Goal: Transaction & Acquisition: Purchase product/service

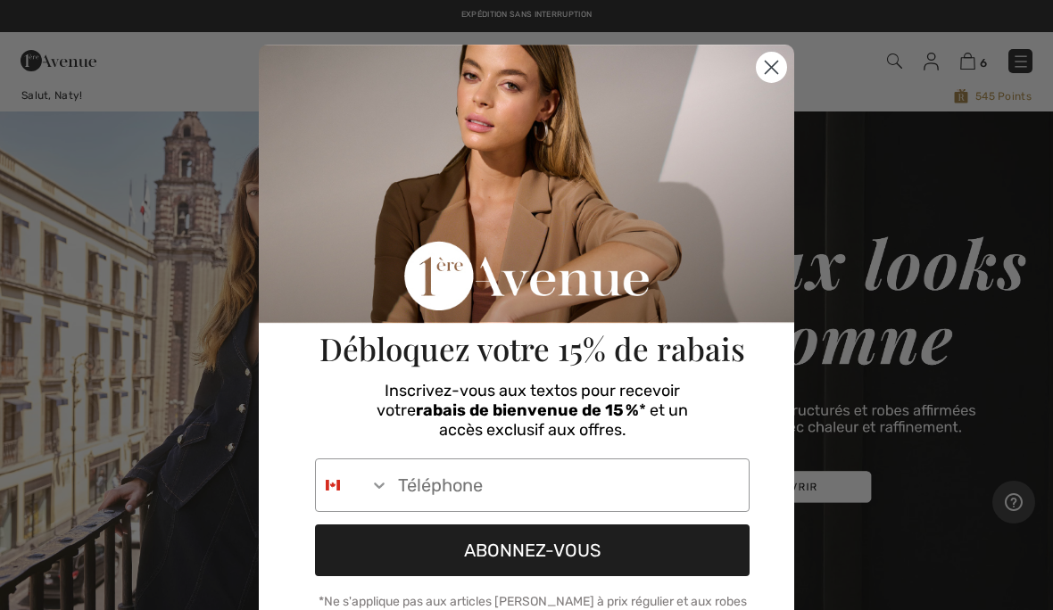
click at [764, 64] on circle "Close dialog" at bounding box center [771, 67] width 29 height 29
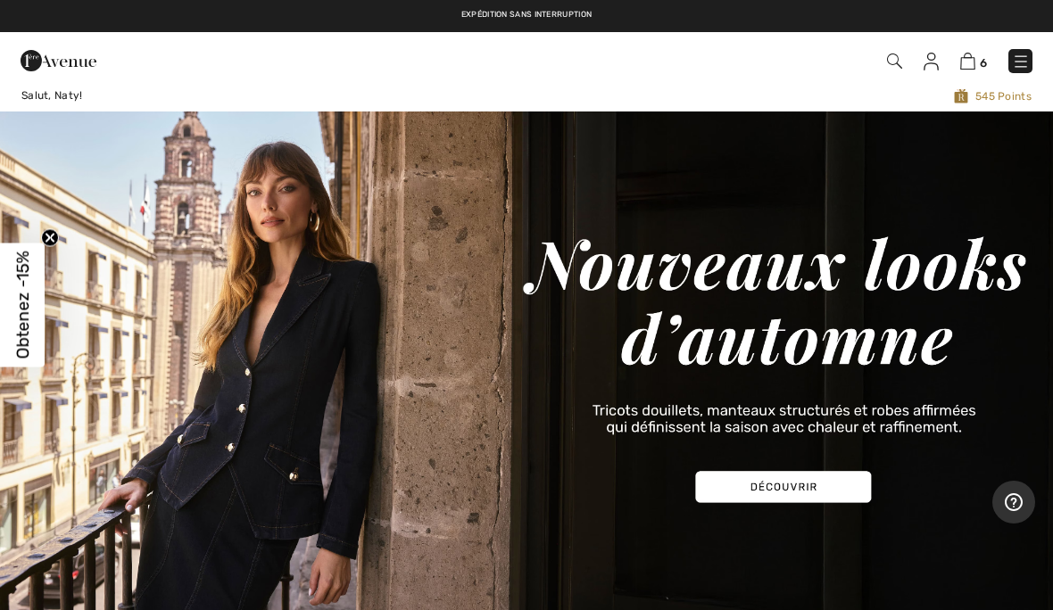
click at [963, 62] on img at bounding box center [967, 61] width 15 height 17
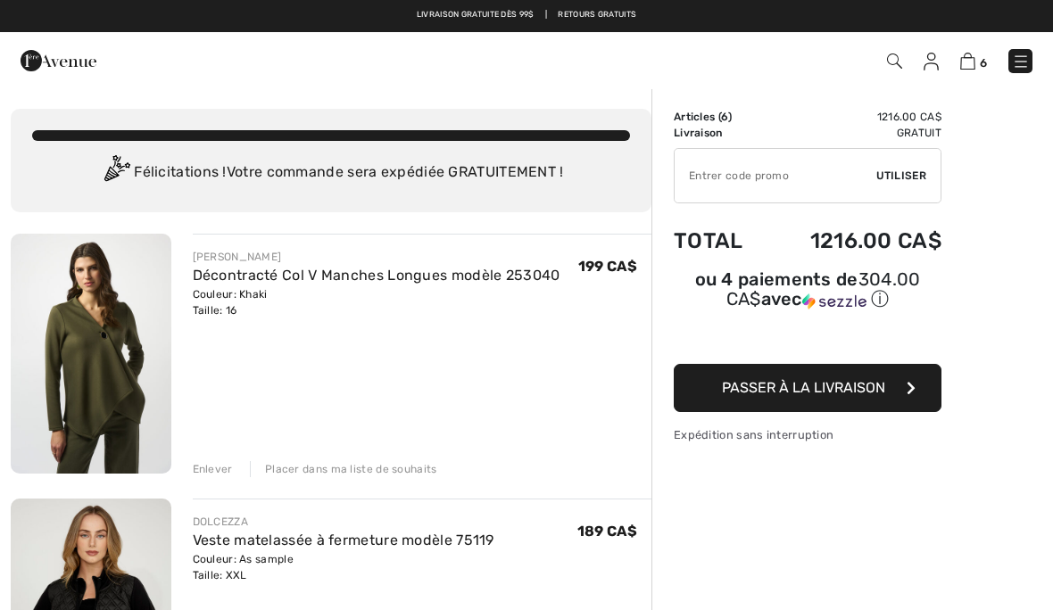
click at [924, 59] on img at bounding box center [931, 62] width 15 height 18
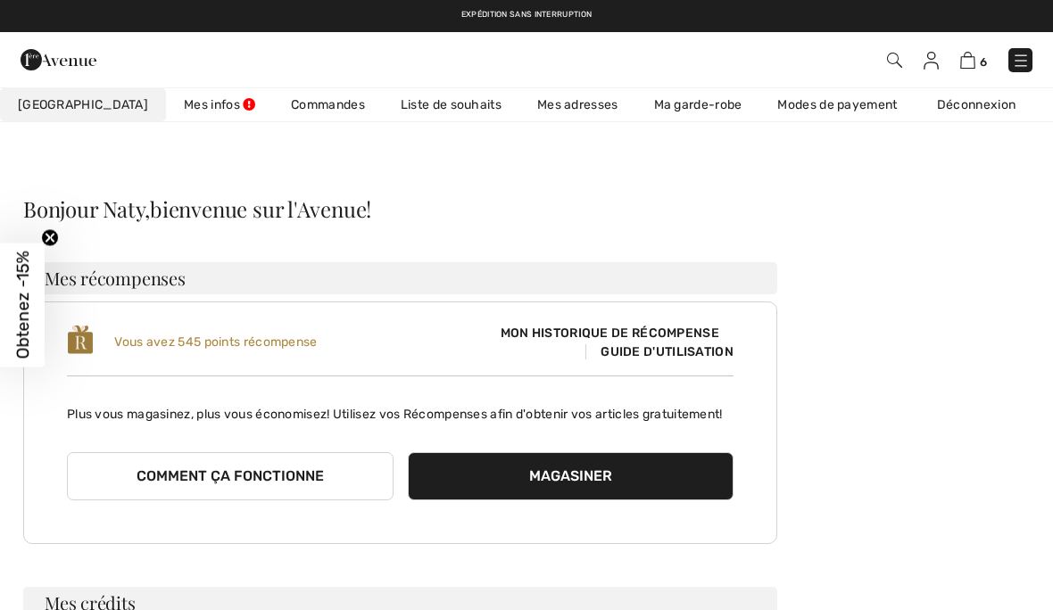
click at [275, 99] on link "Commandes" at bounding box center [328, 104] width 110 height 33
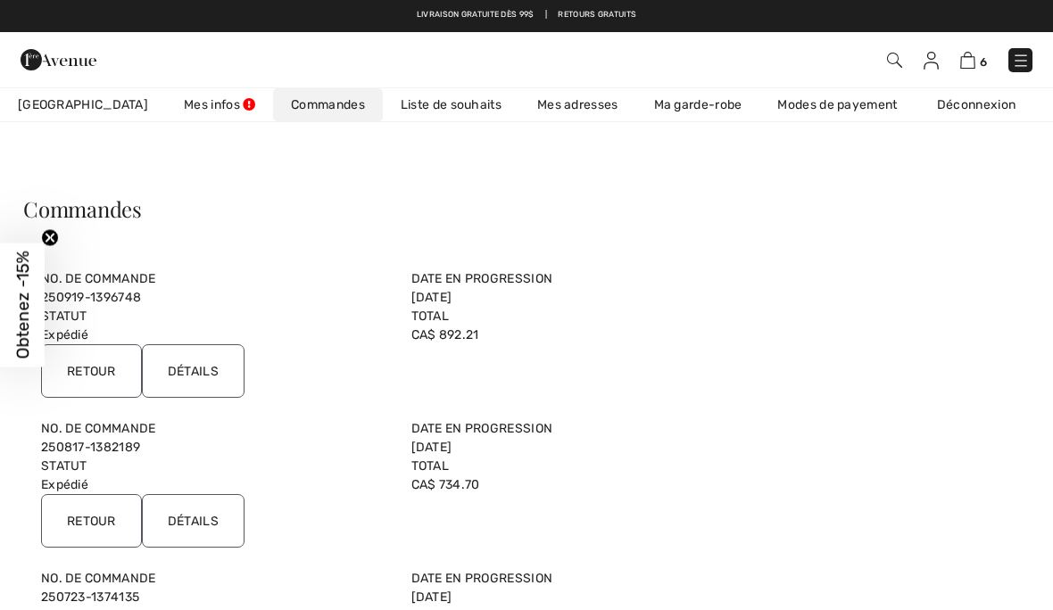
click at [89, 361] on input "Retour" at bounding box center [91, 371] width 101 height 54
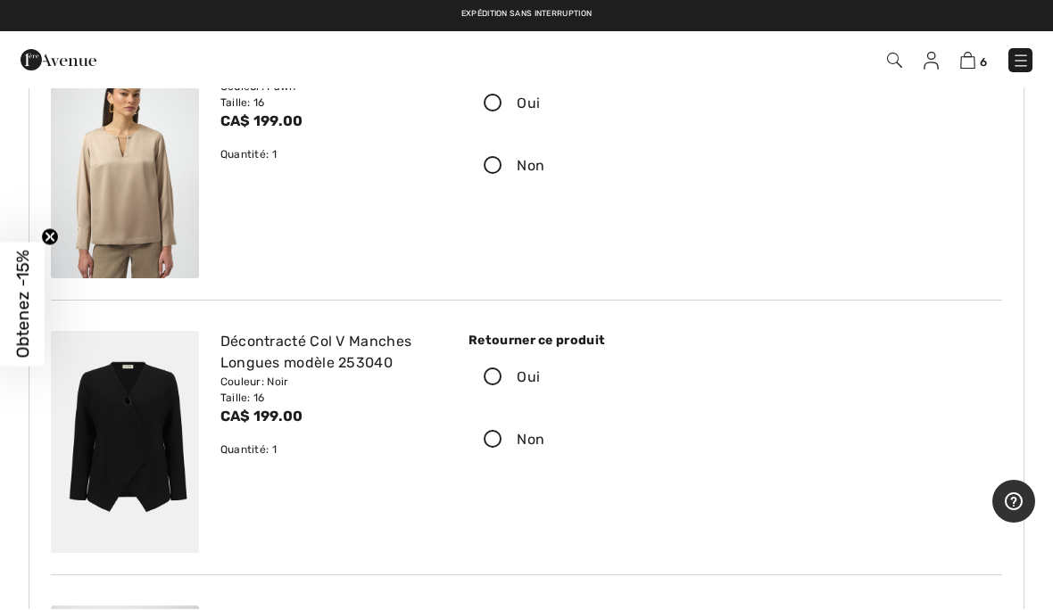
scroll to position [182, 0]
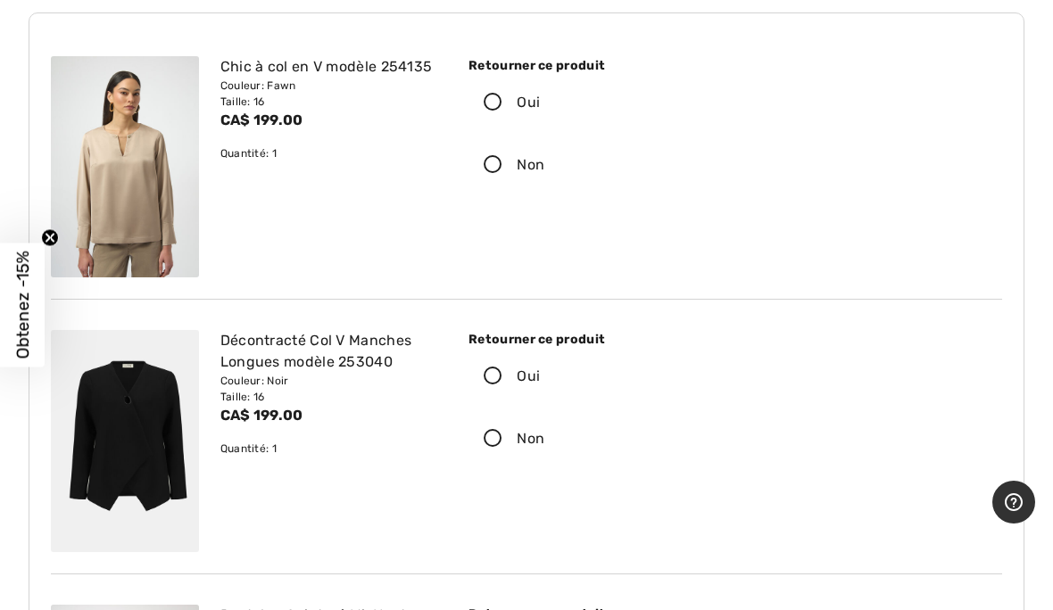
click at [493, 97] on icon at bounding box center [492, 103] width 47 height 19
click at [540, 97] on input "Oui" at bounding box center [546, 103] width 12 height 54
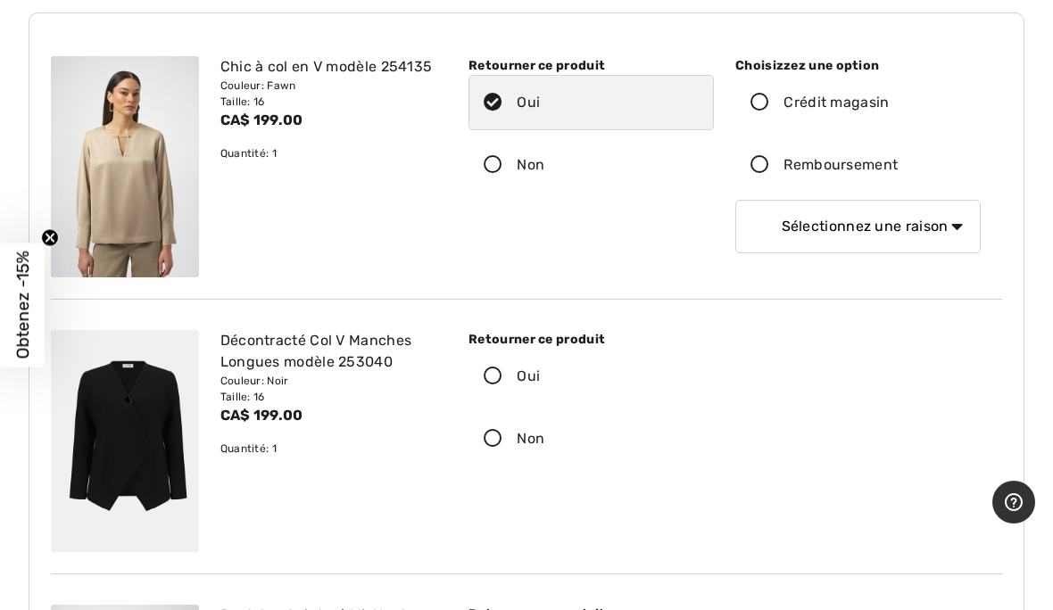
click at [763, 169] on icon at bounding box center [759, 165] width 47 height 19
click at [898, 169] on input "Remboursement" at bounding box center [904, 165] width 12 height 54
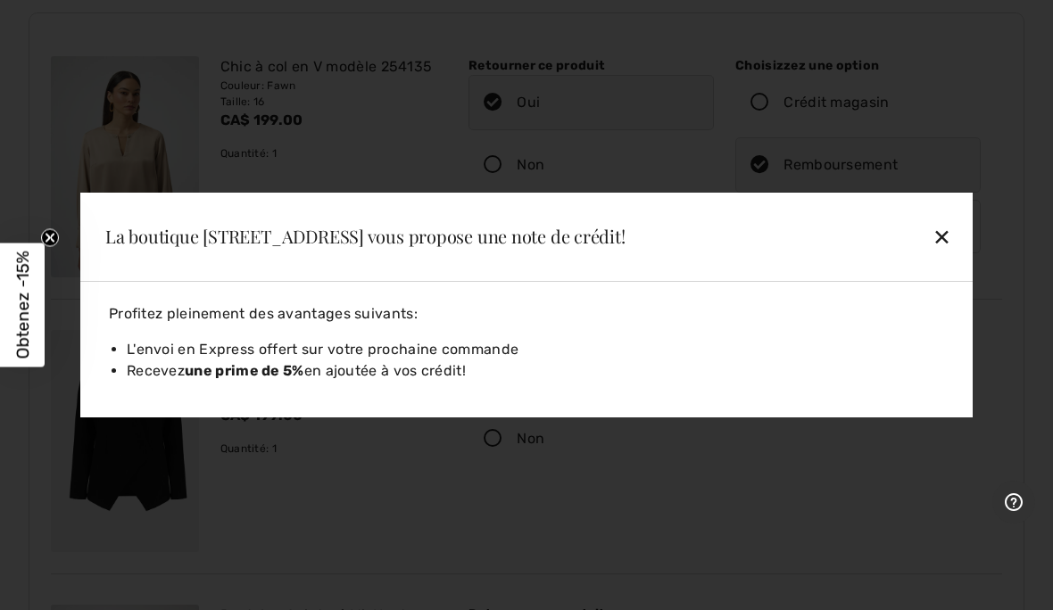
click at [946, 232] on div "✕" at bounding box center [855, 236] width 205 height 37
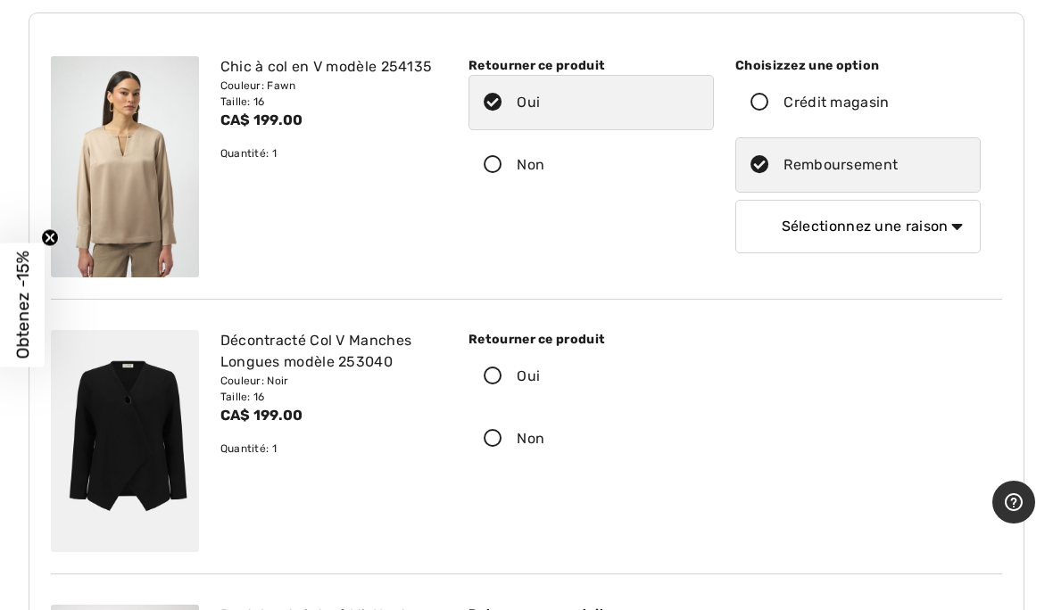
click at [883, 219] on select "Sélectionnez une raison Mauvaise taille/article reçu Ma commande est arrivée tr…" at bounding box center [857, 227] width 245 height 54
select select "6"
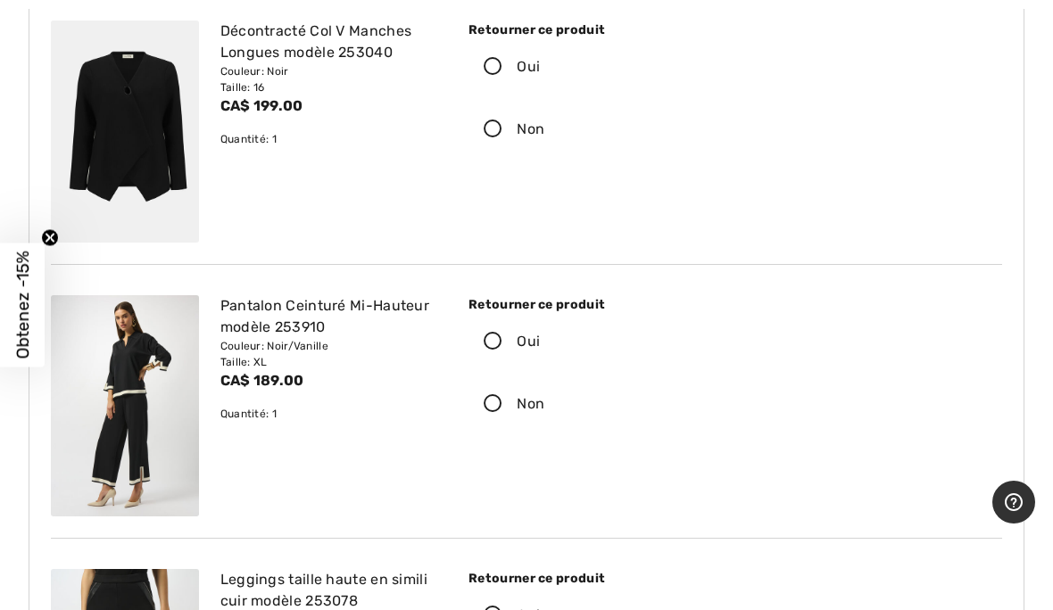
scroll to position [559, 0]
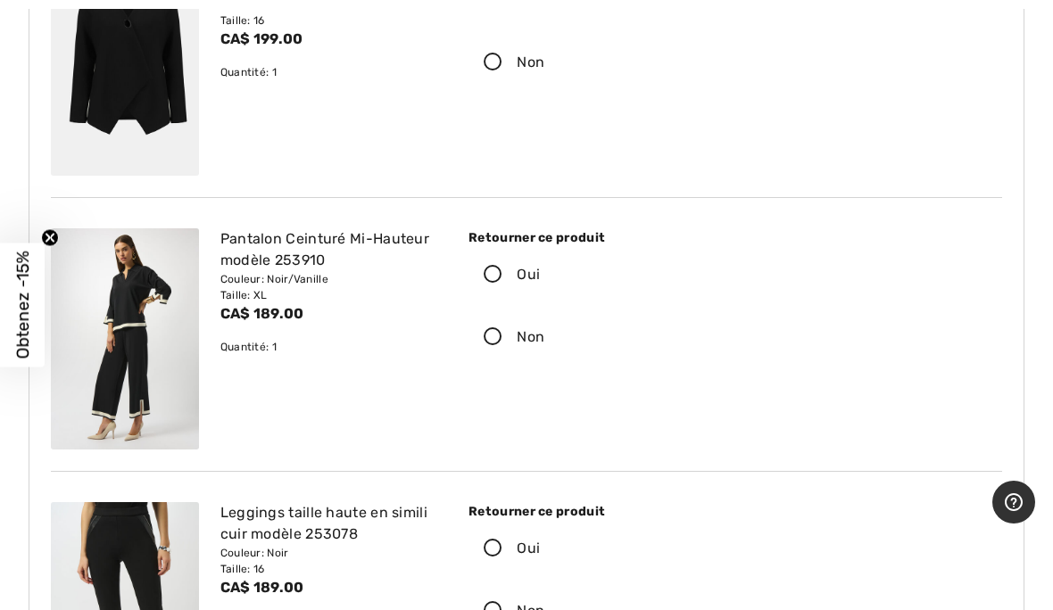
click at [498, 274] on icon at bounding box center [492, 275] width 47 height 19
click at [540, 274] on input "Oui" at bounding box center [546, 275] width 12 height 54
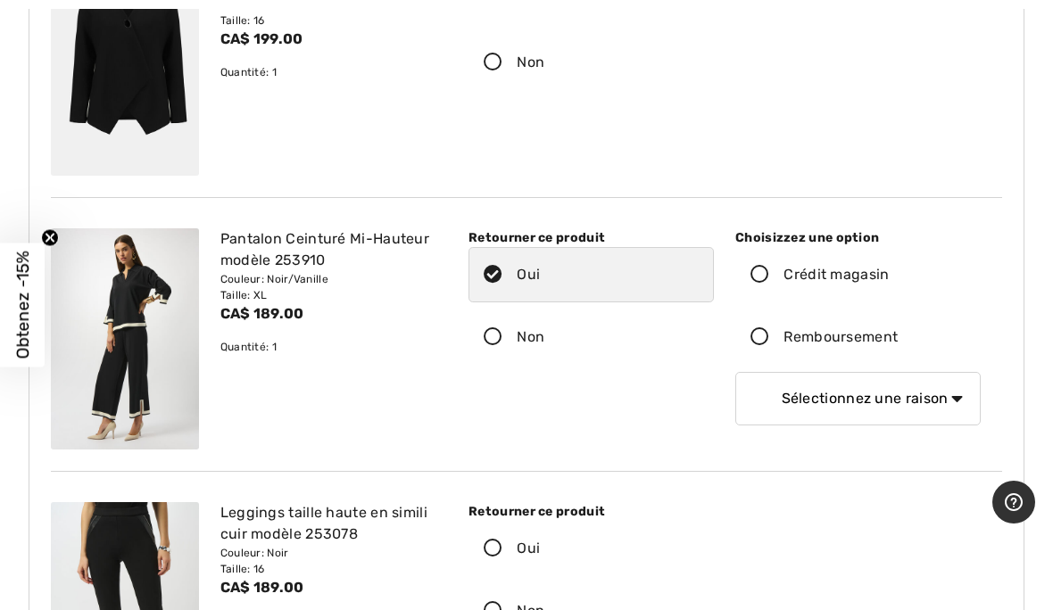
click at [763, 335] on icon at bounding box center [759, 337] width 47 height 19
click at [898, 335] on input "Remboursement" at bounding box center [904, 338] width 12 height 54
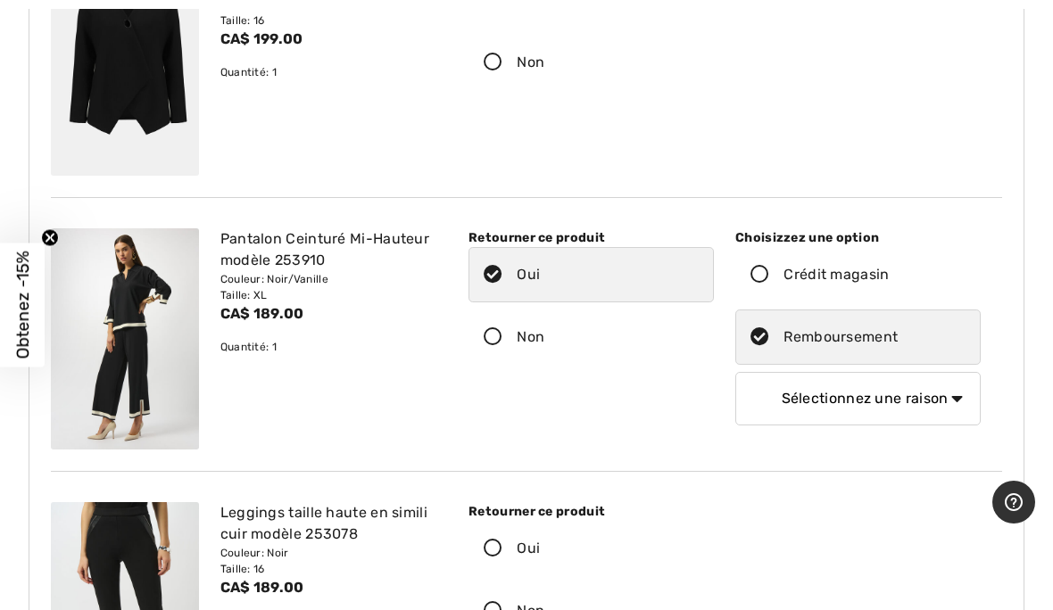
click at [944, 399] on select "Sélectionnez une raison Mauvaise taille/article reçu Ma commande est arrivée tr…" at bounding box center [857, 399] width 245 height 54
select select "6"
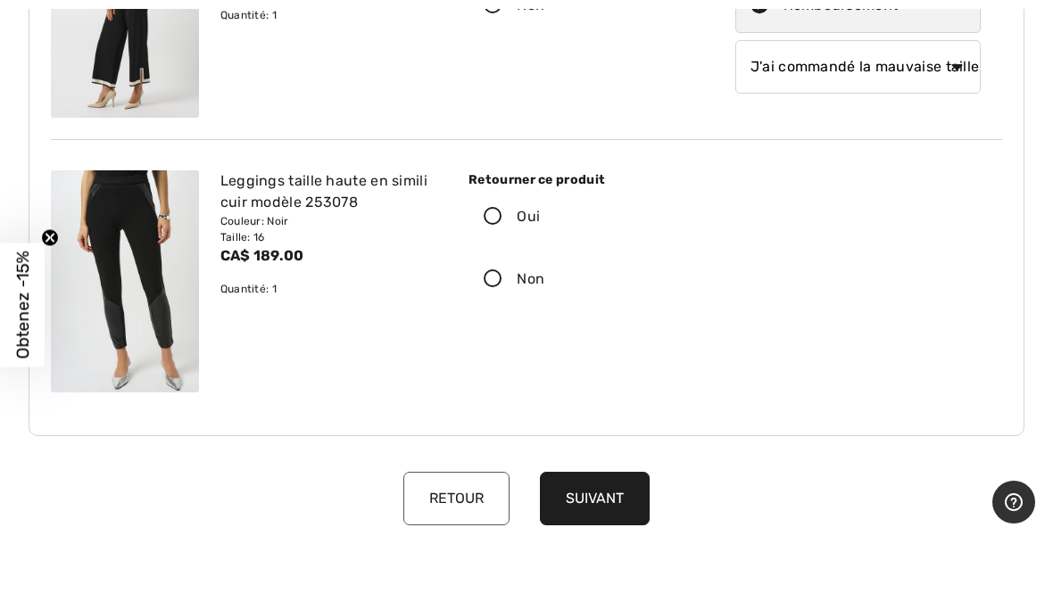
scroll to position [893, 0]
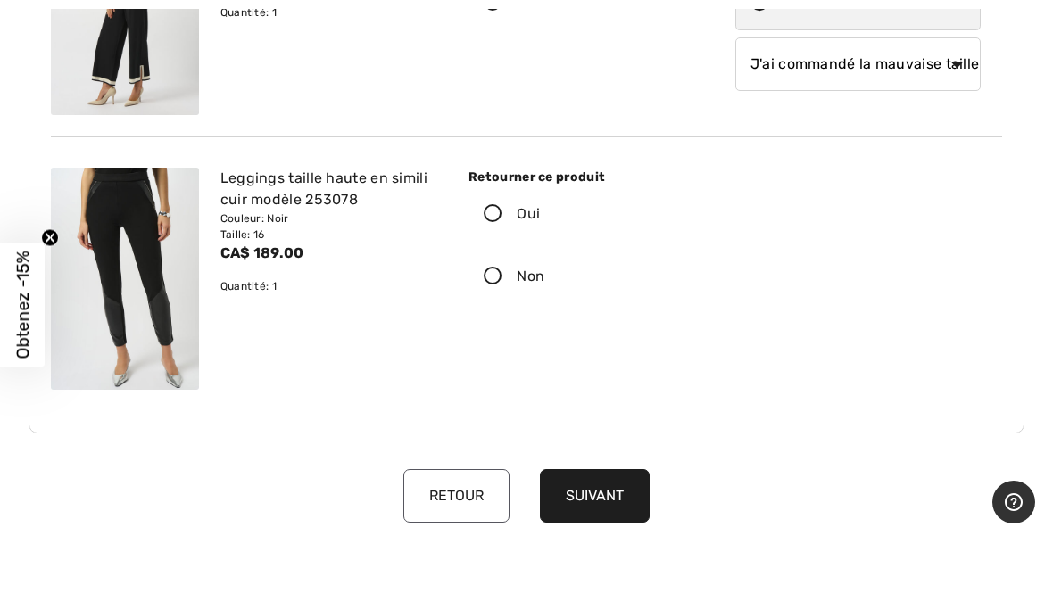
click at [494, 207] on icon at bounding box center [492, 214] width 47 height 19
click at [540, 207] on input "Oui" at bounding box center [546, 214] width 12 height 54
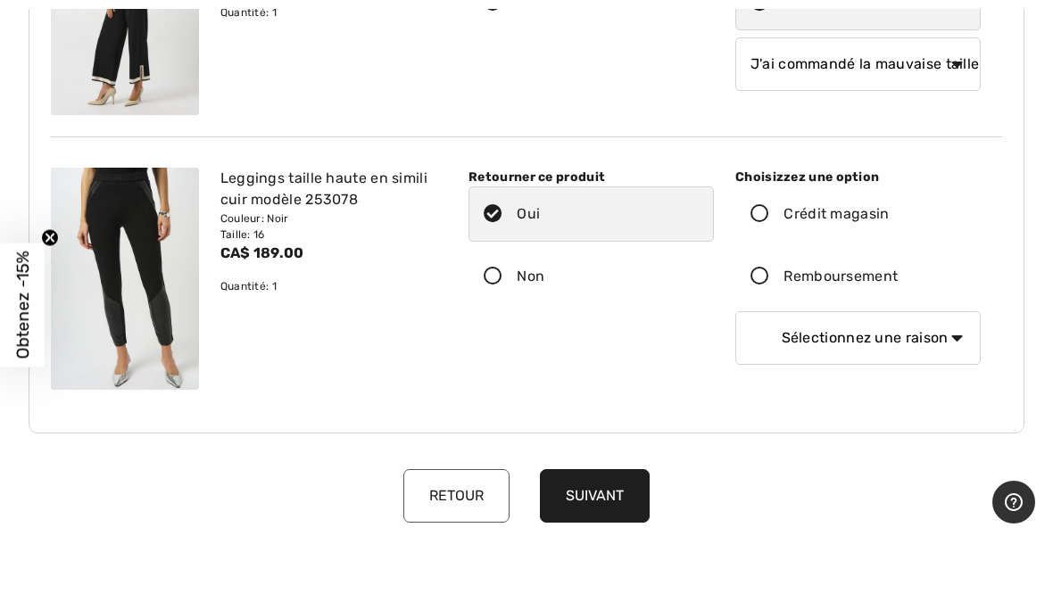
click at [764, 277] on icon at bounding box center [759, 277] width 47 height 19
click at [898, 277] on input "Remboursement" at bounding box center [904, 277] width 12 height 54
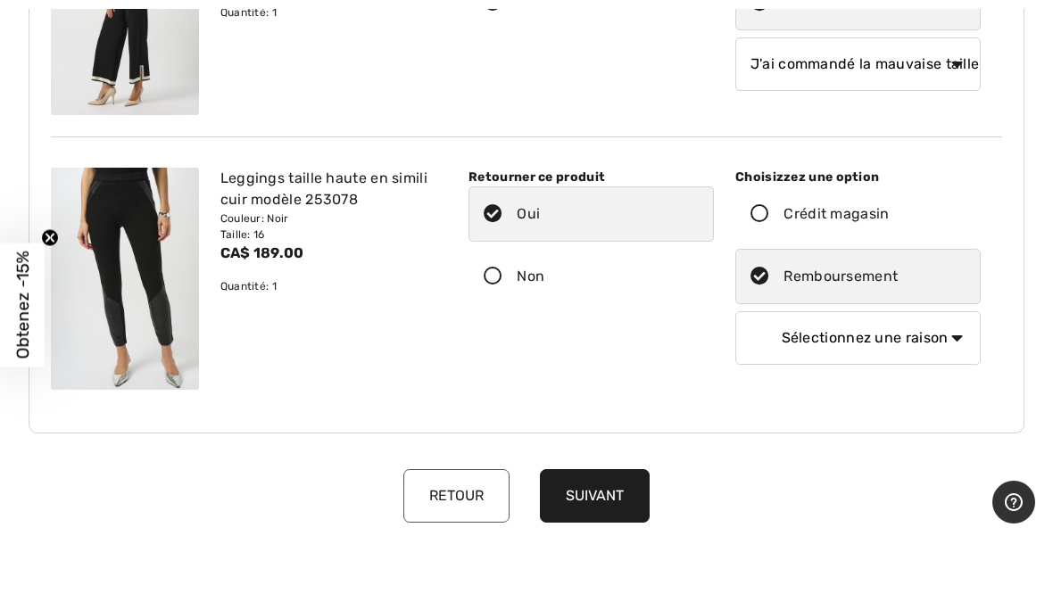
click at [949, 343] on select "Sélectionnez une raison Mauvaise taille/article reçu Ma commande est arrivée tr…" at bounding box center [857, 338] width 245 height 54
select select "6"
click at [609, 493] on button "Suivant" at bounding box center [595, 496] width 110 height 54
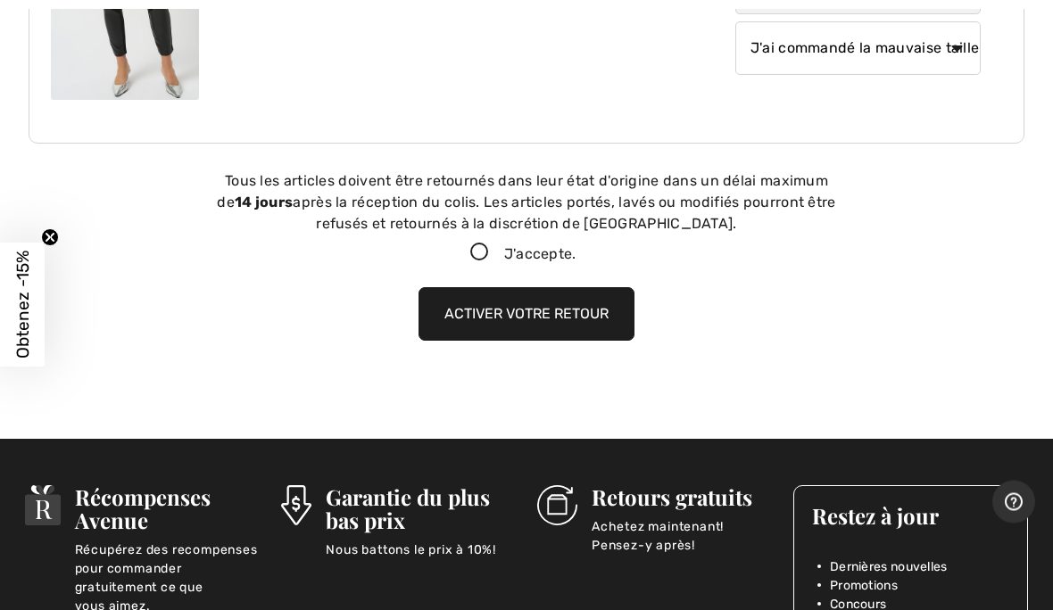
scroll to position [1246, 0]
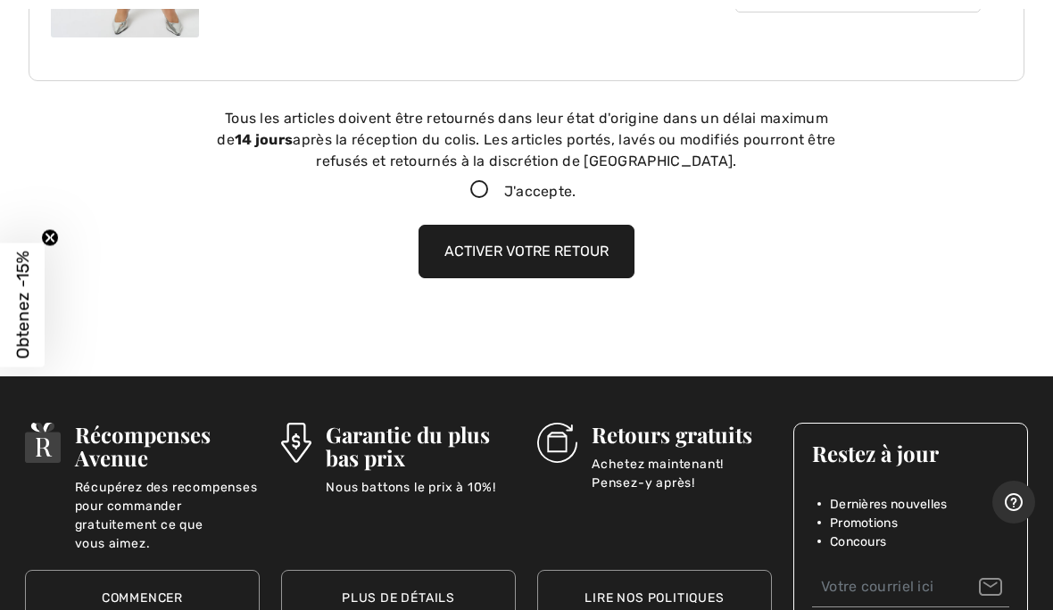
click at [477, 190] on icon at bounding box center [479, 190] width 47 height 19
click at [576, 190] on input "J'accepte." at bounding box center [582, 191] width 12 height 12
checkbox input "true"
click at [580, 255] on button "Activer votre retour" at bounding box center [527, 252] width 216 height 54
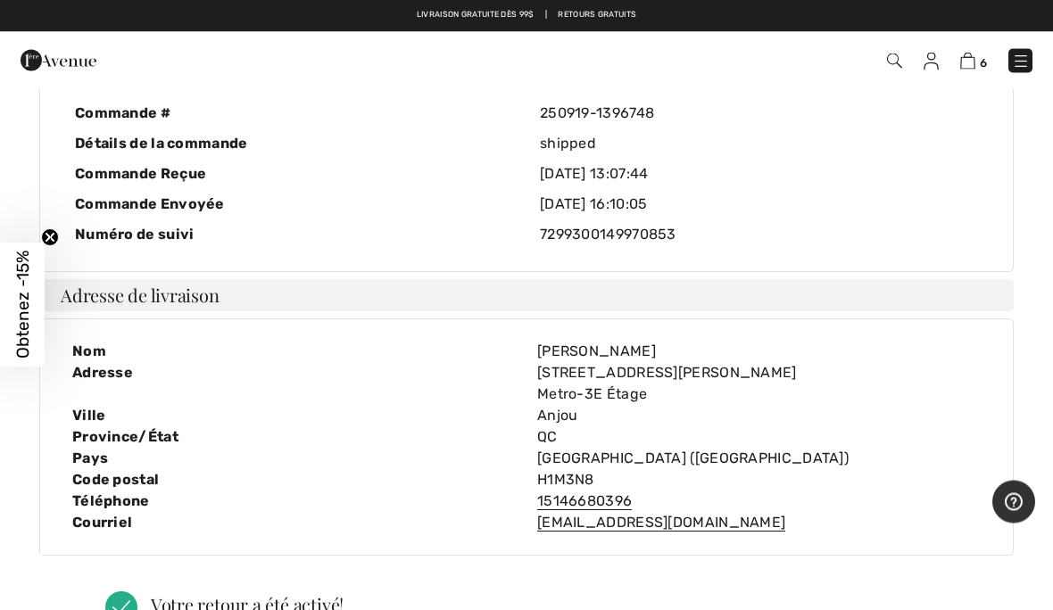
scroll to position [0, 0]
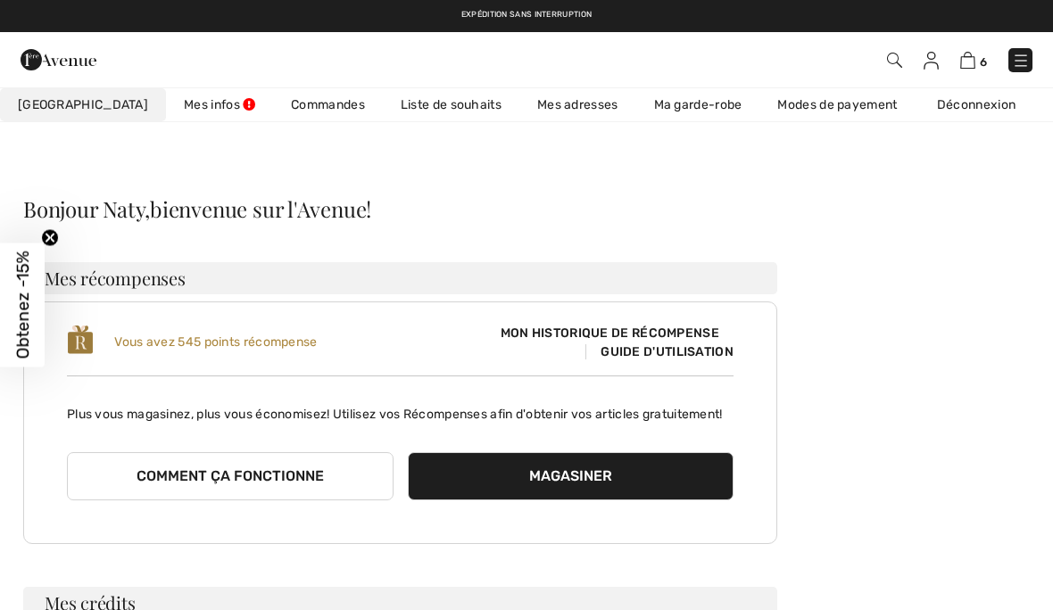
click at [283, 93] on link "Commandes" at bounding box center [328, 104] width 110 height 33
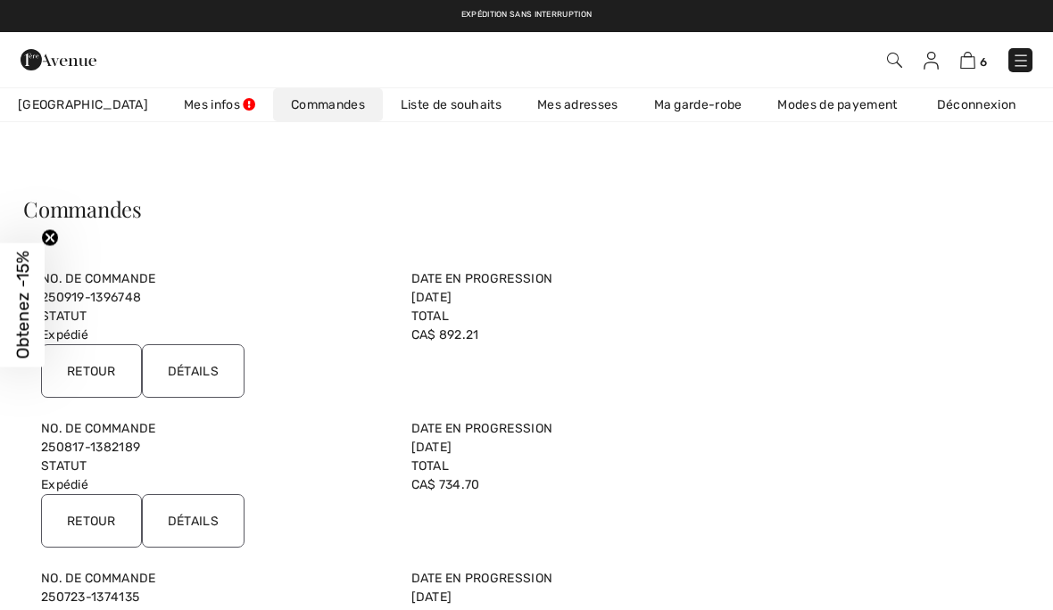
click at [204, 361] on input "Détails" at bounding box center [193, 371] width 103 height 54
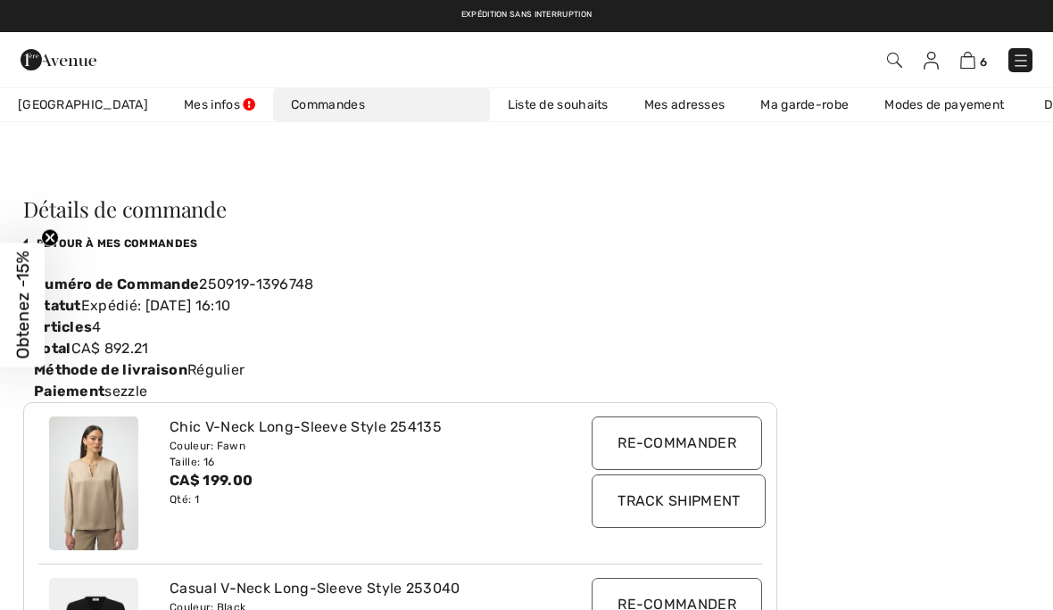
scroll to position [0, 59]
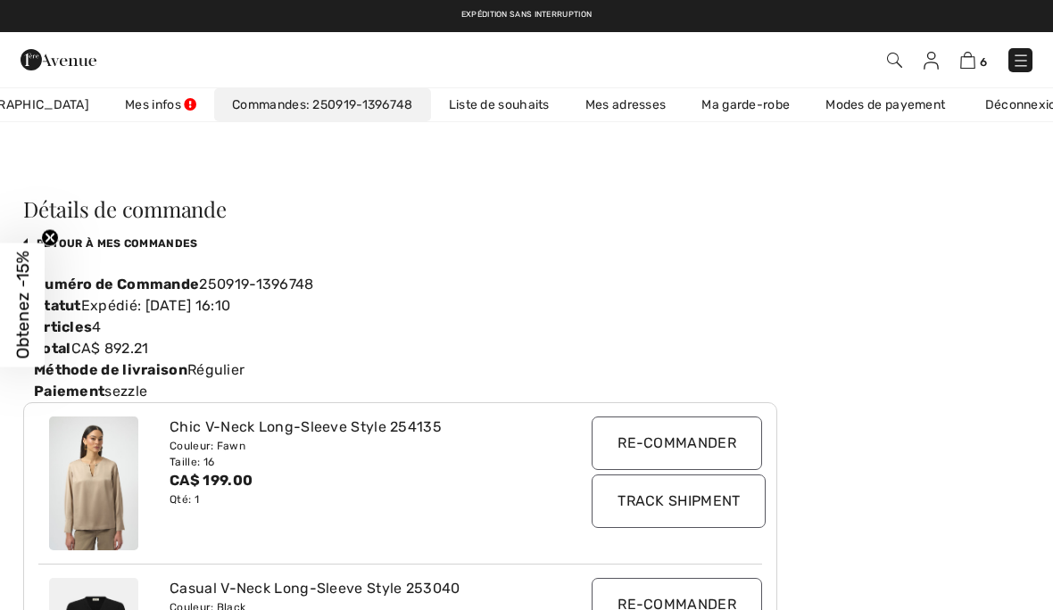
click at [104, 463] on img at bounding box center [93, 484] width 89 height 134
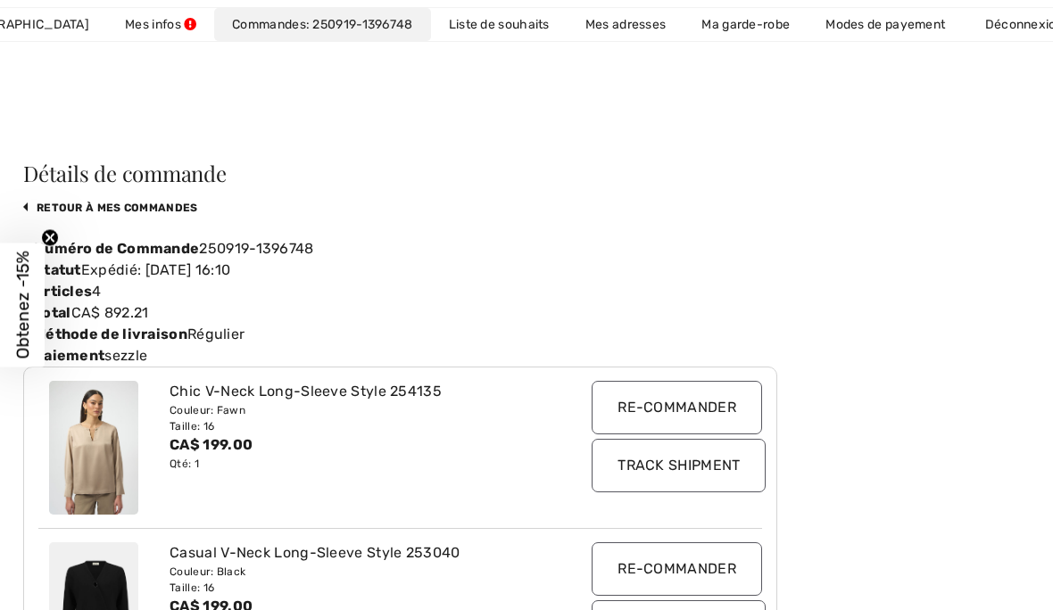
click at [330, 403] on div "Couleur: Fawn" at bounding box center [370, 410] width 401 height 16
click at [681, 393] on input "Re-commander" at bounding box center [677, 408] width 170 height 54
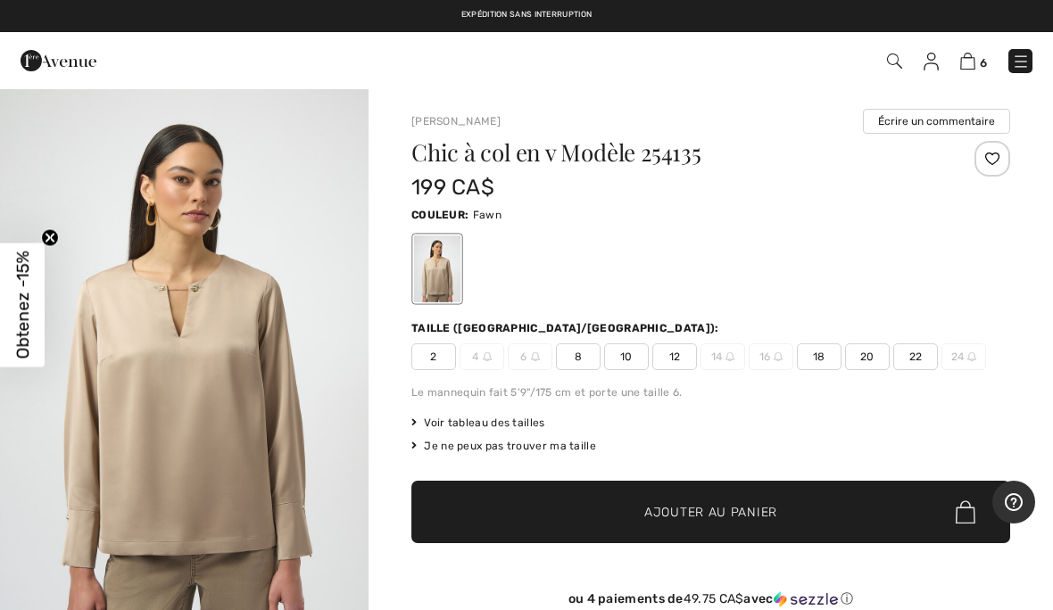
click at [709, 352] on span "14" at bounding box center [723, 357] width 45 height 27
click at [728, 337] on div "Taille ([GEOGRAPHIC_DATA]/[GEOGRAPHIC_DATA]): 2 4 6 8 10 12 14 16 18 20 22 24" at bounding box center [710, 345] width 599 height 50
click at [717, 358] on span "14" at bounding box center [723, 357] width 45 height 27
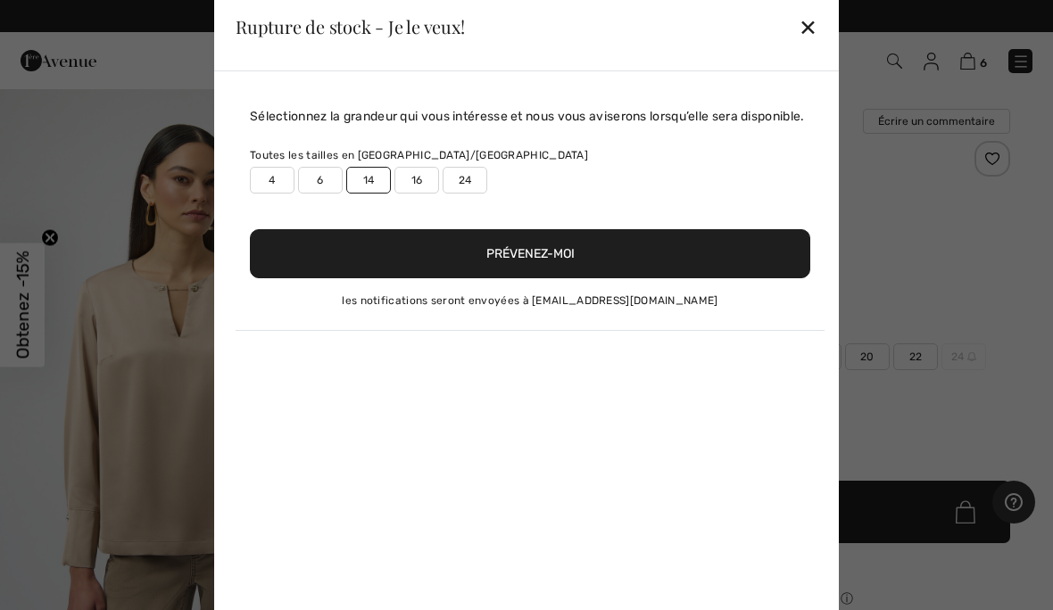
click at [547, 268] on button "Prévenez-moi" at bounding box center [530, 253] width 560 height 49
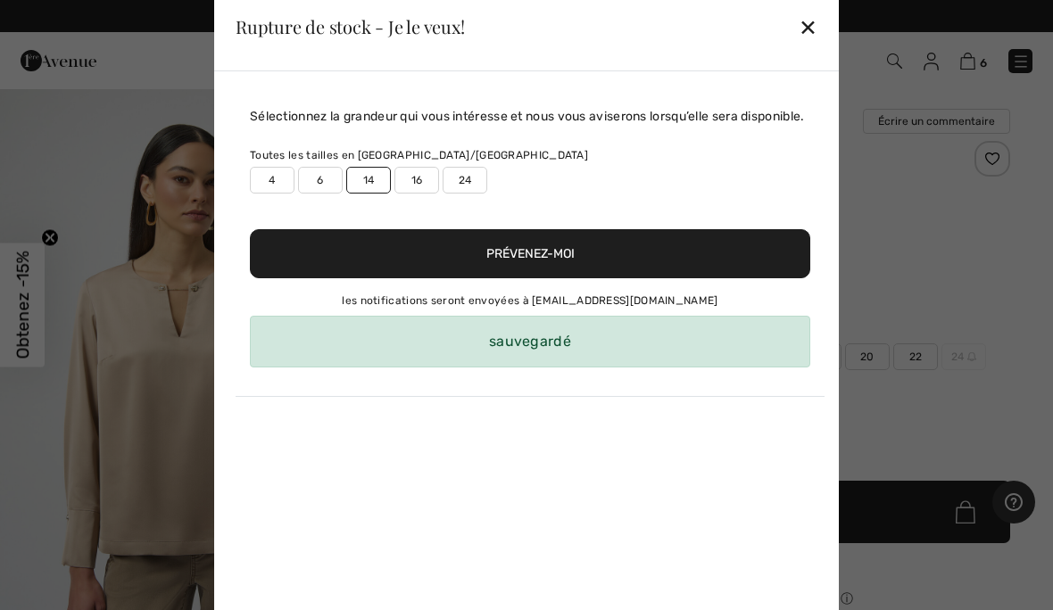
click at [816, 36] on div "✕" at bounding box center [808, 26] width 19 height 37
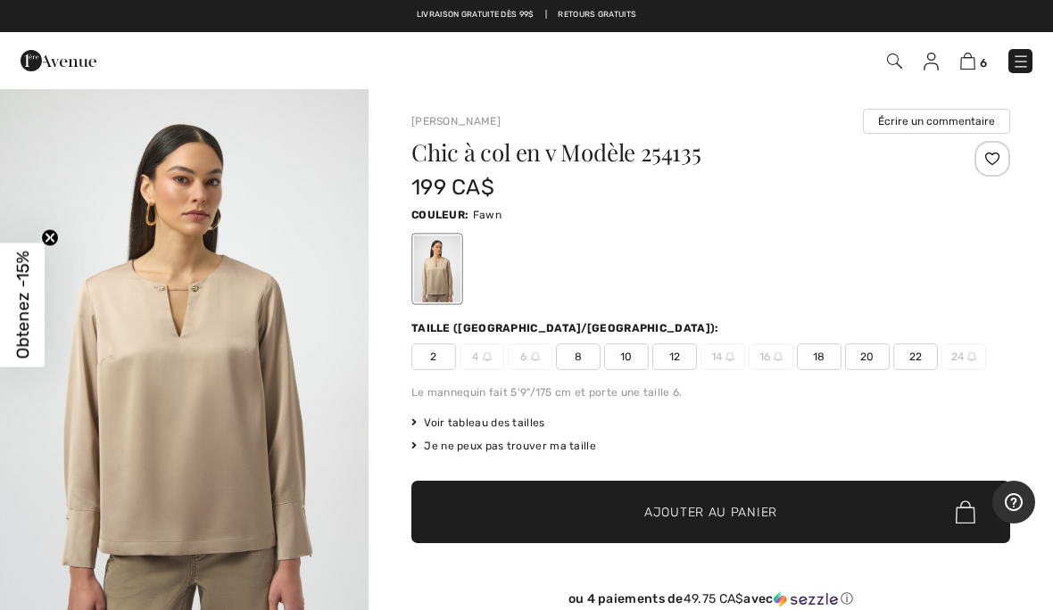
click at [972, 62] on img at bounding box center [967, 61] width 15 height 17
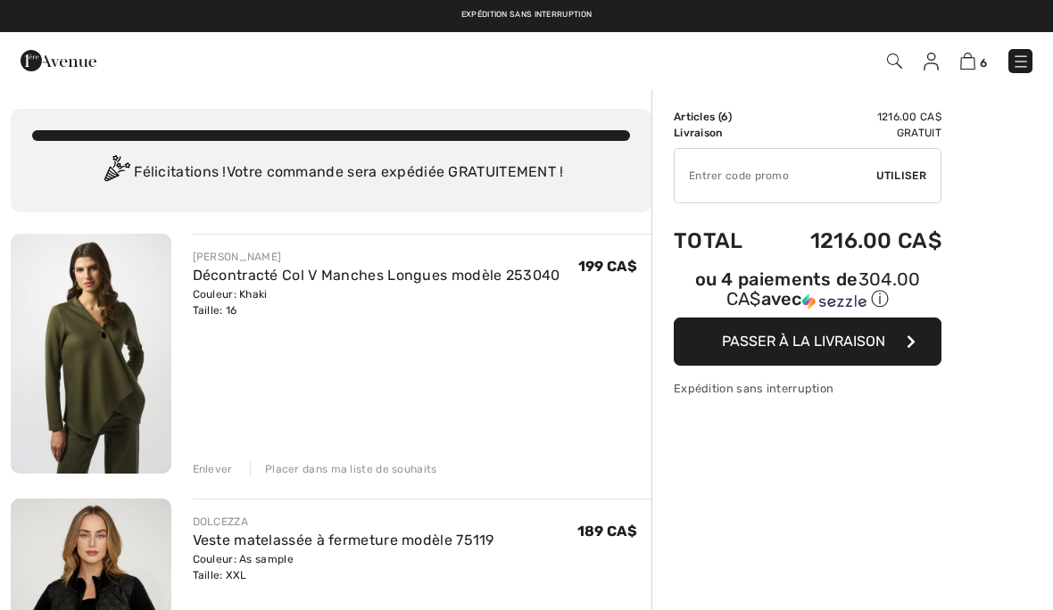
scroll to position [77, 0]
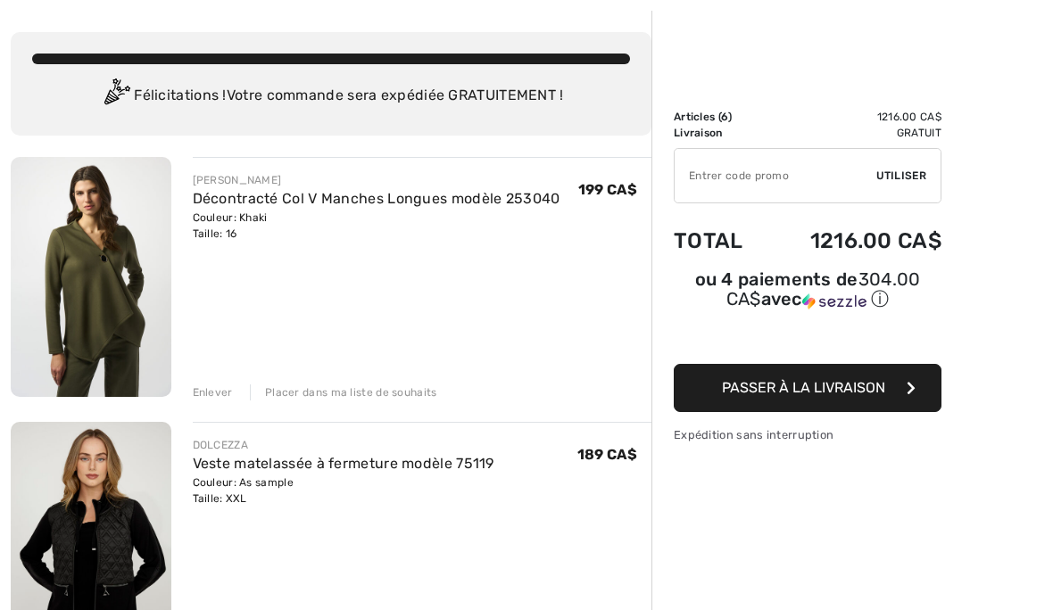
click at [206, 386] on div "Enlever" at bounding box center [213, 393] width 40 height 16
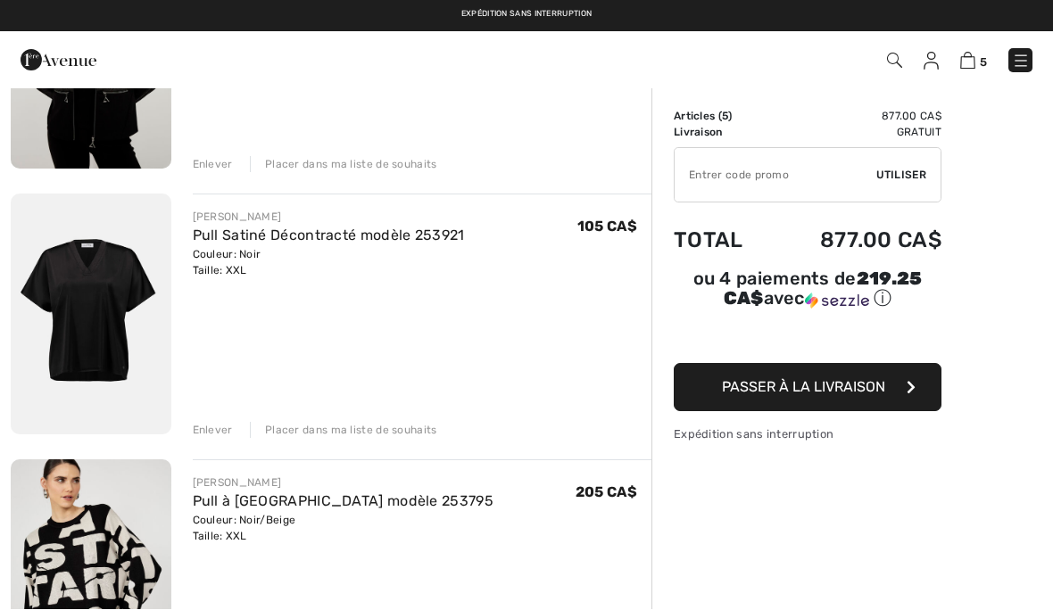
scroll to position [305, 0]
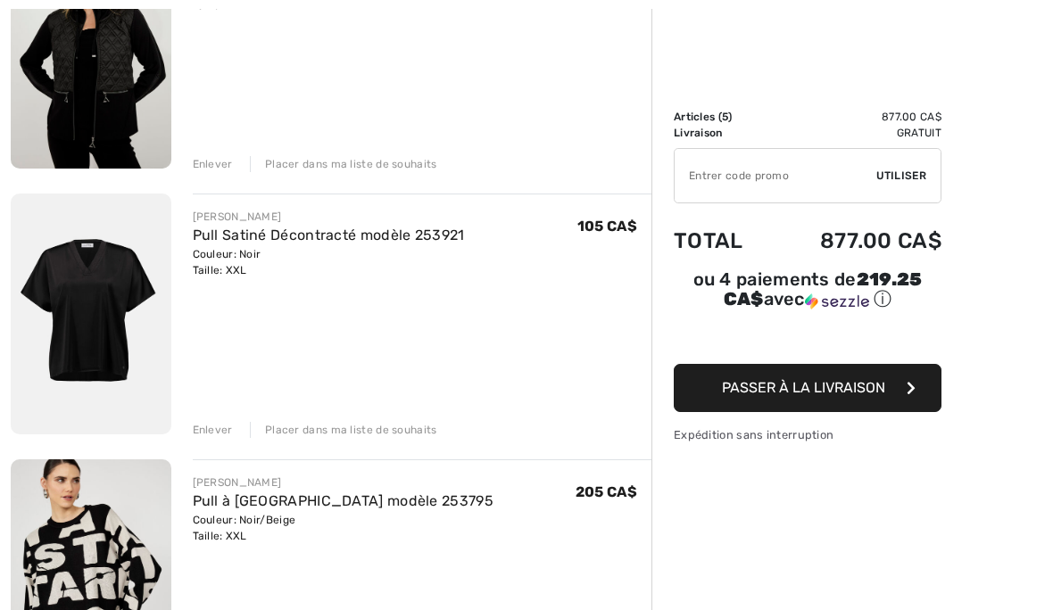
click at [211, 161] on div "Enlever" at bounding box center [213, 164] width 40 height 16
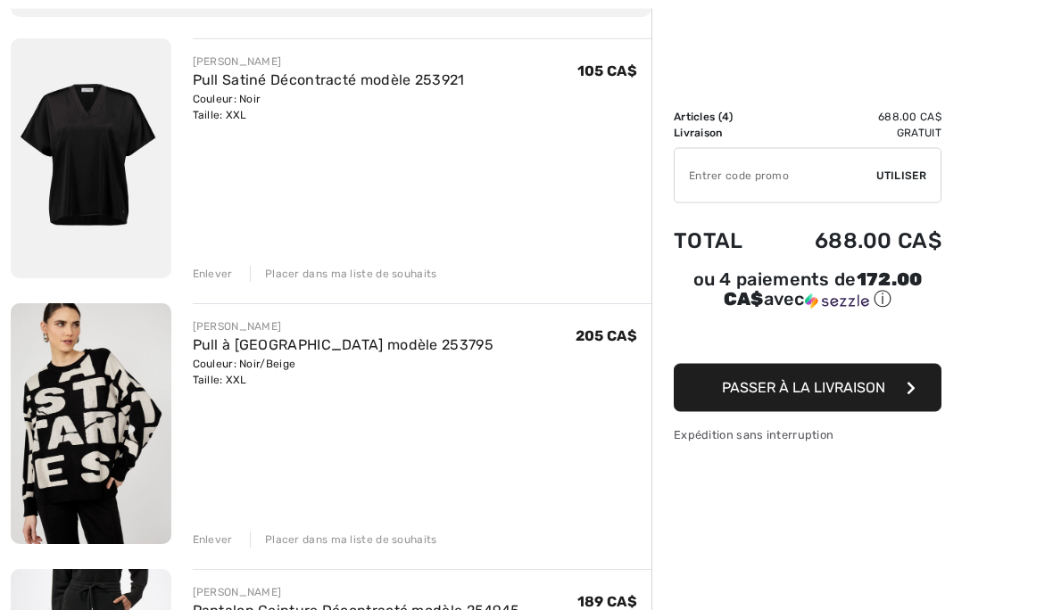
scroll to position [201, 0]
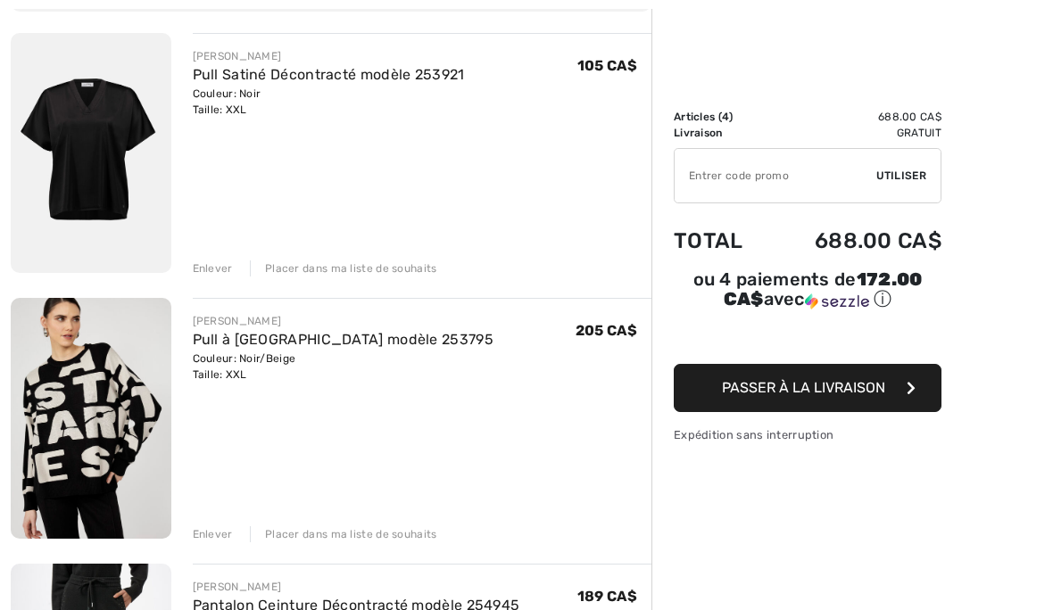
click at [208, 266] on div "Enlever" at bounding box center [213, 269] width 40 height 16
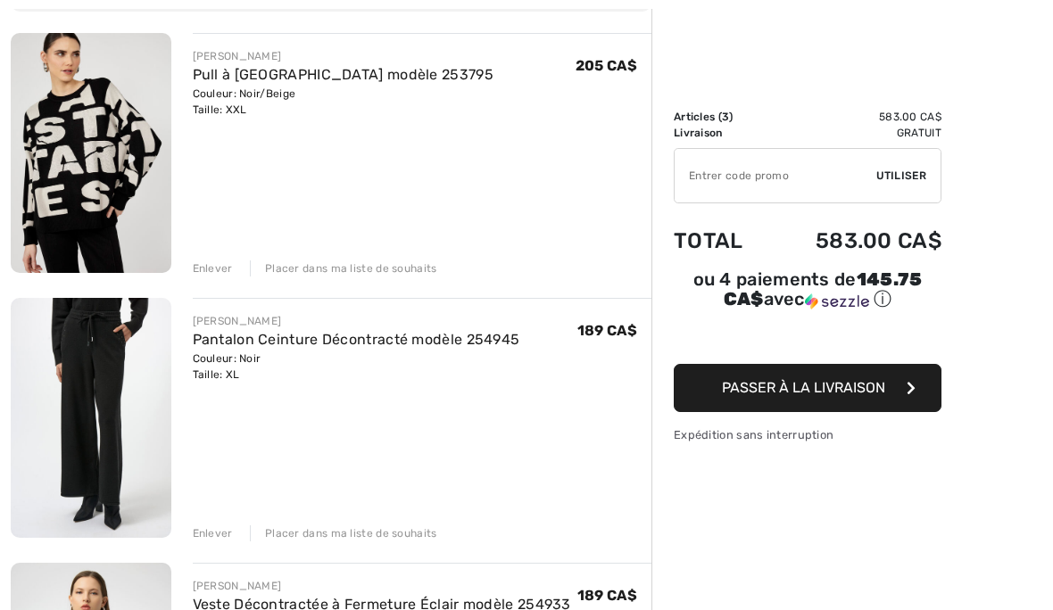
click at [207, 272] on div "Enlever" at bounding box center [213, 269] width 40 height 16
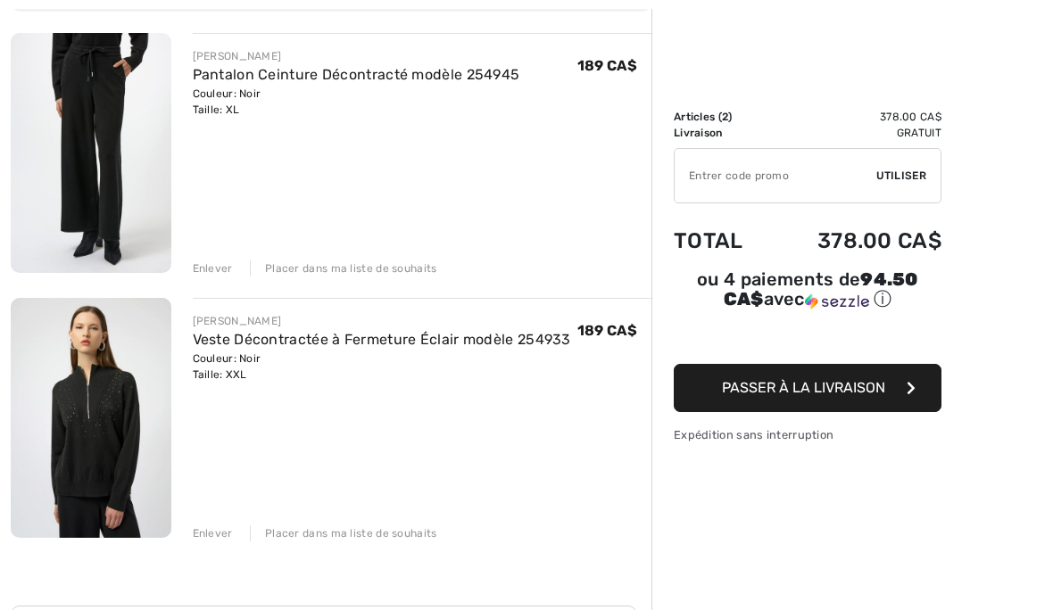
click at [216, 277] on div "JOSEPH RIBKOFF Pantalon Ceinture Décontracté modèle 254945 Couleur: Noir Taille…" at bounding box center [331, 532] width 641 height 998
click at [212, 272] on div "Enlever" at bounding box center [213, 269] width 40 height 16
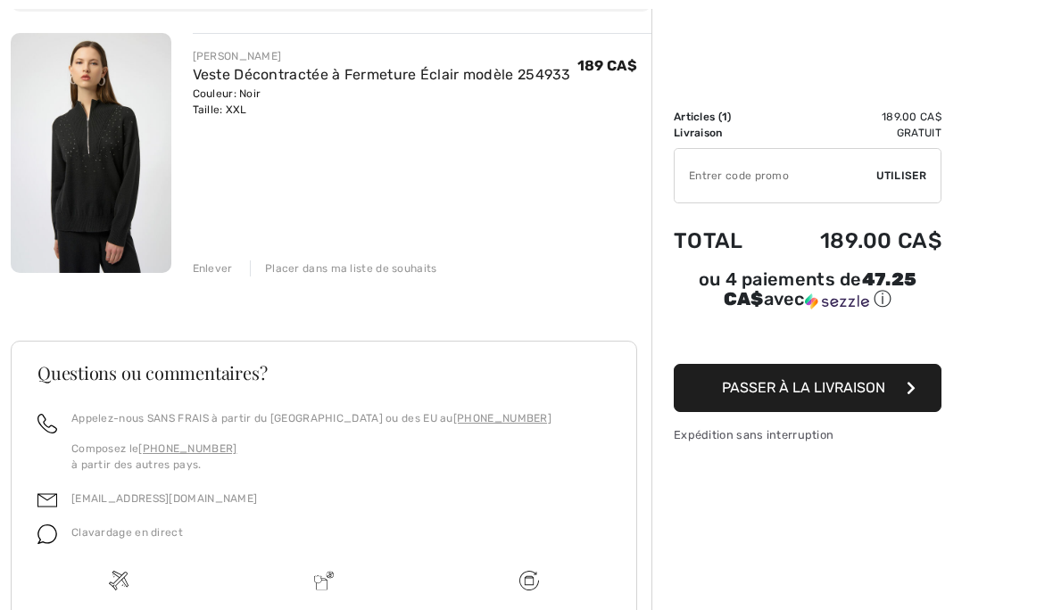
click at [207, 283] on div "JOSEPH RIBKOFF Veste Décontractée à Fermeture Éclair modèle 254933 Couleur: Noi…" at bounding box center [331, 399] width 641 height 733
click at [213, 261] on div "Enlever" at bounding box center [213, 269] width 40 height 16
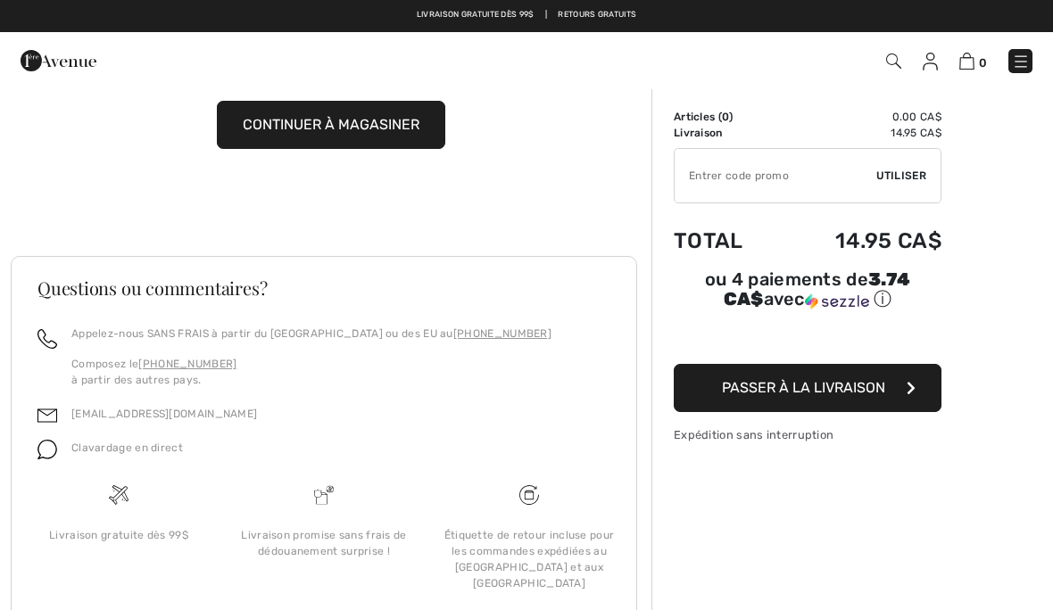
scroll to position [178, 0]
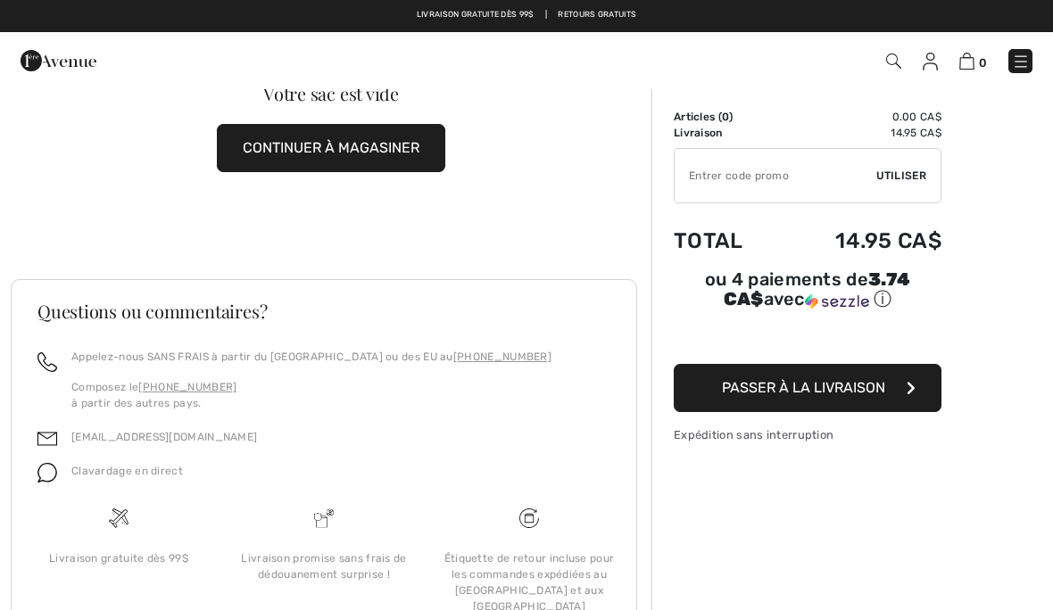
click at [930, 58] on img at bounding box center [930, 62] width 15 height 18
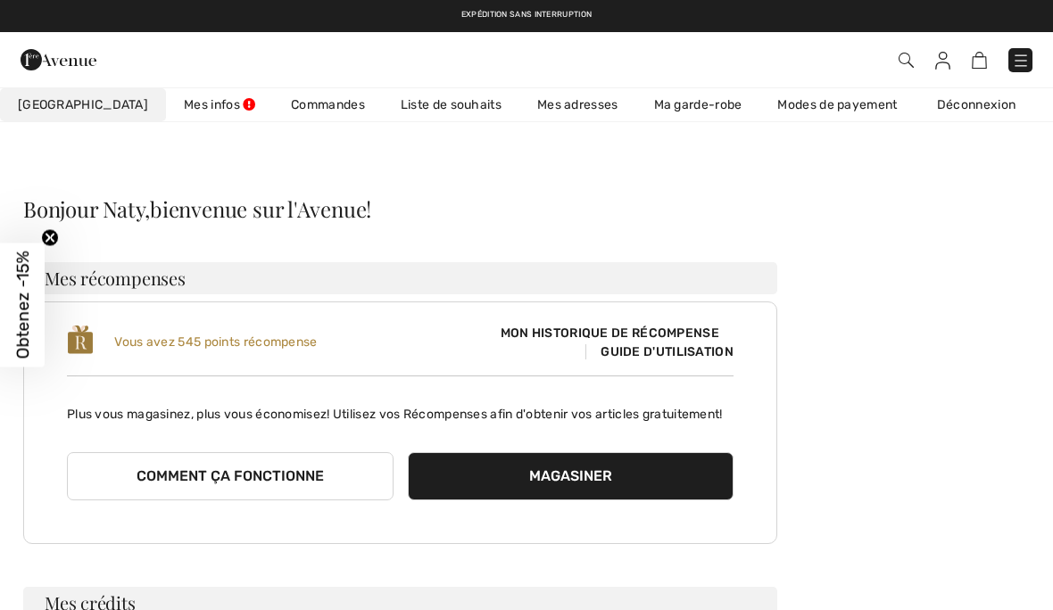
click at [280, 96] on link "Commandes" at bounding box center [328, 104] width 110 height 33
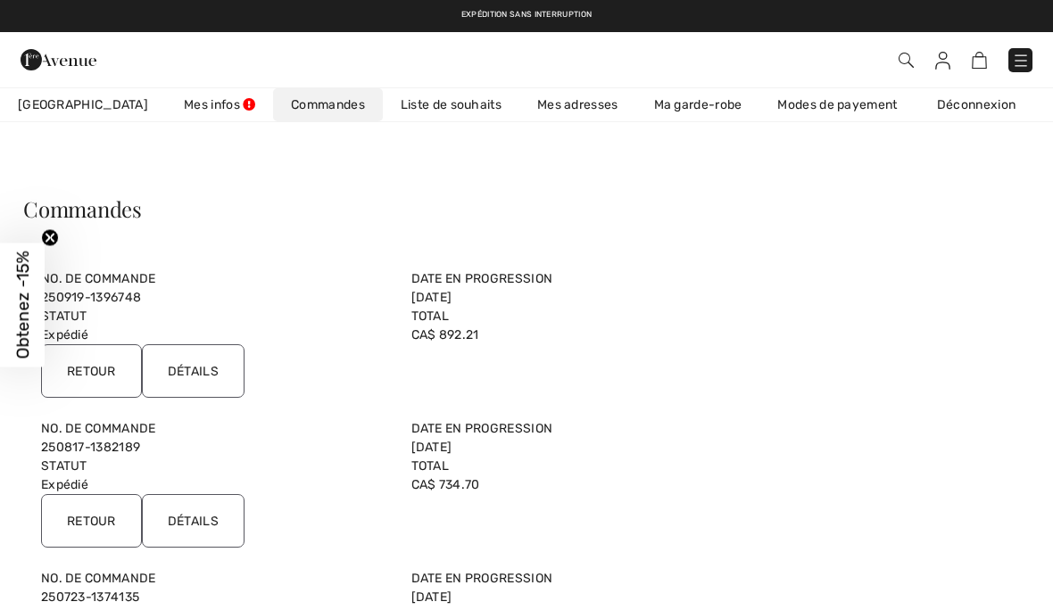
click at [204, 373] on input "Détails" at bounding box center [193, 371] width 103 height 54
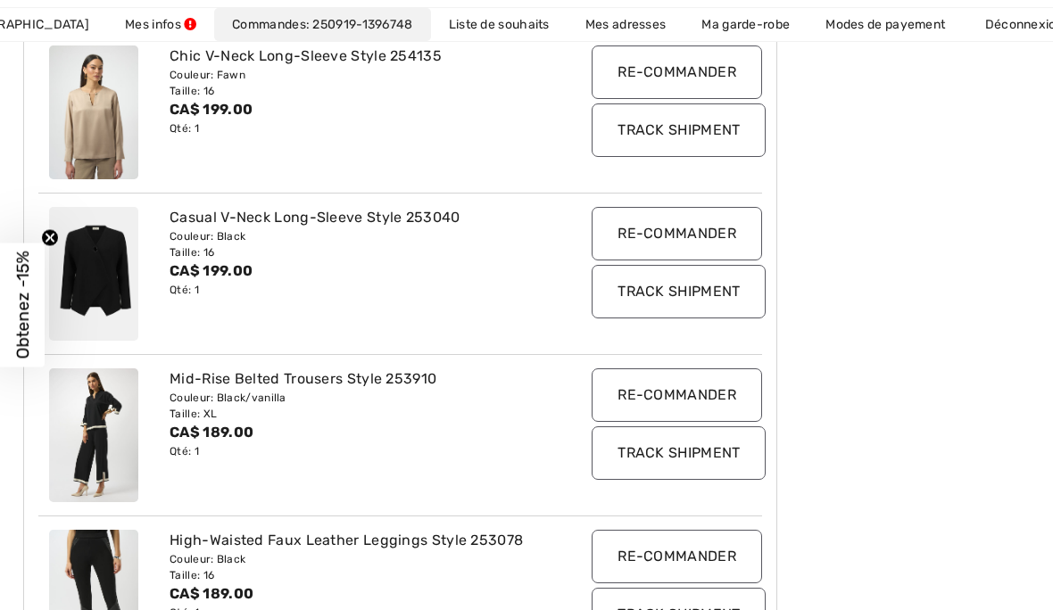
scroll to position [386, 0]
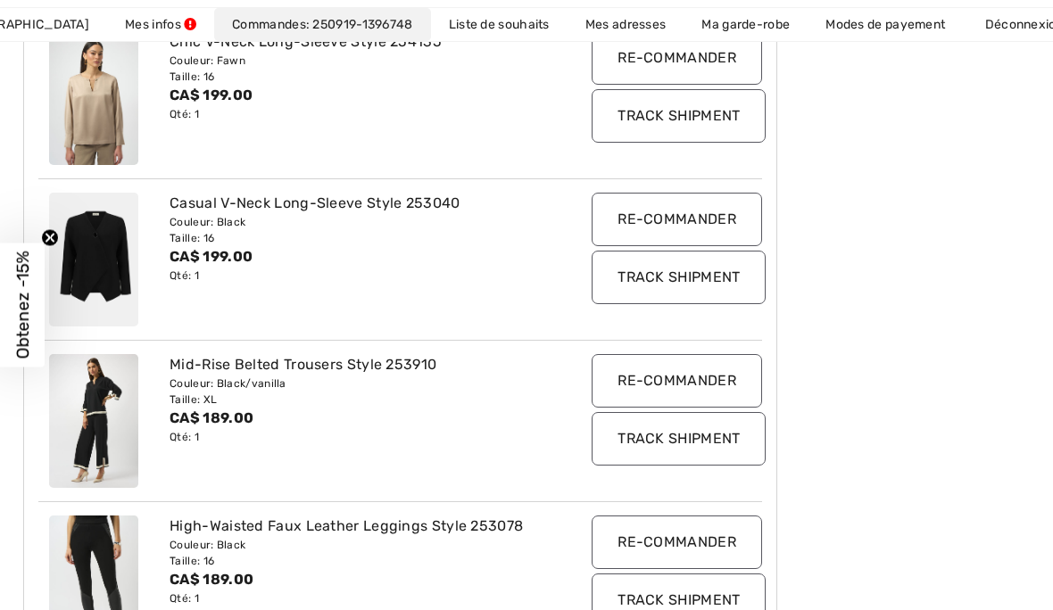
click at [701, 377] on input "Re-commander" at bounding box center [677, 381] width 170 height 54
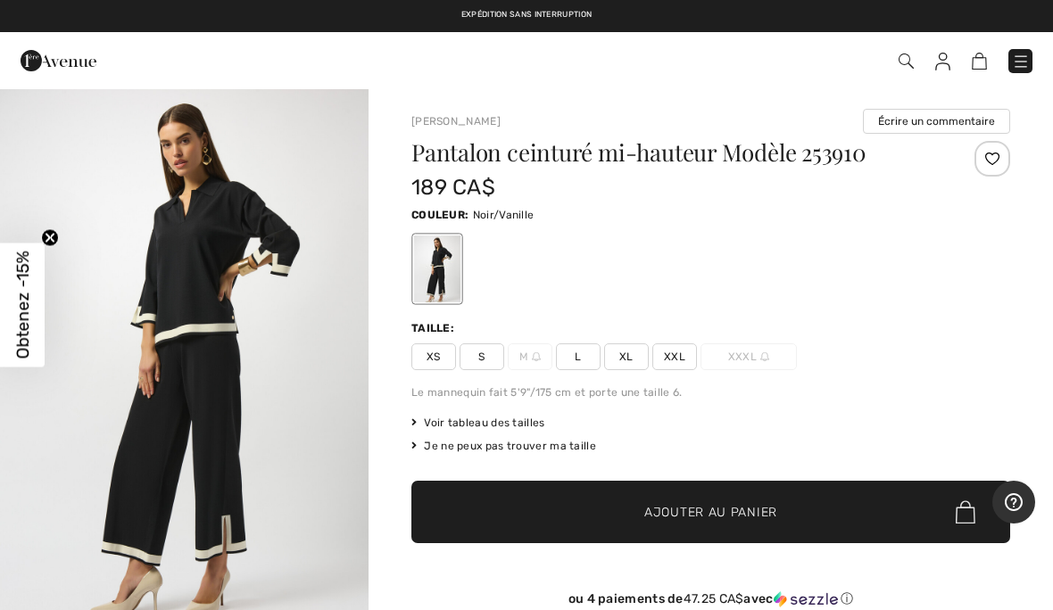
click at [583, 356] on span "L" at bounding box center [578, 357] width 45 height 27
click at [799, 506] on span "✔ Ajouté au panier Ajouter au panier" at bounding box center [710, 512] width 599 height 62
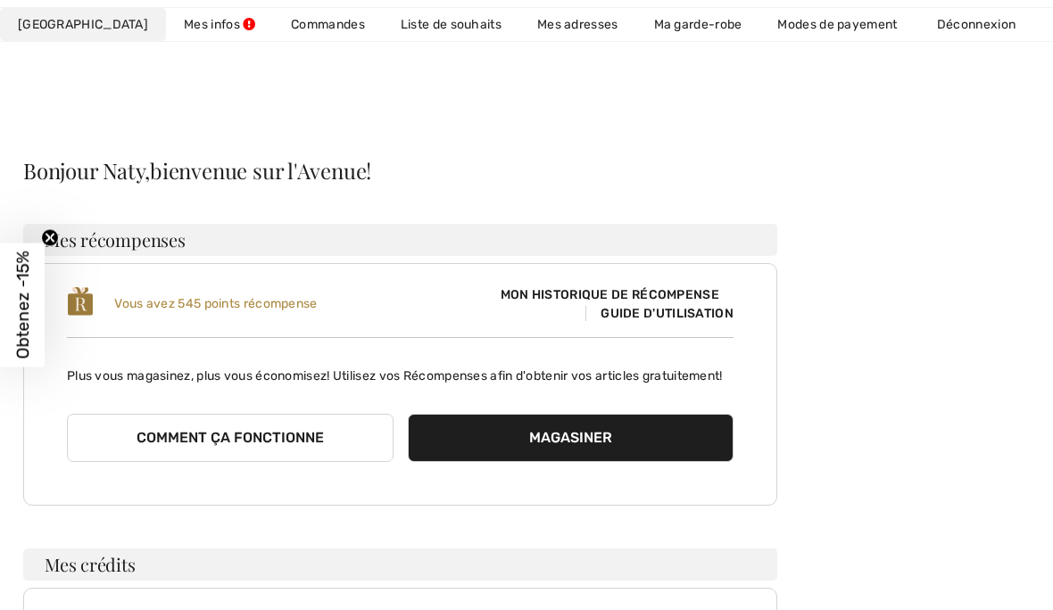
click at [275, 23] on link "Commandes" at bounding box center [328, 24] width 110 height 33
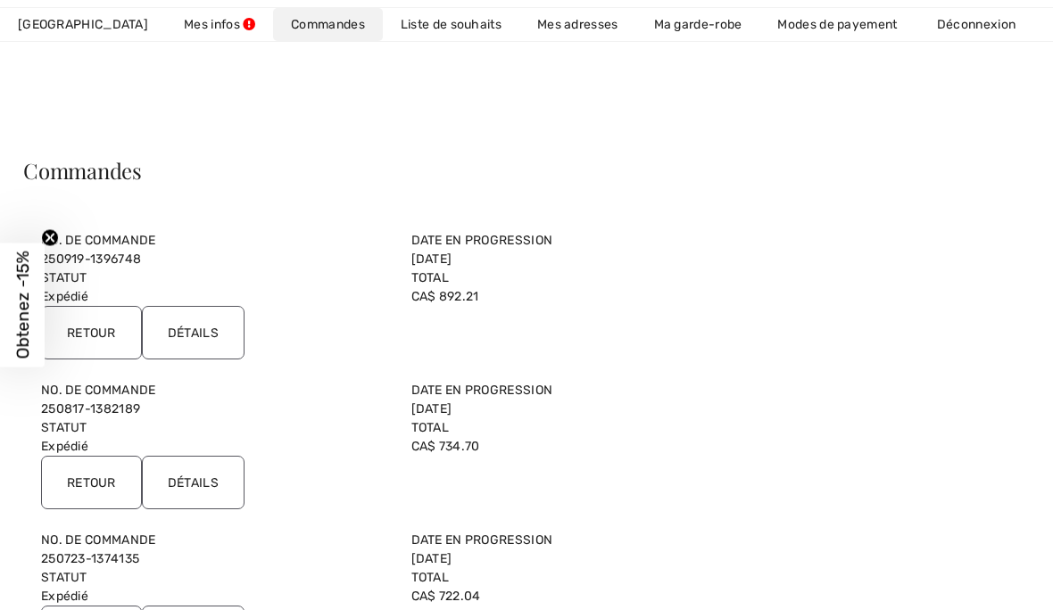
click at [203, 327] on input "Détails" at bounding box center [193, 333] width 103 height 54
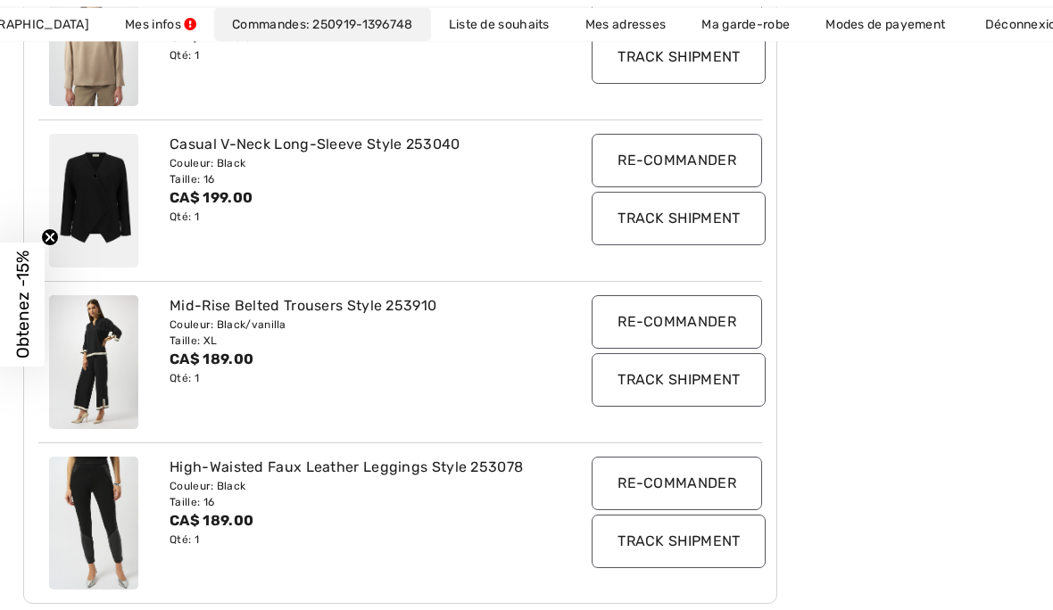
scroll to position [481, 0]
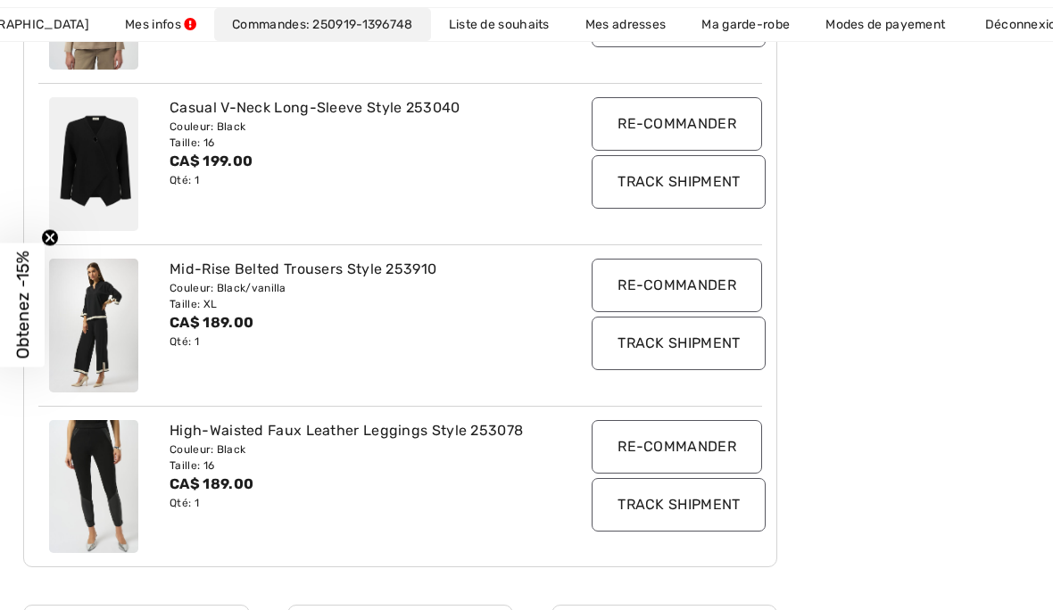
click at [671, 447] on input "Re-commander" at bounding box center [677, 447] width 170 height 54
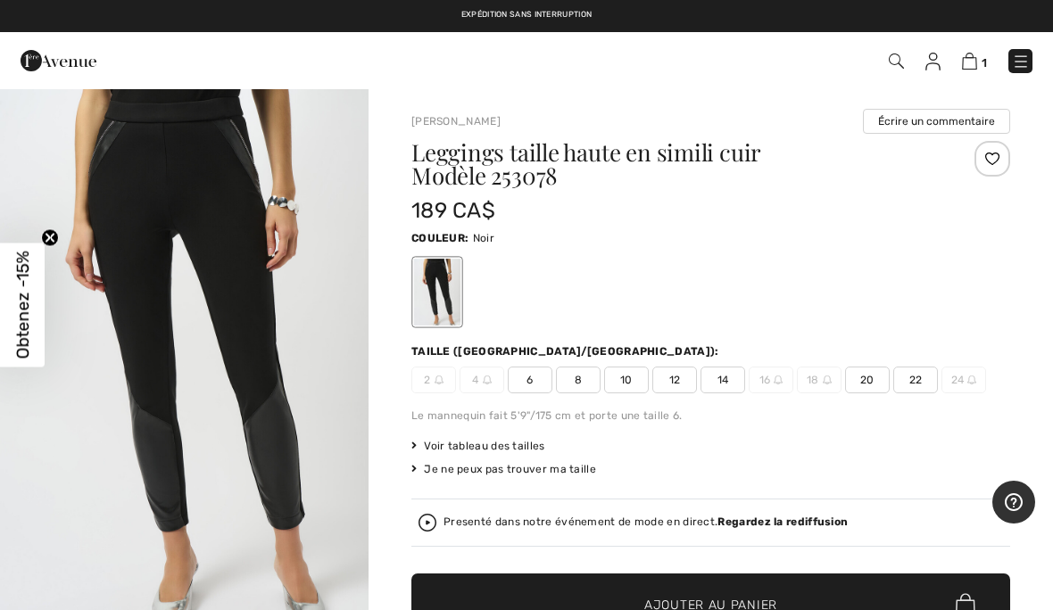
click at [720, 381] on span "14" at bounding box center [723, 380] width 45 height 27
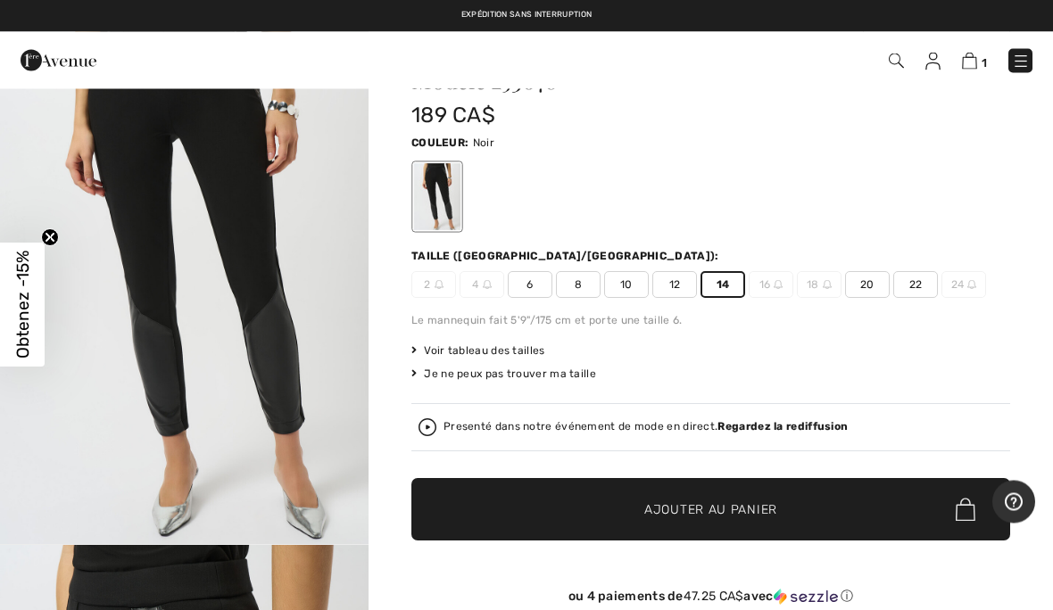
scroll to position [96, 0]
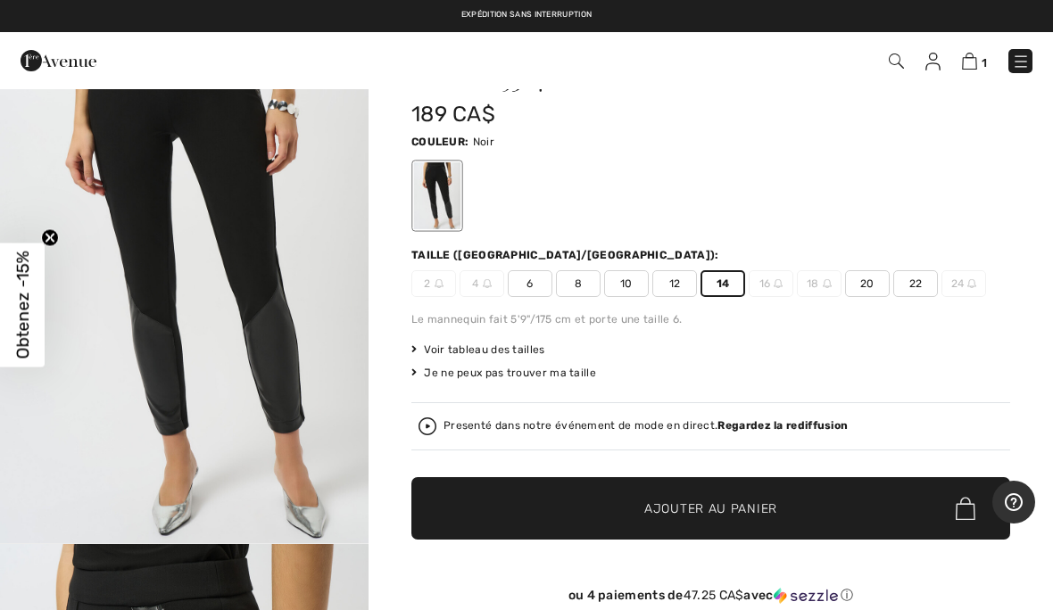
click at [769, 518] on span "✔ Ajouté au panier Ajouter au panier" at bounding box center [710, 508] width 599 height 62
click at [1027, 53] on img at bounding box center [1021, 62] width 18 height 18
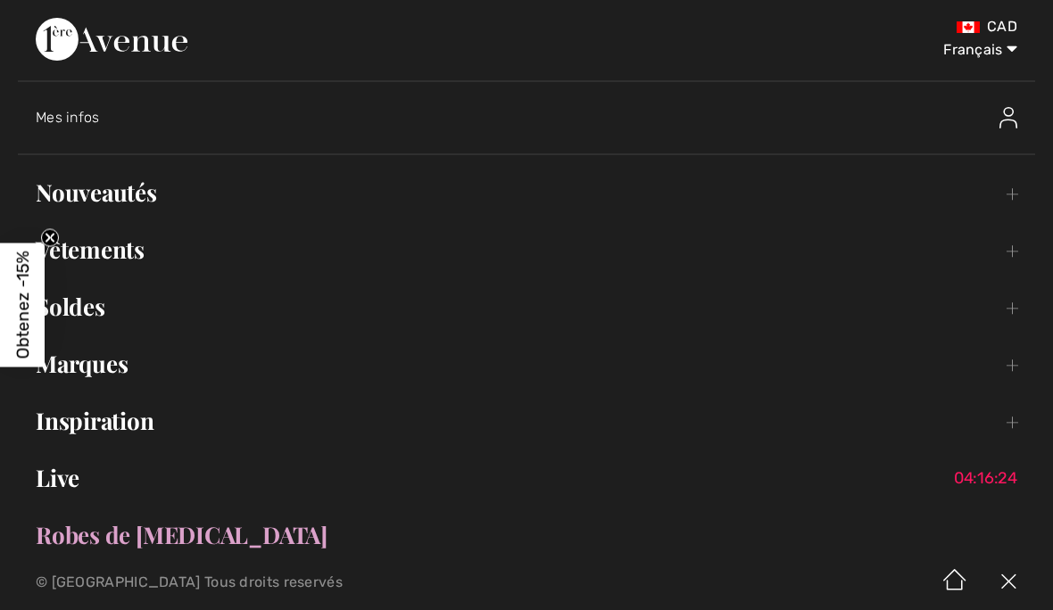
click at [131, 253] on link "Vêtements Toggle submenu" at bounding box center [526, 249] width 1017 height 39
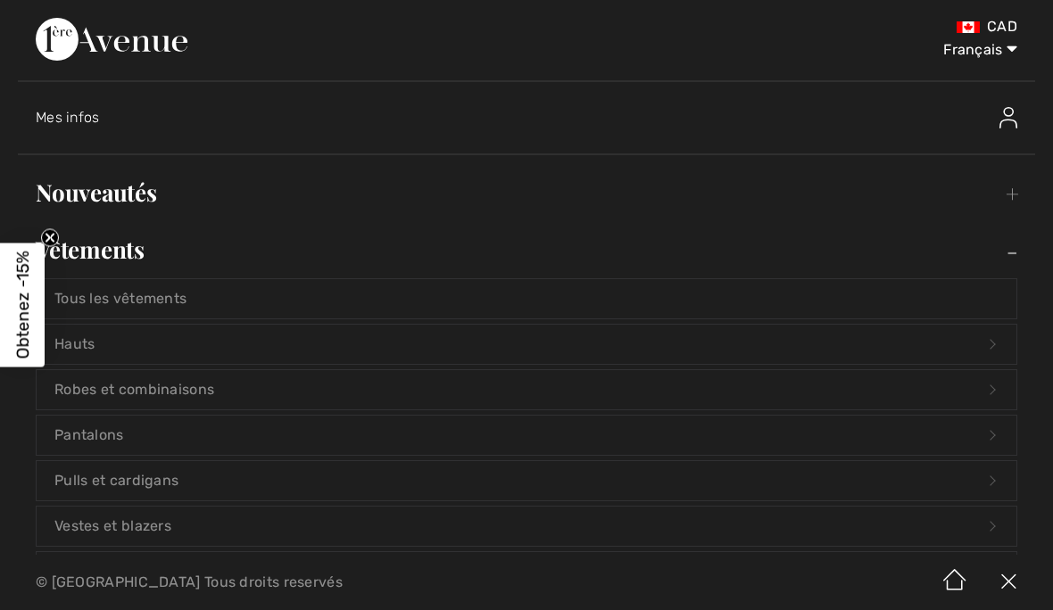
click at [156, 337] on link "Hauts Open submenu" at bounding box center [527, 344] width 980 height 39
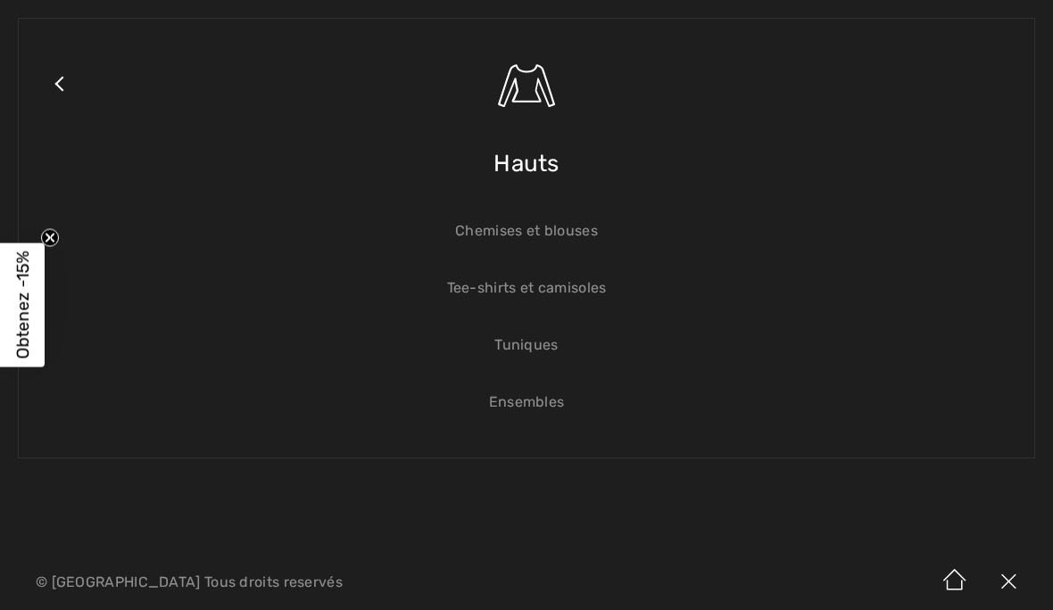
click at [546, 227] on link "Chemises et blouses" at bounding box center [527, 230] width 980 height 39
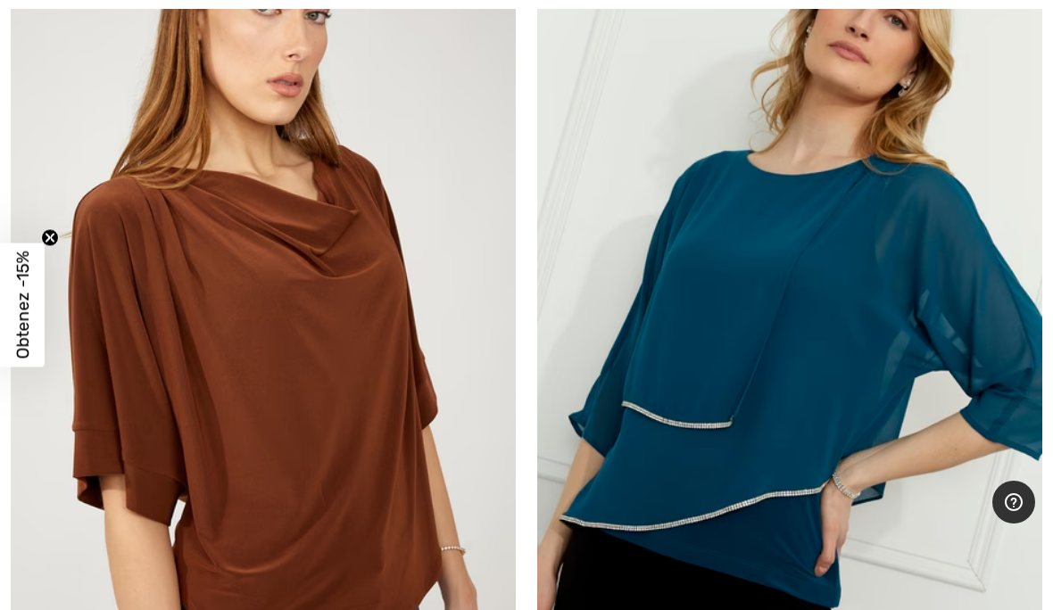
scroll to position [15029, 0]
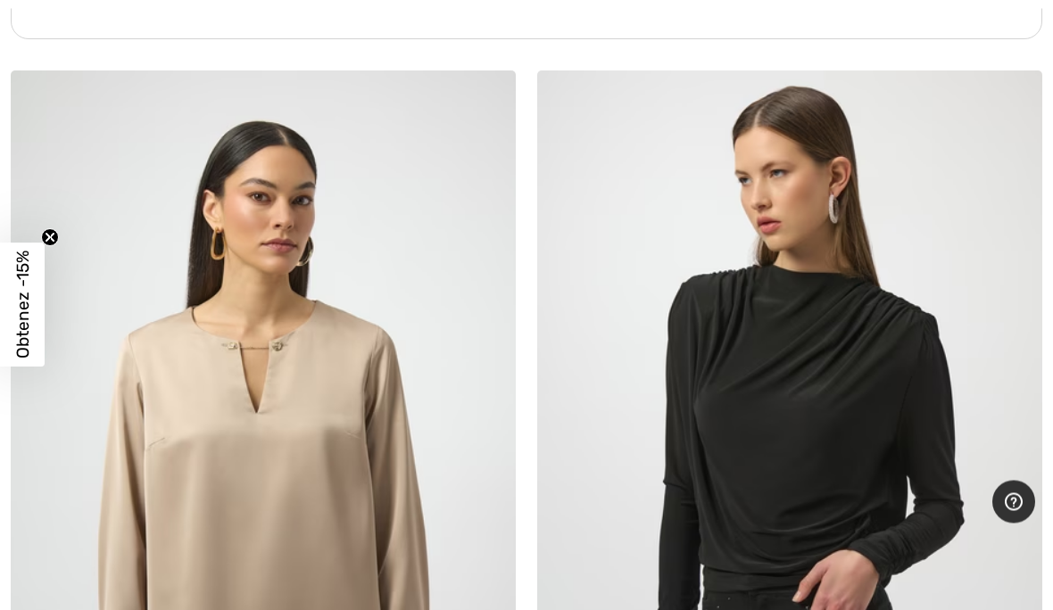
scroll to position [15843, 0]
click at [241, 478] on img at bounding box center [263, 449] width 505 height 758
click at [246, 412] on img at bounding box center [263, 449] width 505 height 758
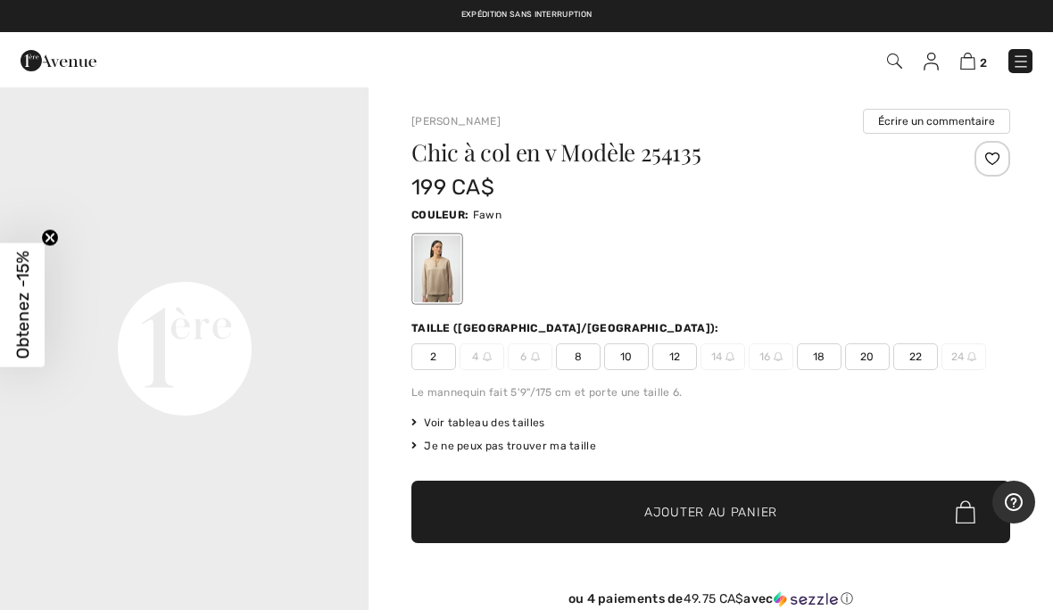
scroll to position [1123, 0]
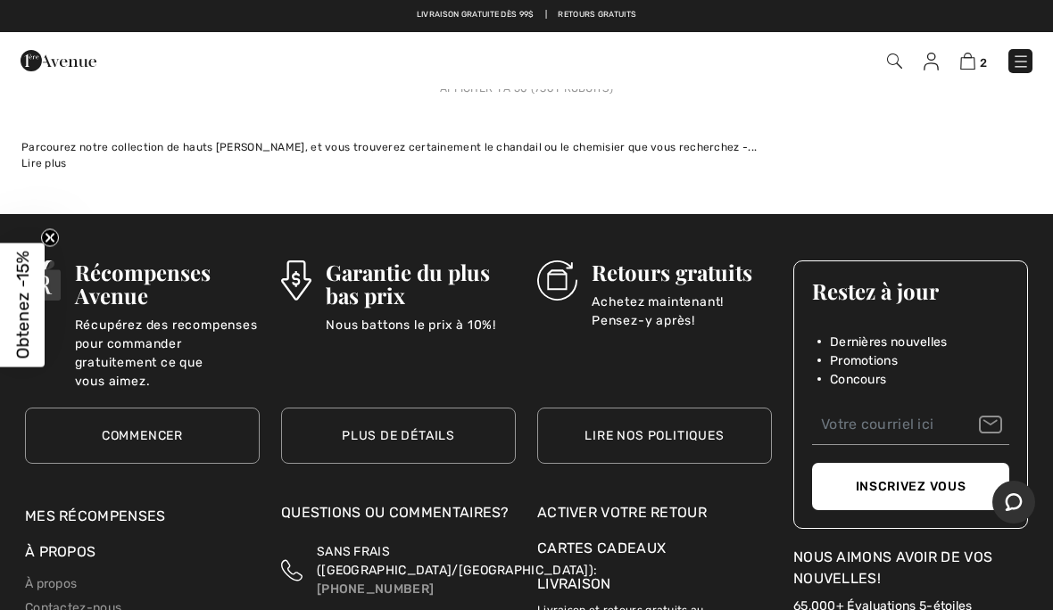
scroll to position [21672, 0]
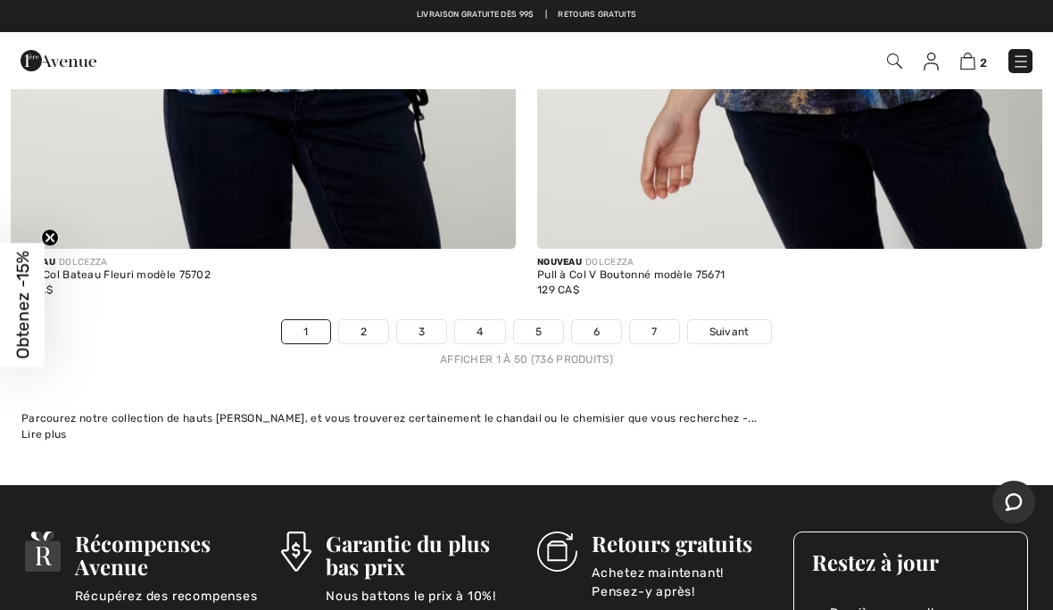
click at [741, 324] on span "Suivant" at bounding box center [729, 332] width 40 height 16
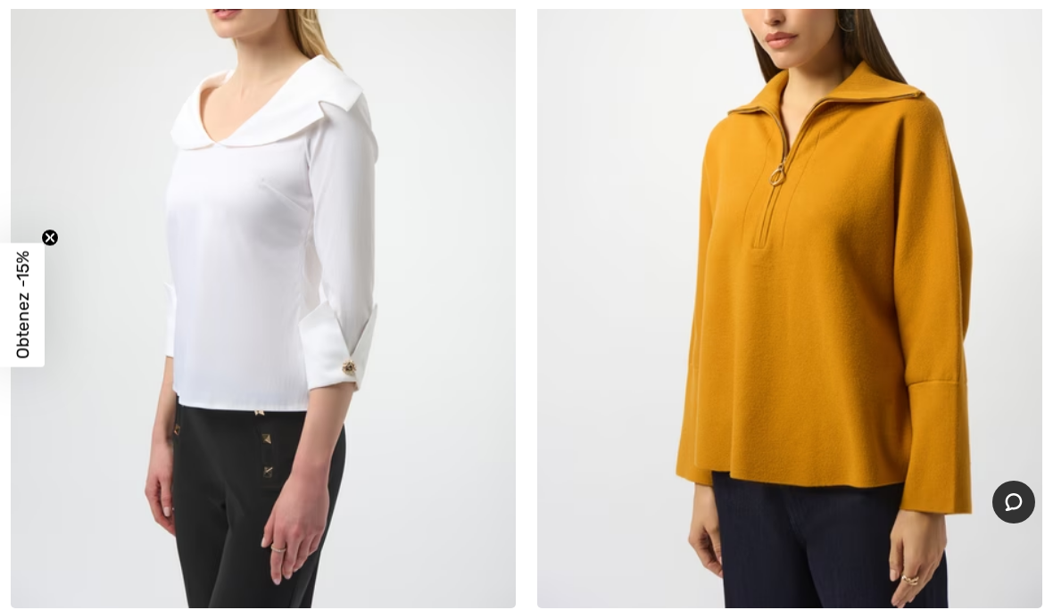
scroll to position [20996, 0]
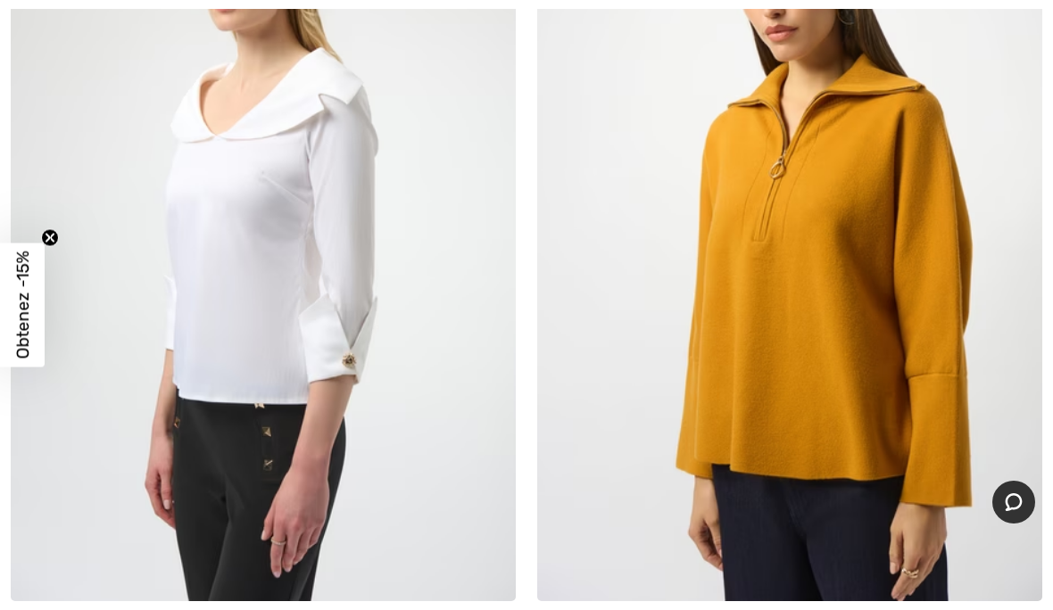
click at [922, 278] on img at bounding box center [789, 223] width 505 height 758
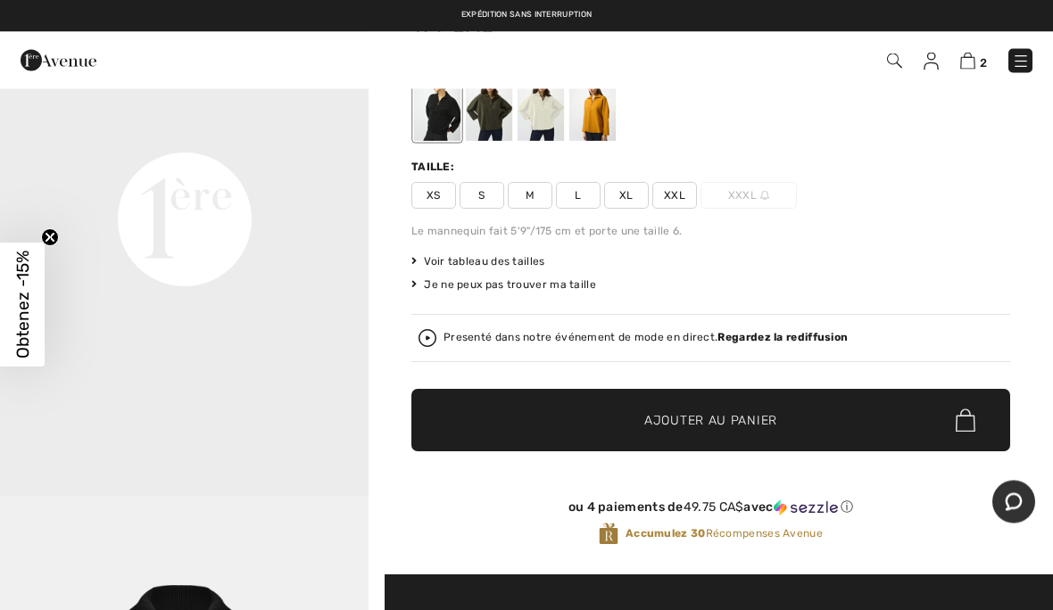
scroll to position [162, 0]
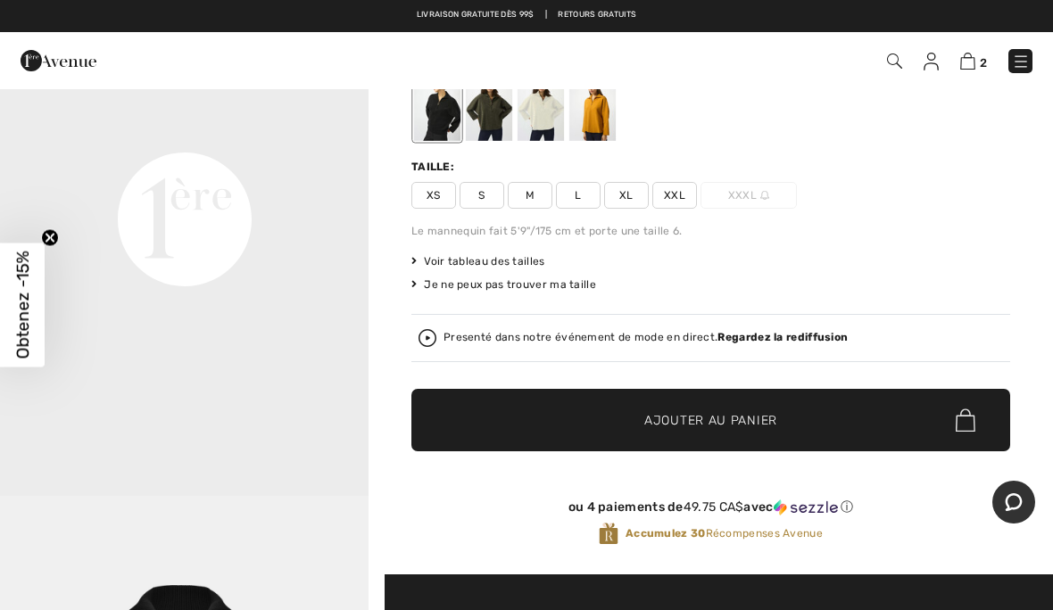
click at [472, 111] on div at bounding box center [489, 107] width 46 height 67
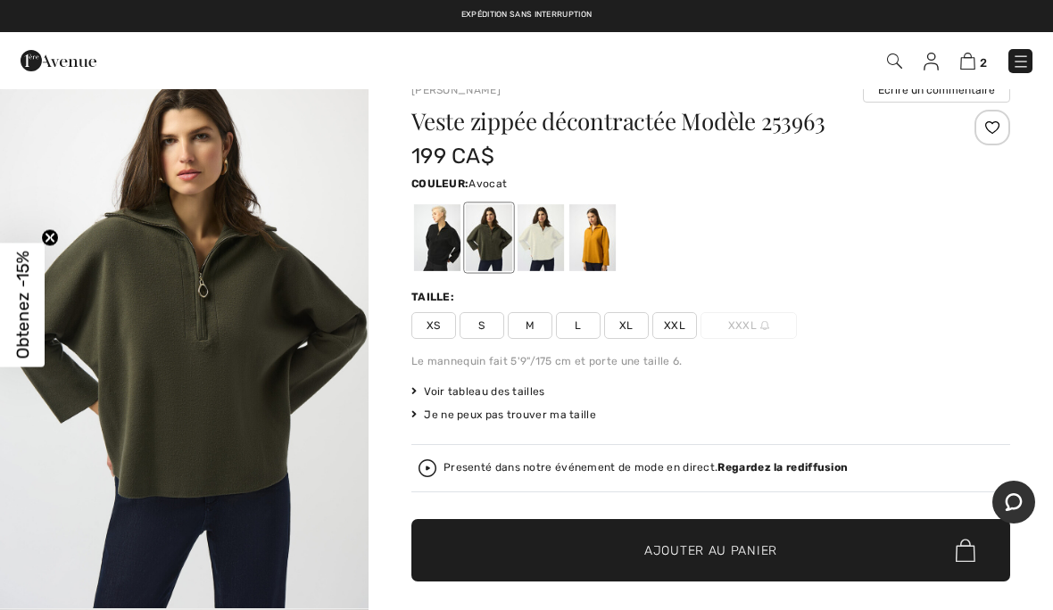
scroll to position [0, 0]
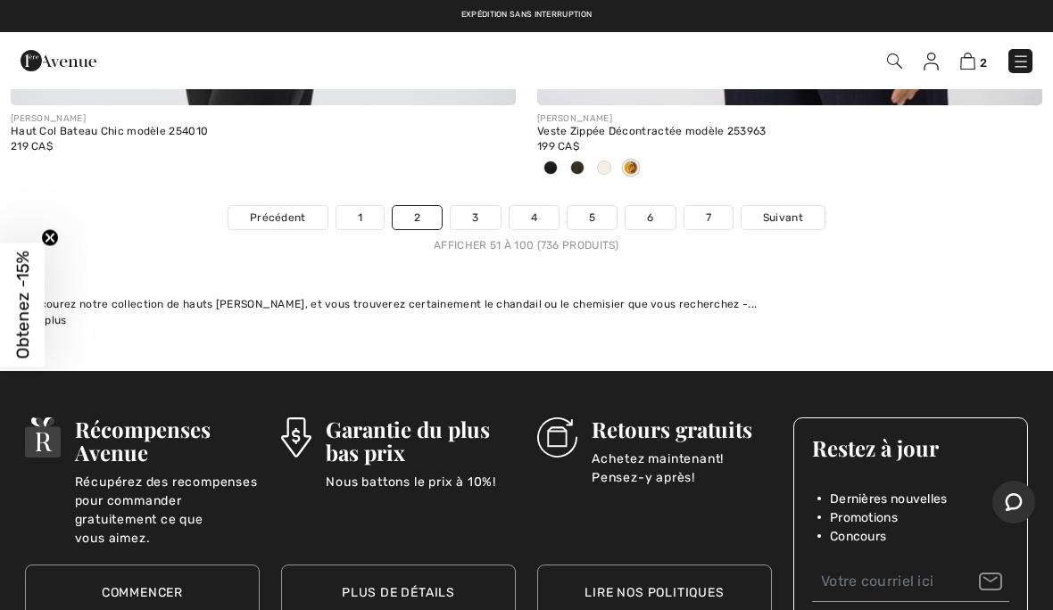
scroll to position [21453, 0]
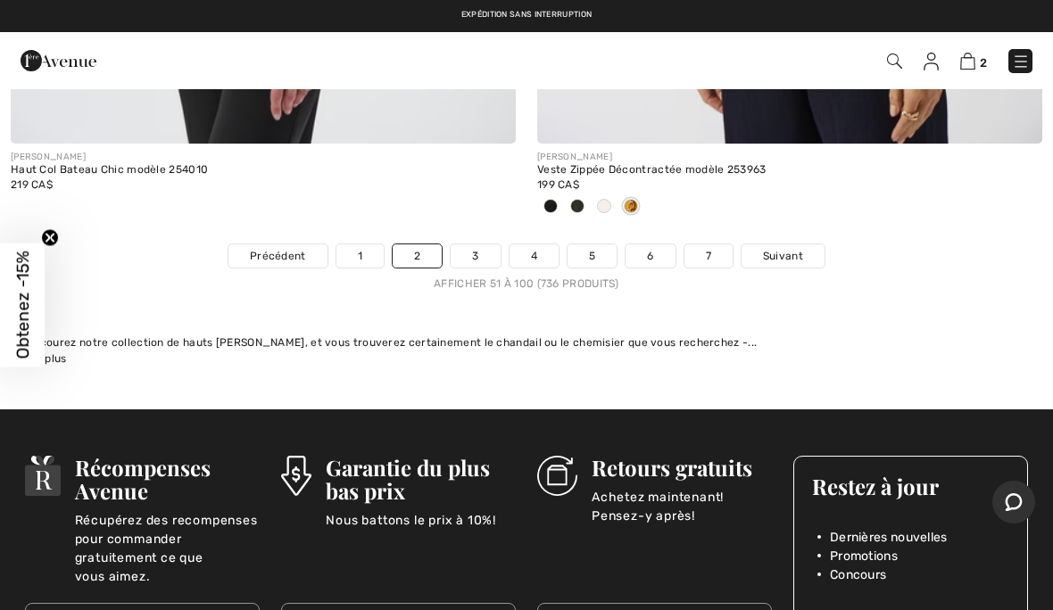
click at [794, 248] on span "Suivant" at bounding box center [783, 256] width 40 height 16
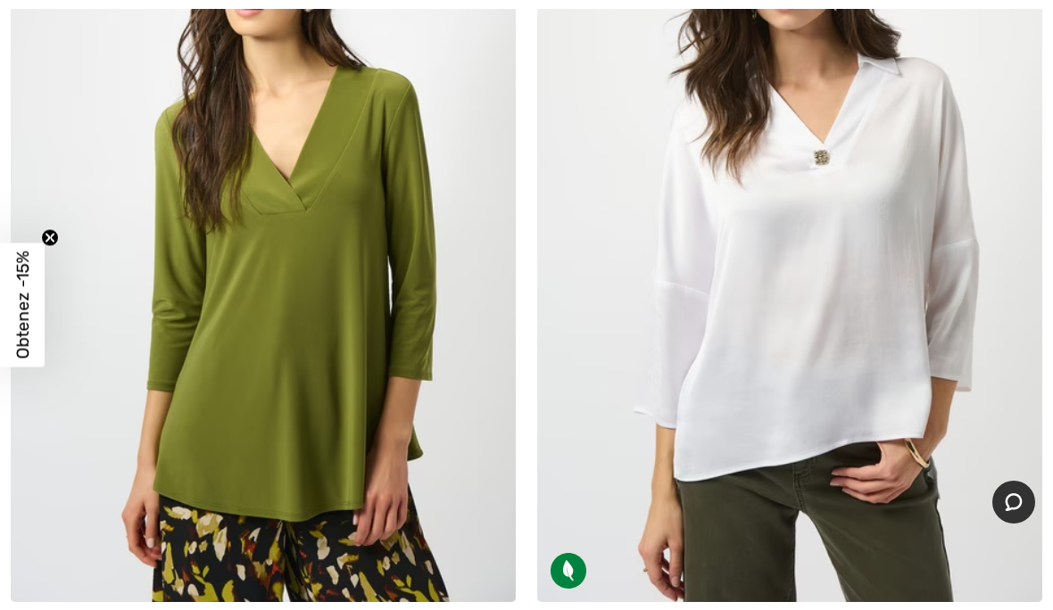
scroll to position [11589, 0]
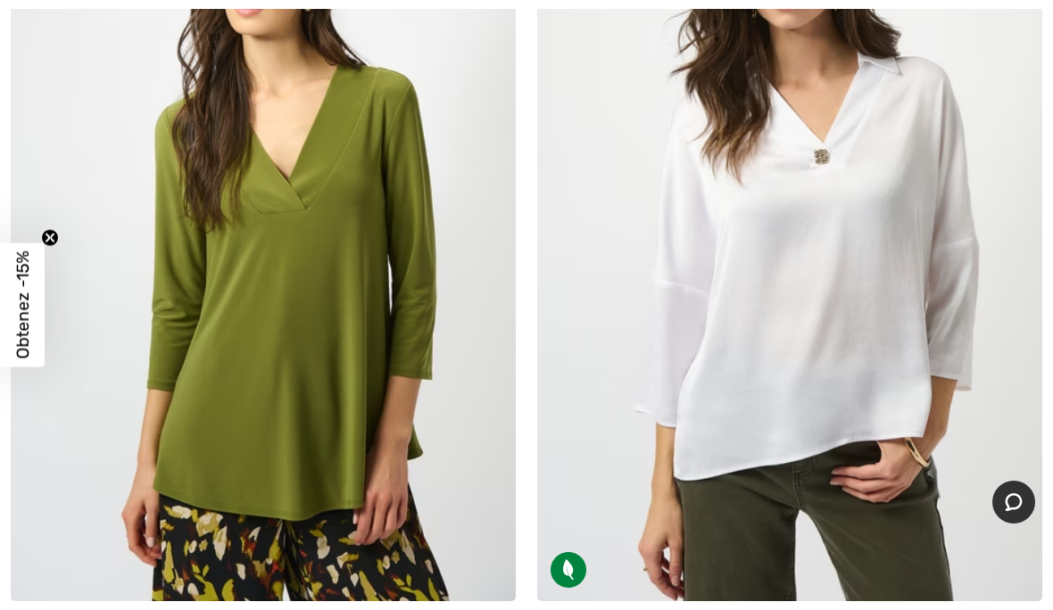
click at [933, 497] on img at bounding box center [789, 223] width 505 height 758
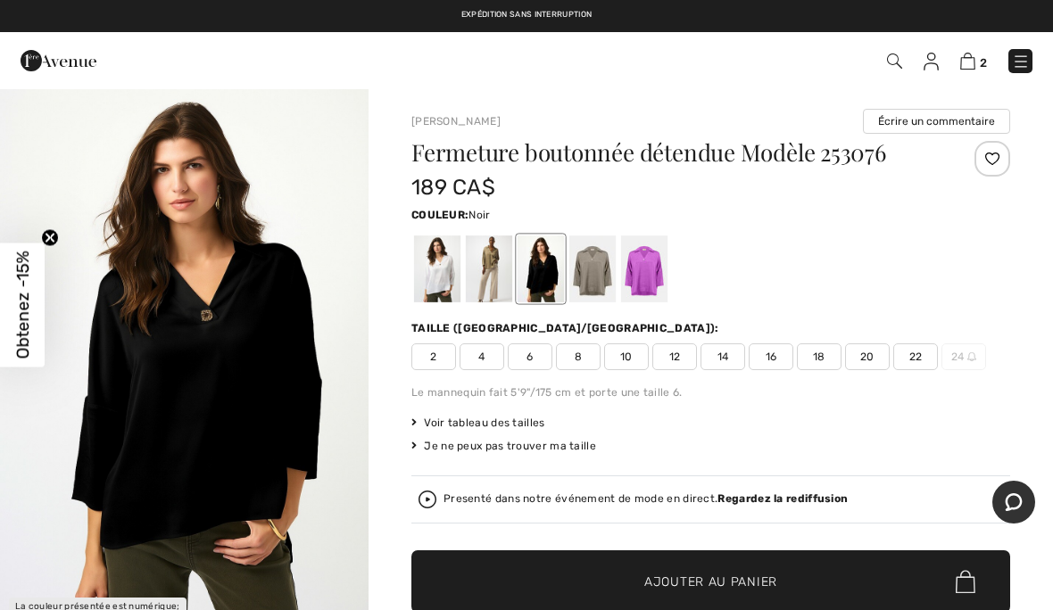
click at [485, 269] on div at bounding box center [489, 269] width 46 height 67
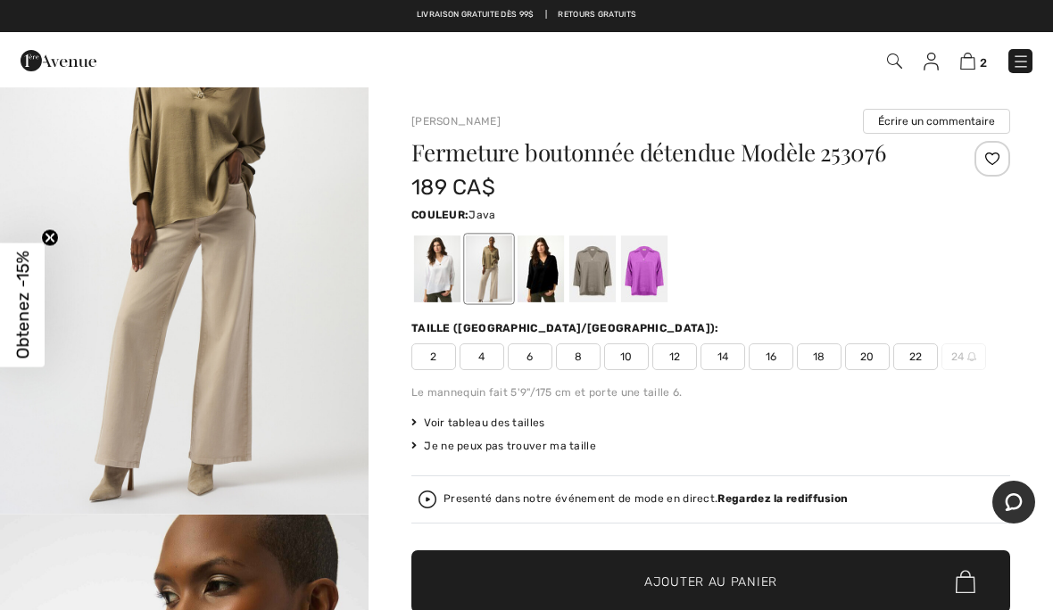
scroll to position [125, 0]
click at [766, 348] on span "16" at bounding box center [771, 357] width 45 height 27
click at [800, 560] on span "✔ Ajouté au panier Ajouter au panier" at bounding box center [710, 582] width 599 height 62
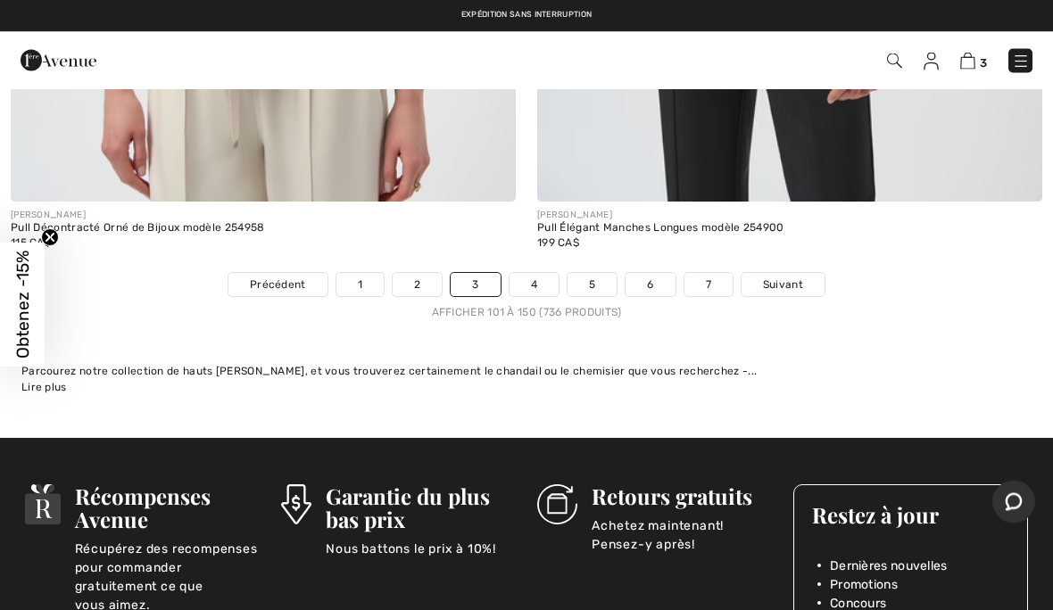
scroll to position [21498, 0]
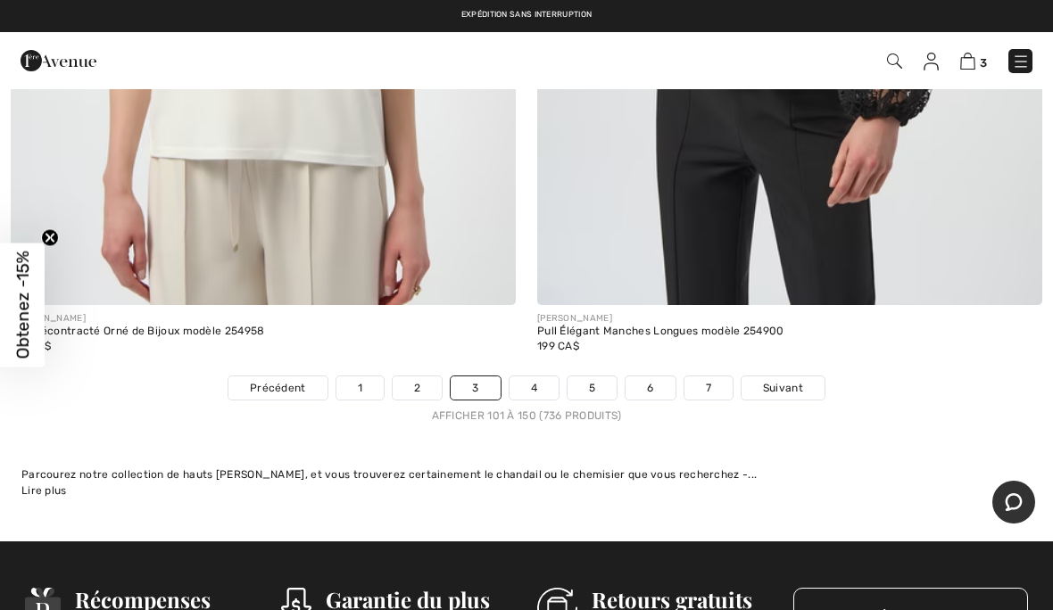
click at [795, 380] on span "Suivant" at bounding box center [783, 388] width 40 height 16
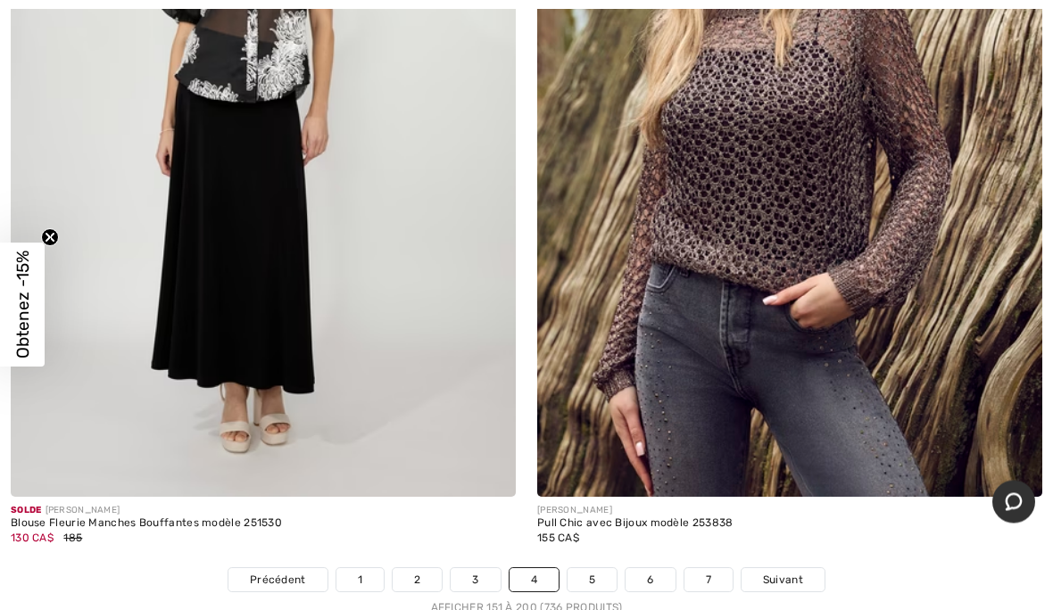
scroll to position [21188, 0]
click at [787, 572] on span "Suivant" at bounding box center [783, 580] width 40 height 16
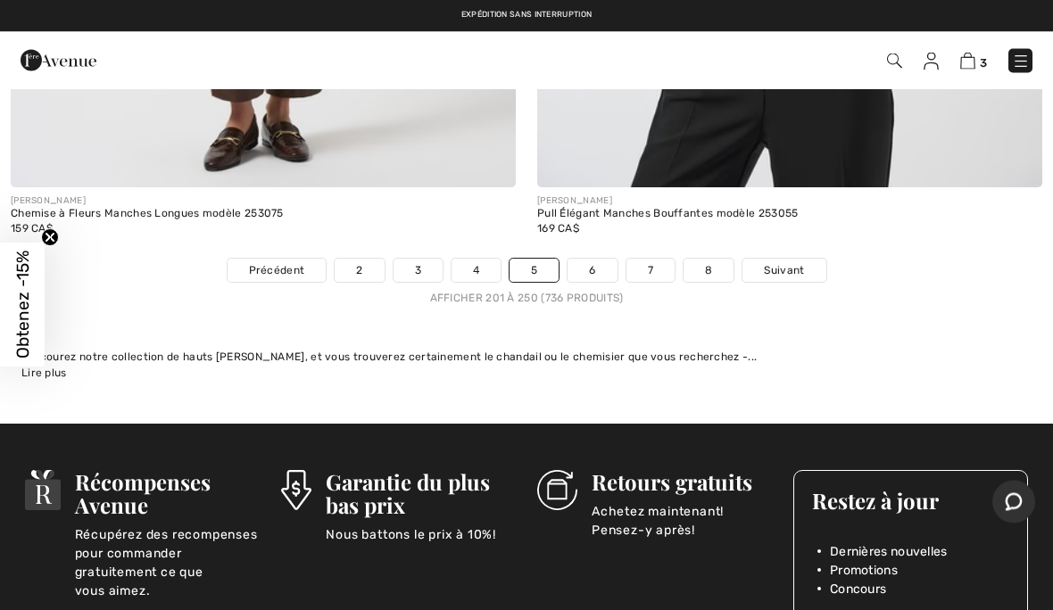
scroll to position [21473, 0]
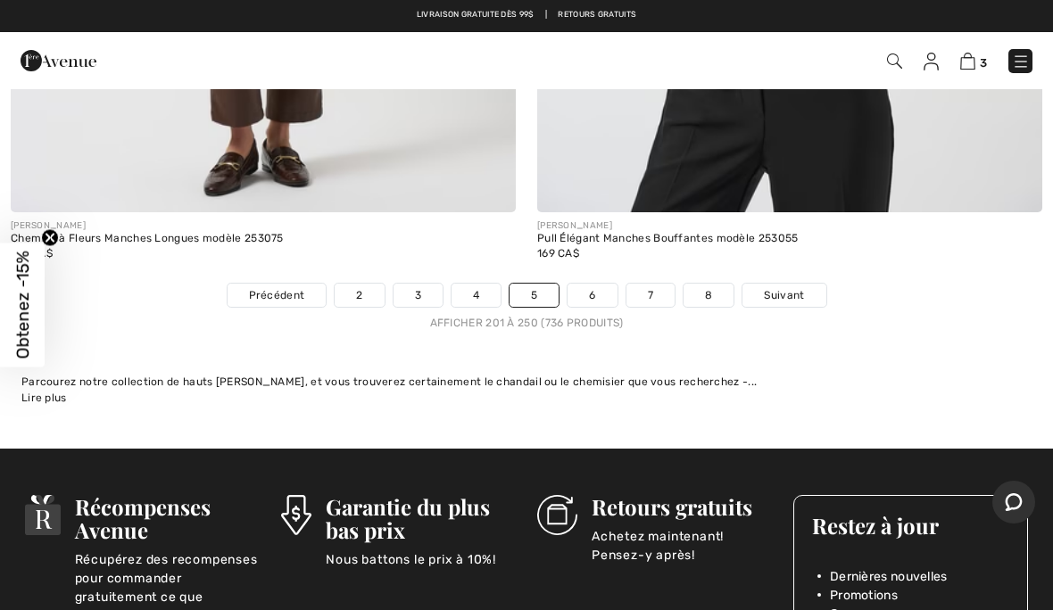
click at [794, 287] on span "Suivant" at bounding box center [784, 295] width 40 height 16
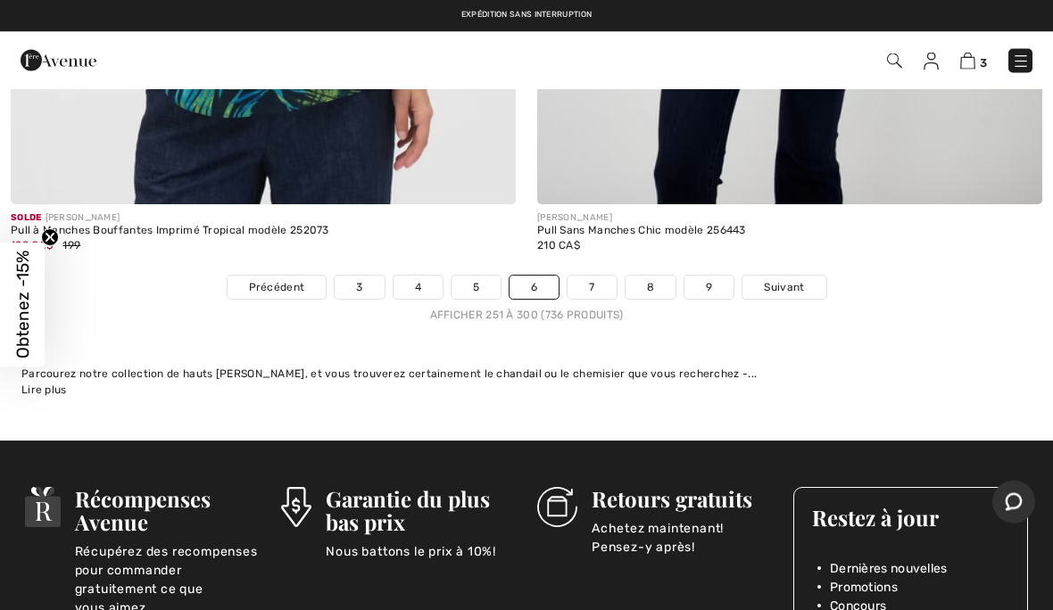
scroll to position [21436, 0]
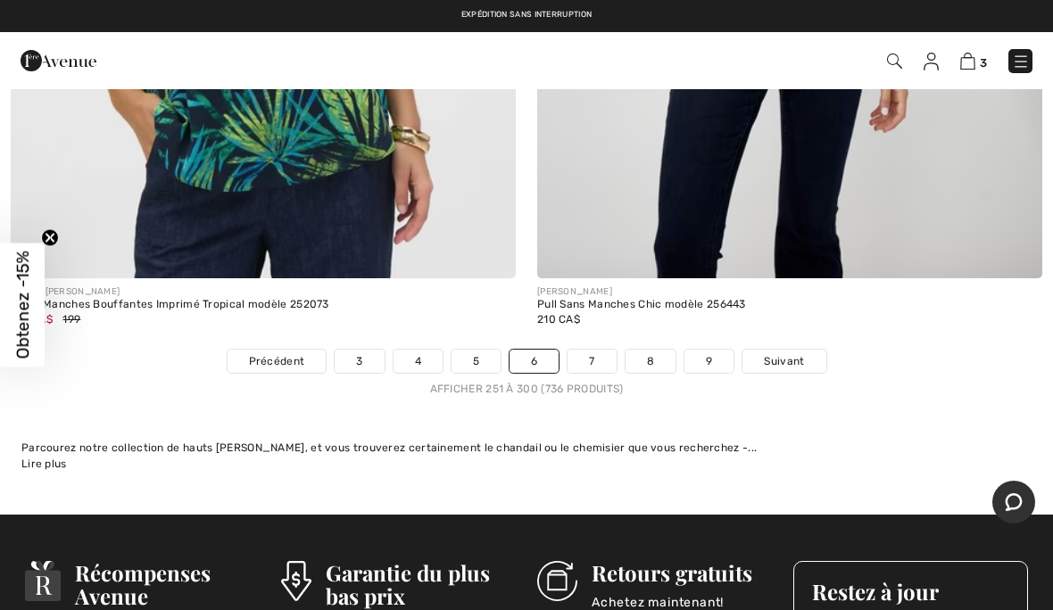
click at [788, 353] on span "Suivant" at bounding box center [784, 361] width 40 height 16
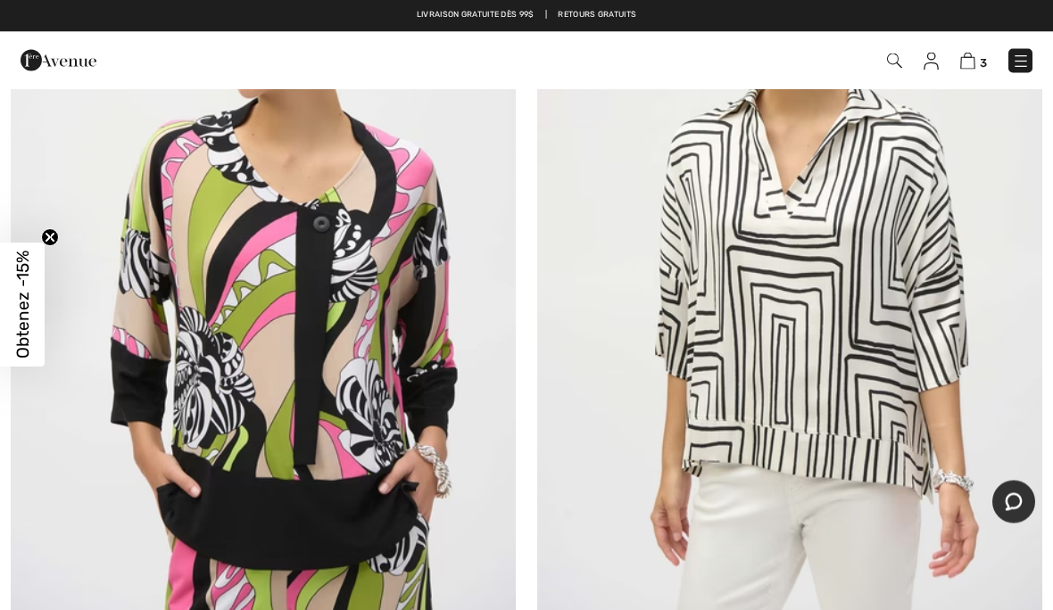
scroll to position [3664, 0]
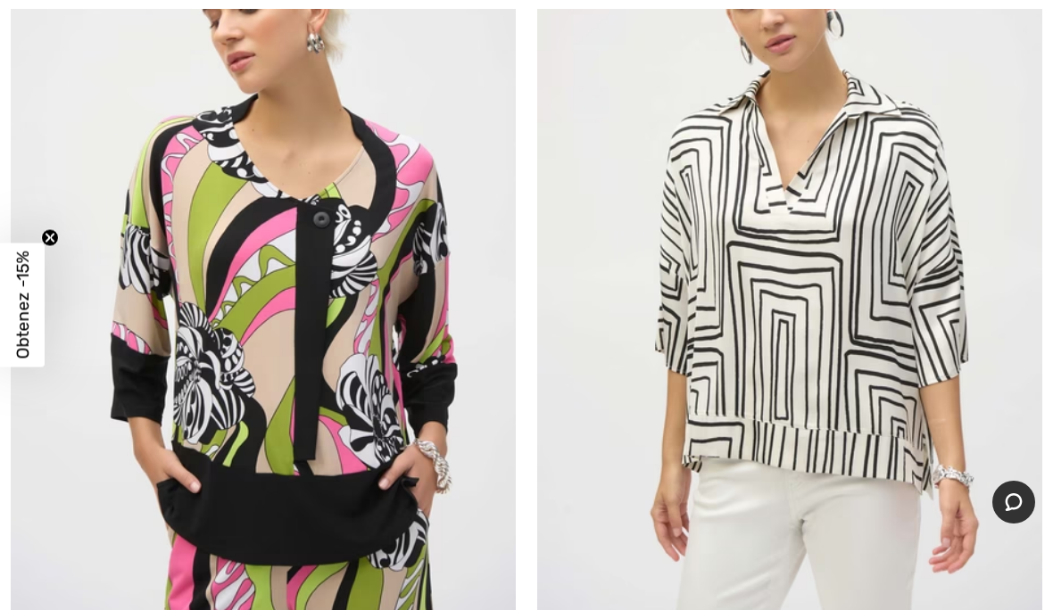
click at [901, 412] on img at bounding box center [789, 250] width 505 height 758
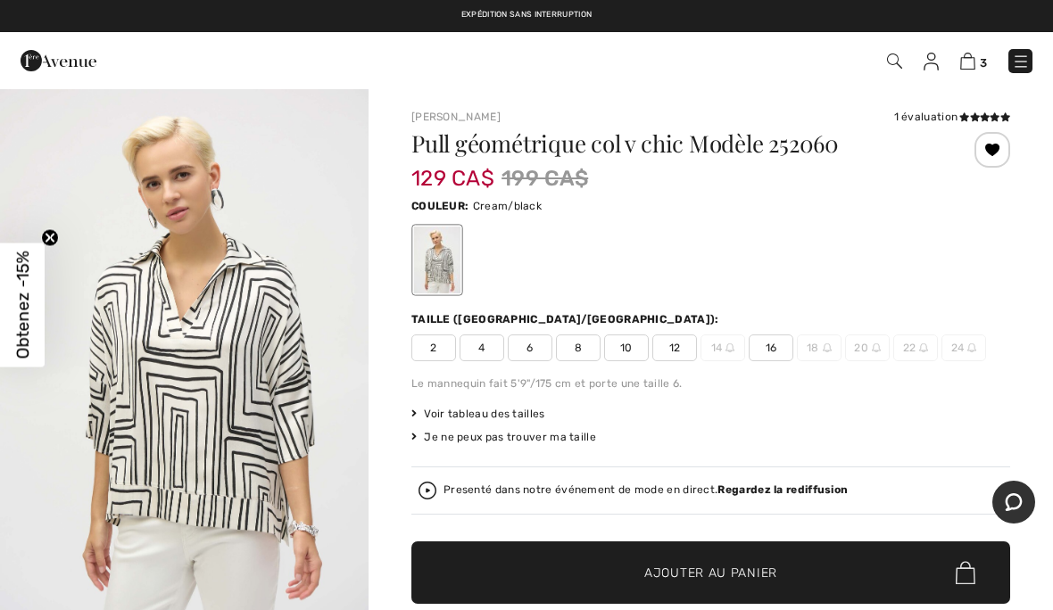
click at [783, 331] on div "Taille ([GEOGRAPHIC_DATA]/[GEOGRAPHIC_DATA]): 2 4 6 8 10 12 14 16 18 20 22 24" at bounding box center [710, 336] width 599 height 50
click at [773, 352] on span "16" at bounding box center [771, 348] width 45 height 27
click at [731, 564] on span "Ajouter au panier" at bounding box center [710, 573] width 133 height 19
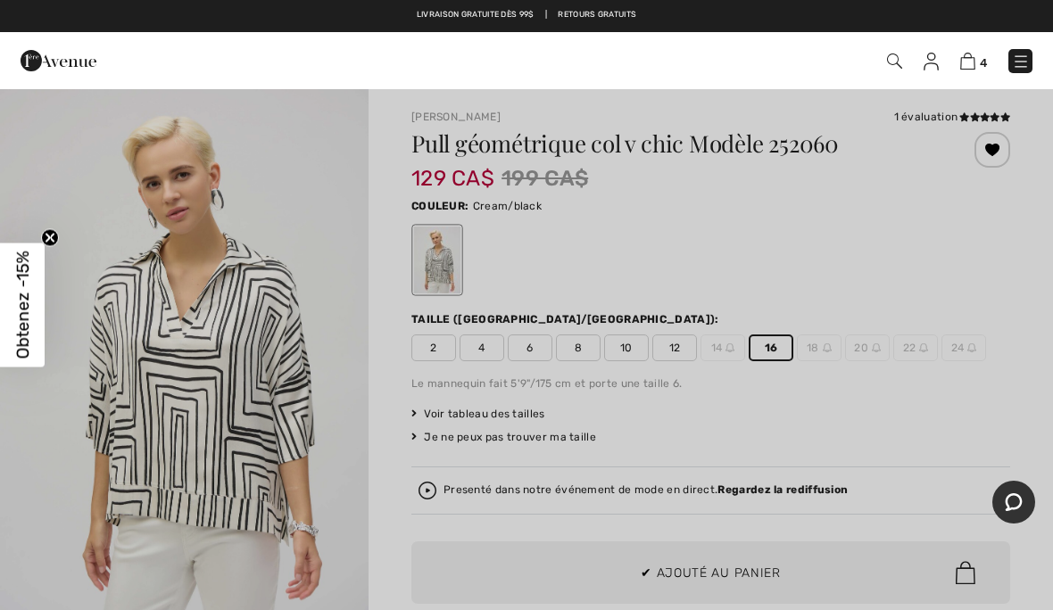
click at [875, 415] on div at bounding box center [526, 305] width 1053 height 610
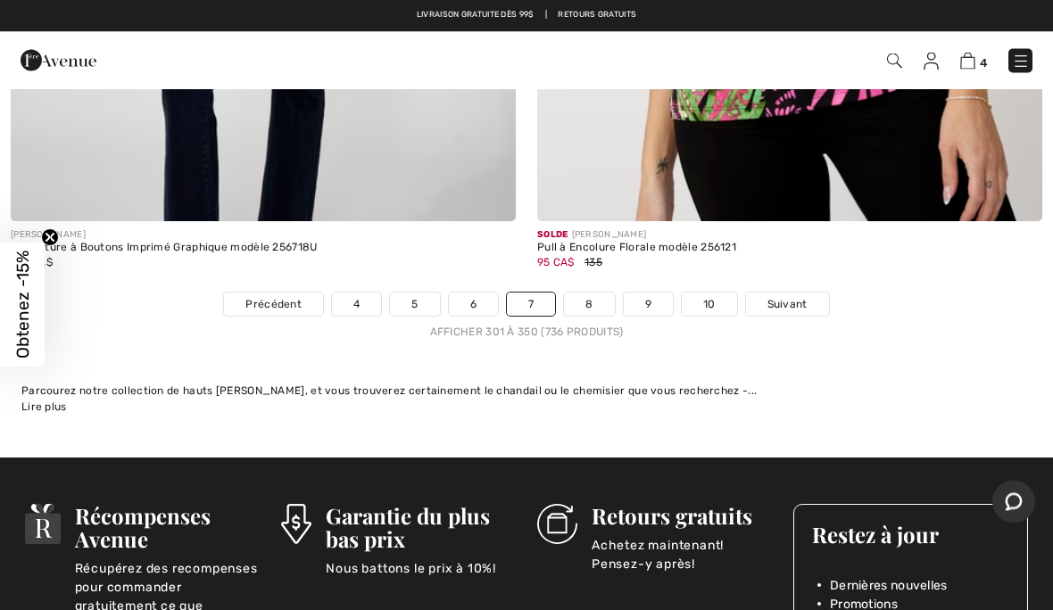
scroll to position [21526, 0]
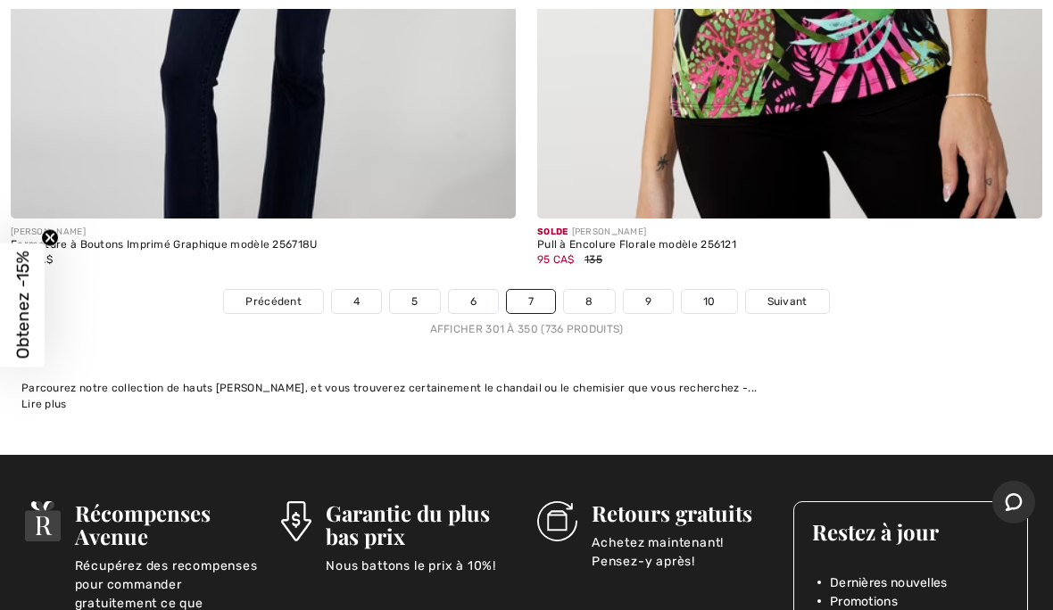
click at [799, 290] on link "Suivant" at bounding box center [787, 301] width 83 height 23
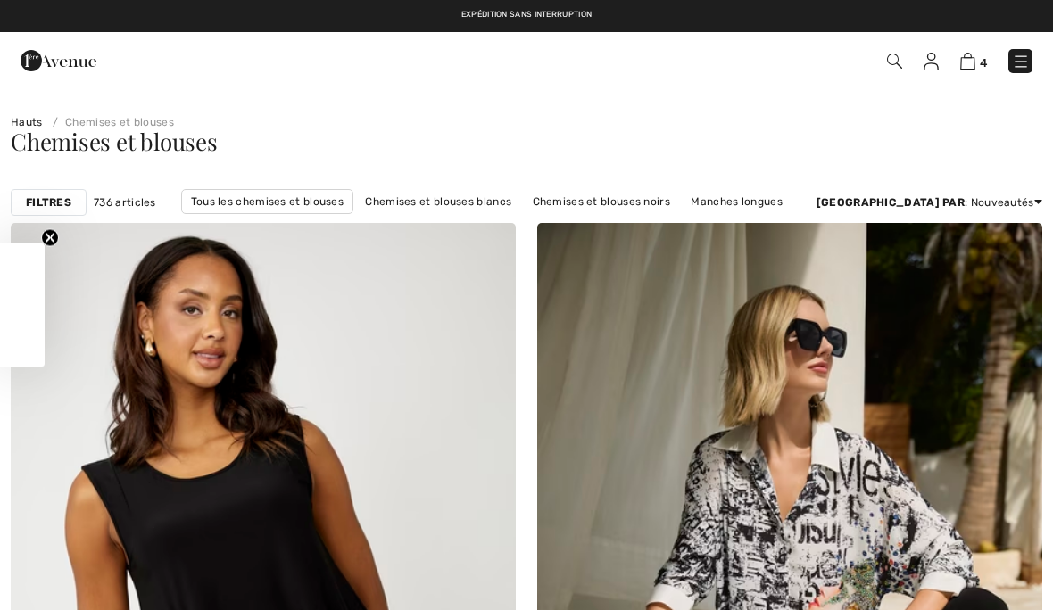
click at [984, 56] on span "4" at bounding box center [983, 62] width 7 height 13
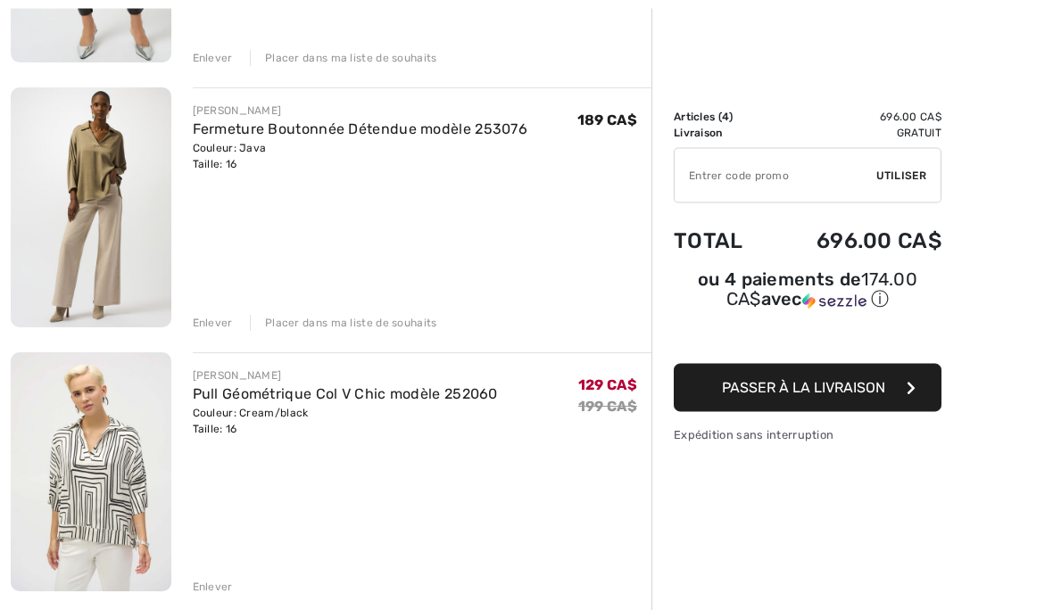
scroll to position [676, 0]
click at [338, 315] on div "Placer dans ma liste de souhaits" at bounding box center [343, 323] width 187 height 16
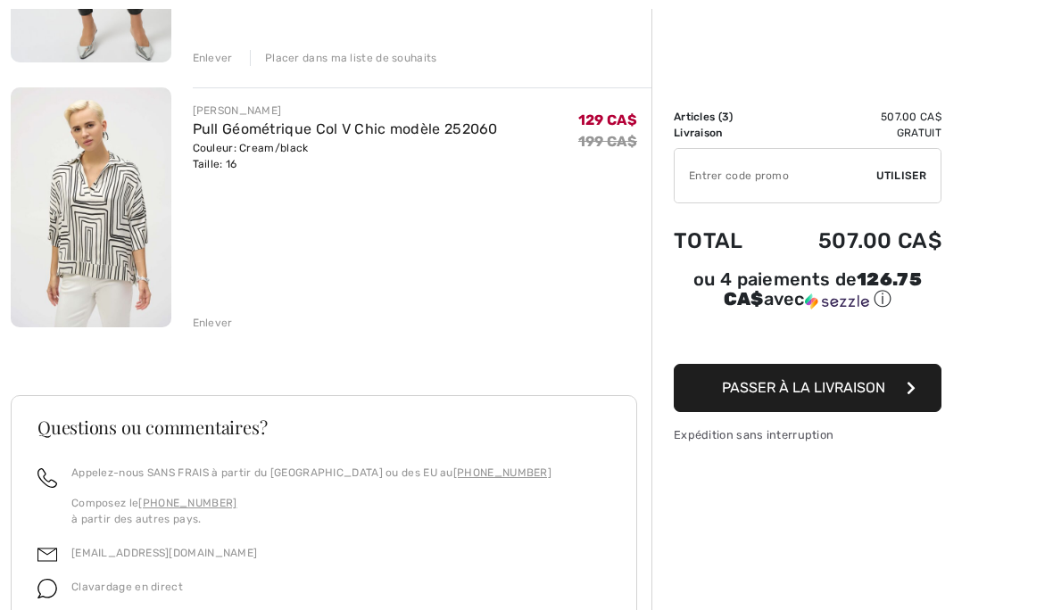
click at [209, 327] on div "Enlever" at bounding box center [213, 323] width 40 height 16
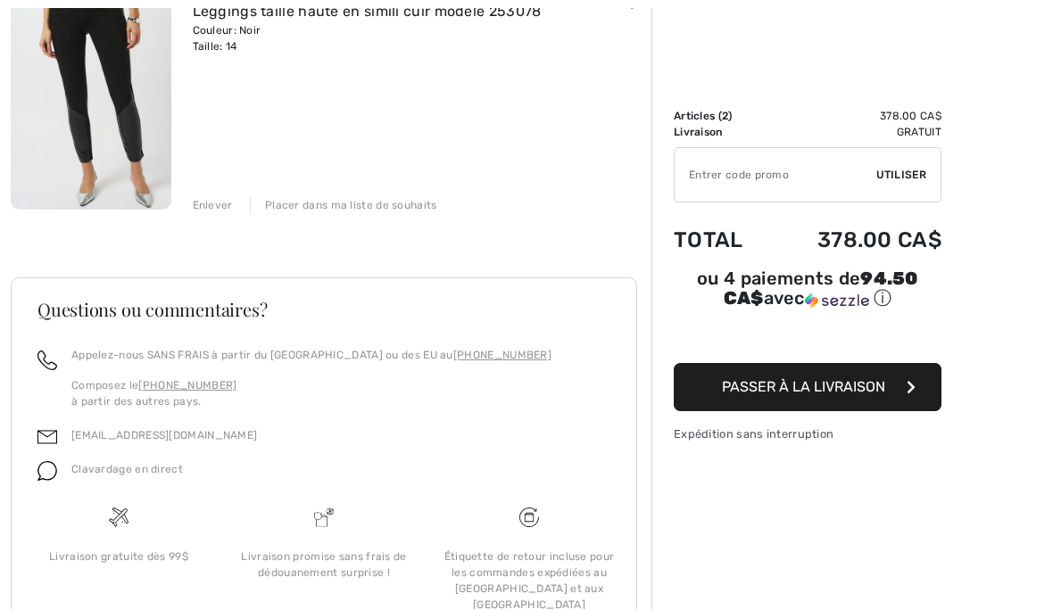
scroll to position [527, 0]
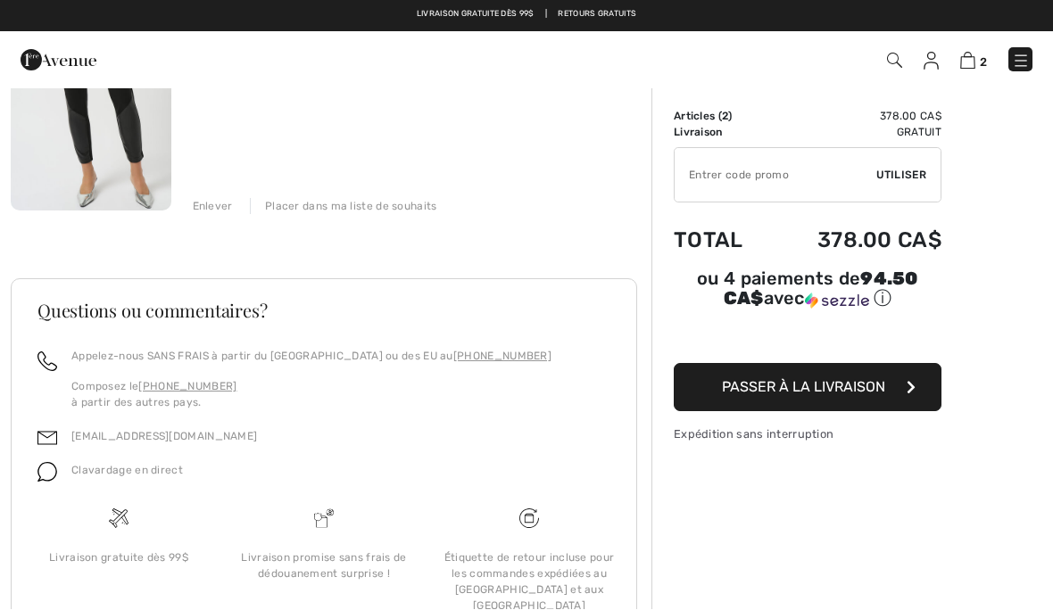
click at [848, 395] on span "Passer à la livraison" at bounding box center [803, 387] width 163 height 17
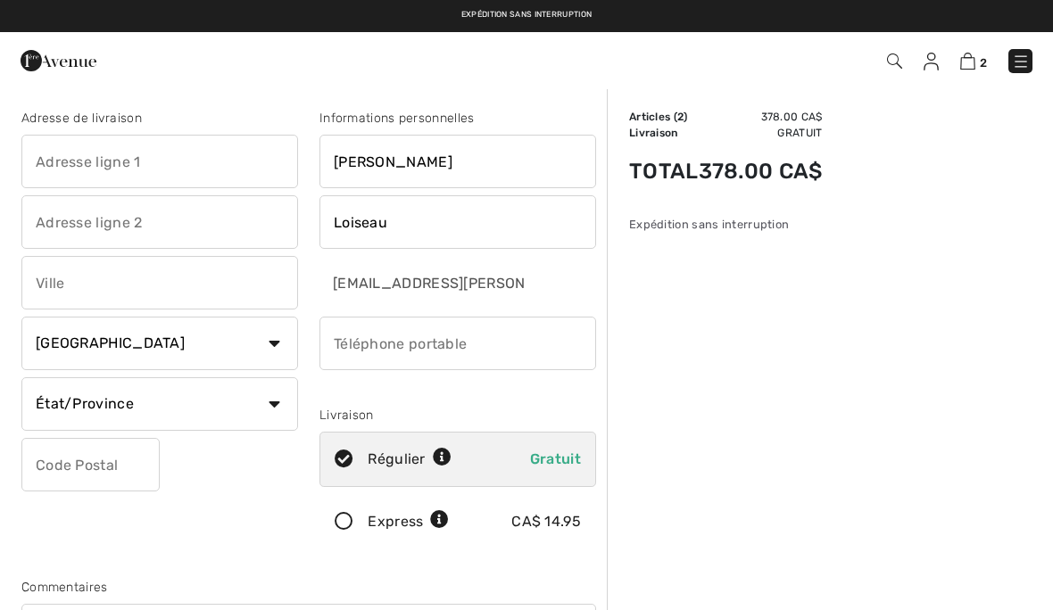
click at [143, 173] on input "text" at bounding box center [159, 162] width 277 height 54
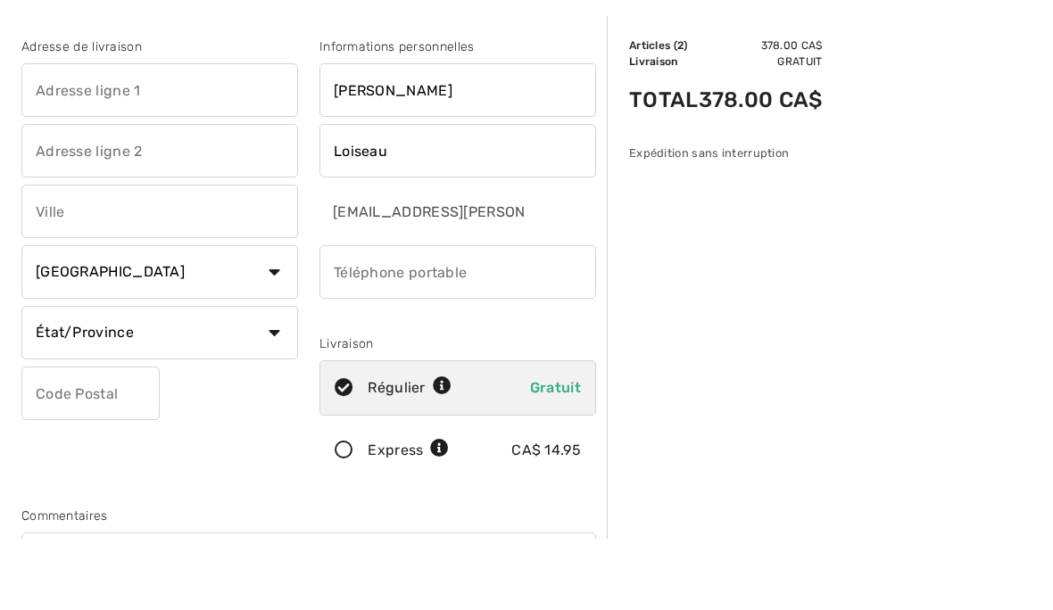
type input "[STREET_ADDRESS][PERSON_NAME]"
type input "3e étage - METRO"
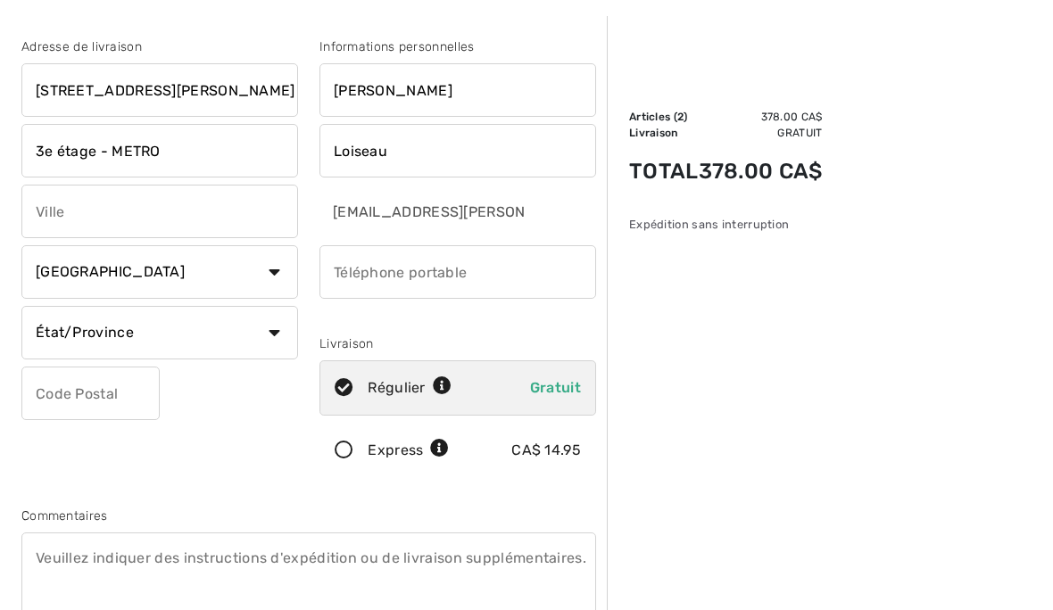
type input "Anjou"
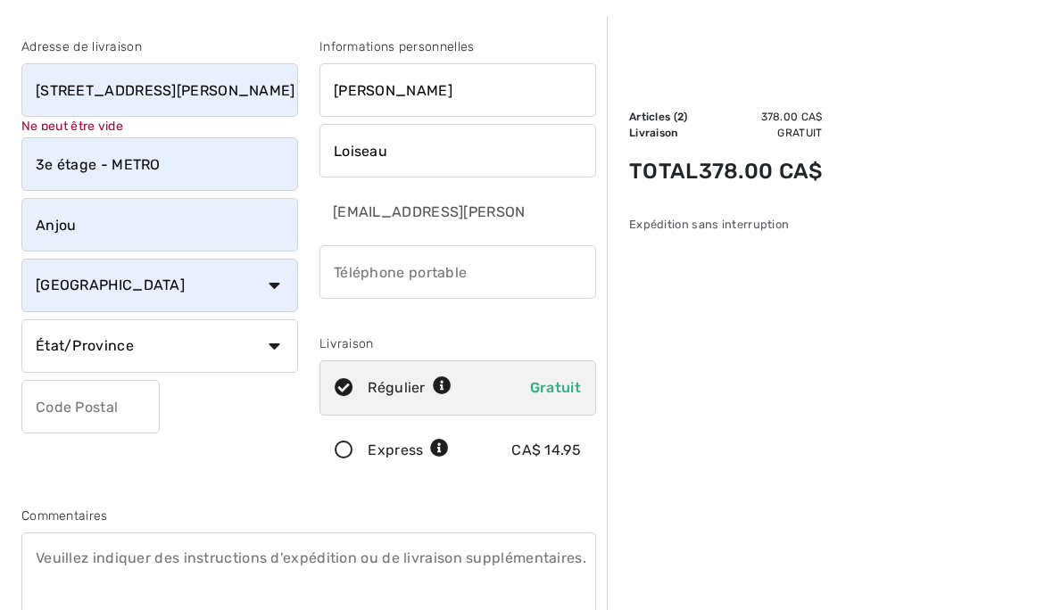
select select "QC"
type input "H1M3N8"
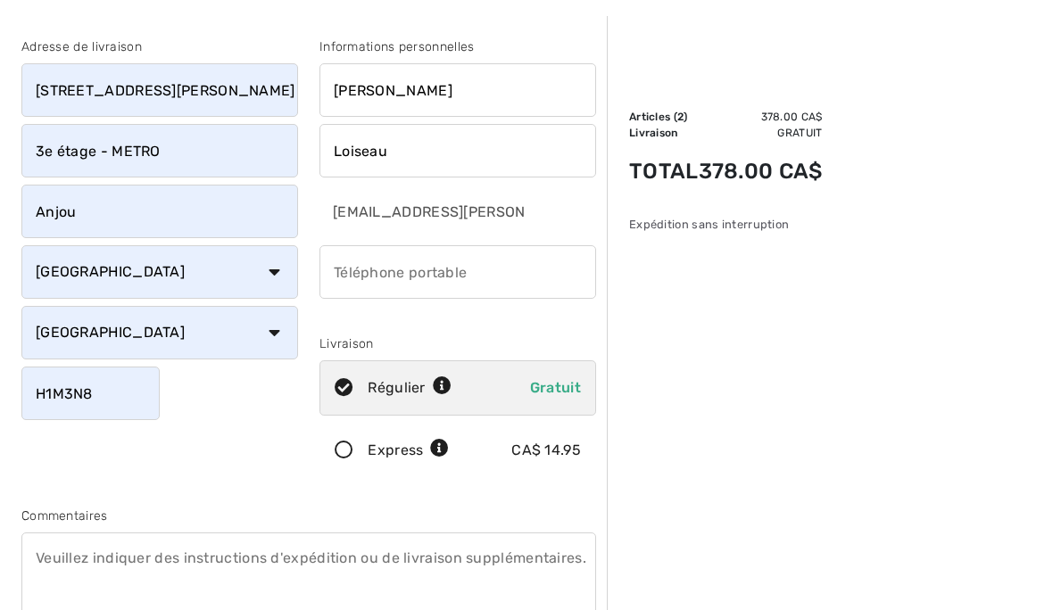
click at [417, 263] on input "phone" at bounding box center [457, 272] width 277 height 54
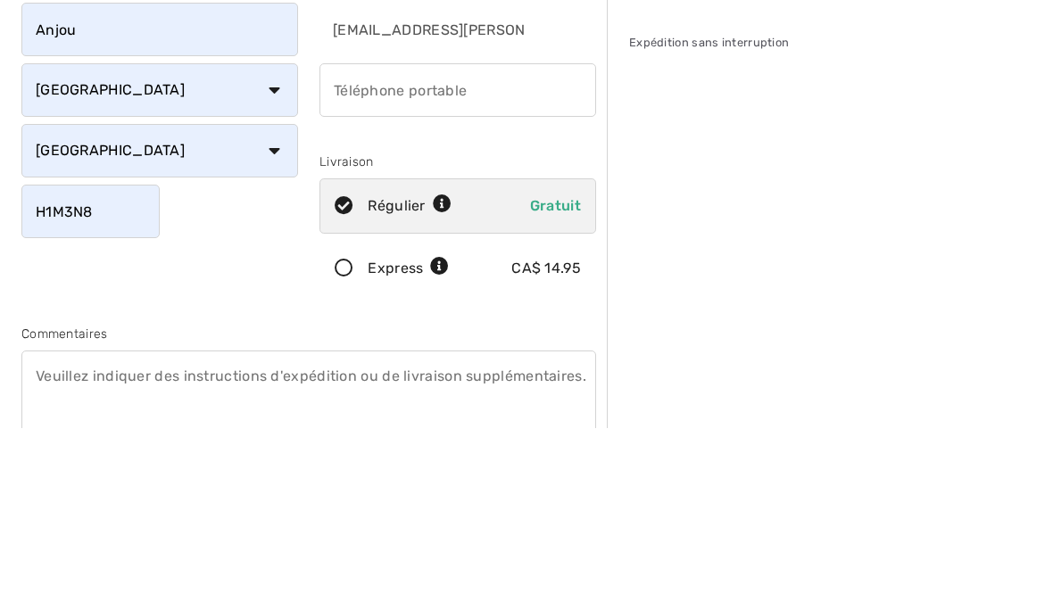
type input "5146680396"
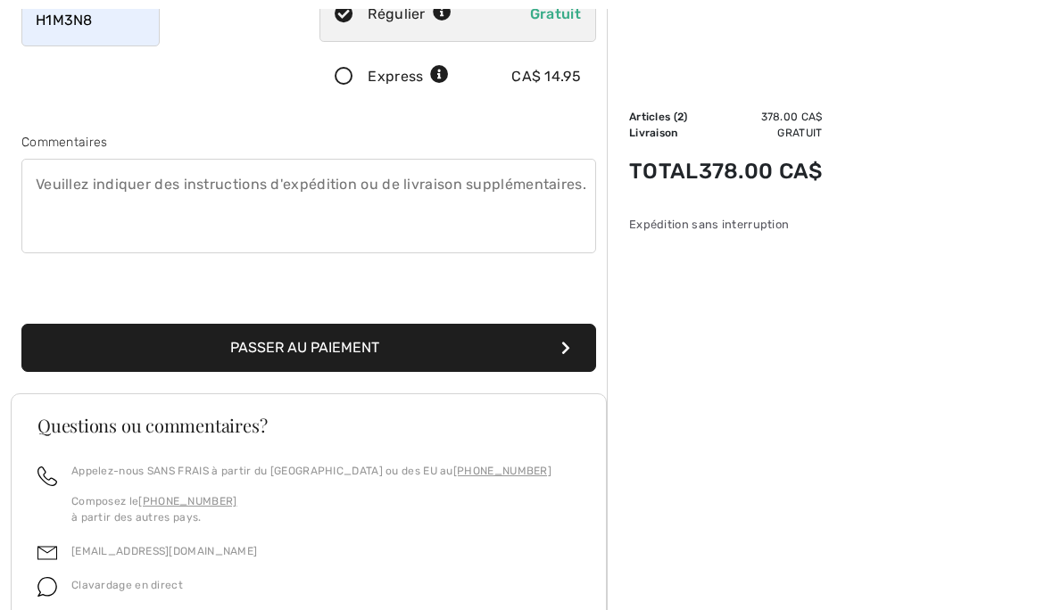
scroll to position [461, 0]
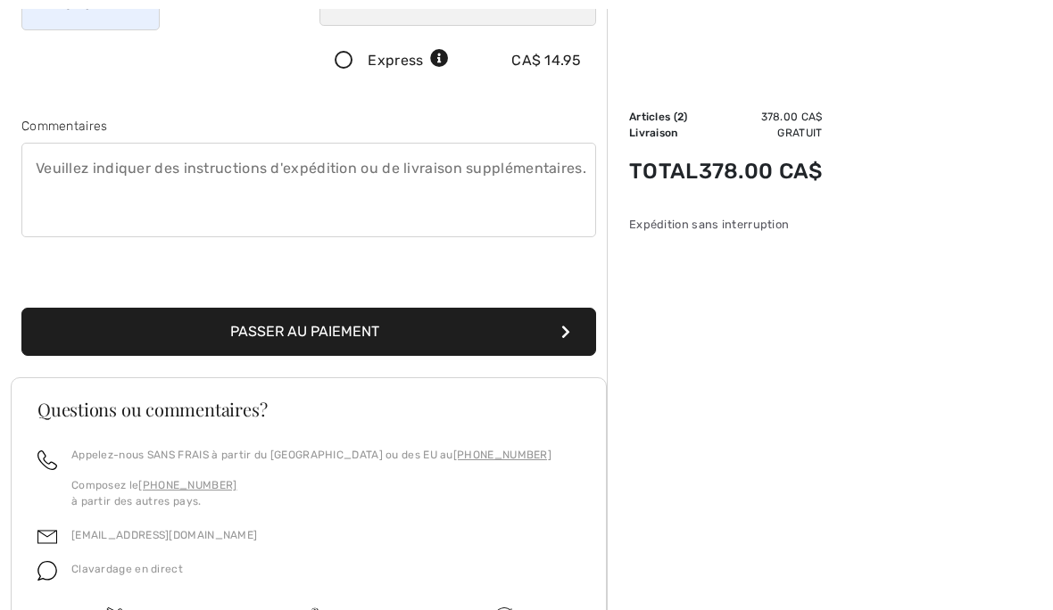
click at [356, 330] on button "Passer au paiement" at bounding box center [308, 332] width 575 height 48
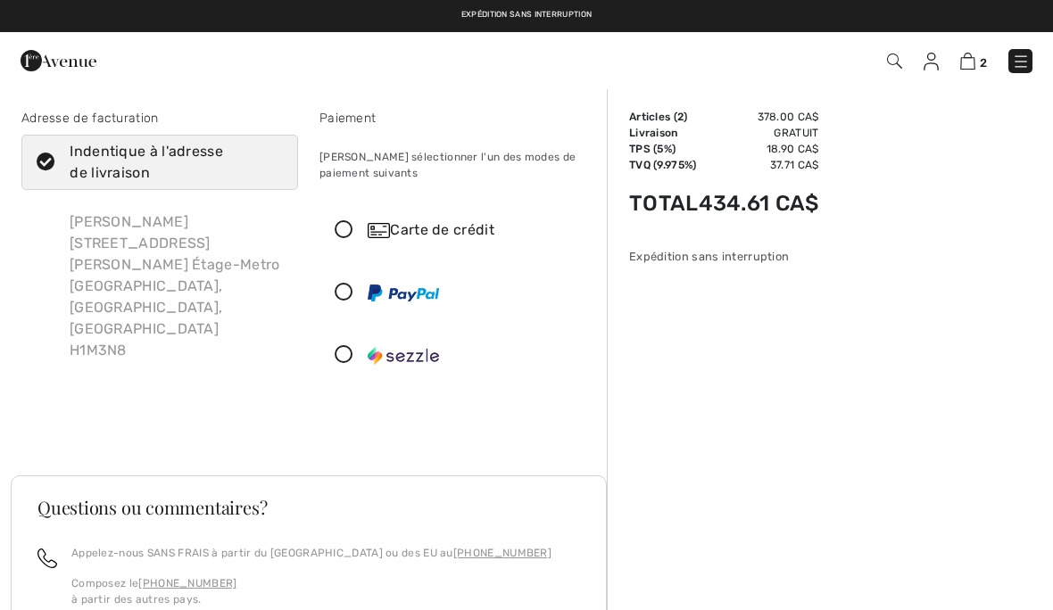
click at [342, 360] on icon at bounding box center [343, 355] width 47 height 19
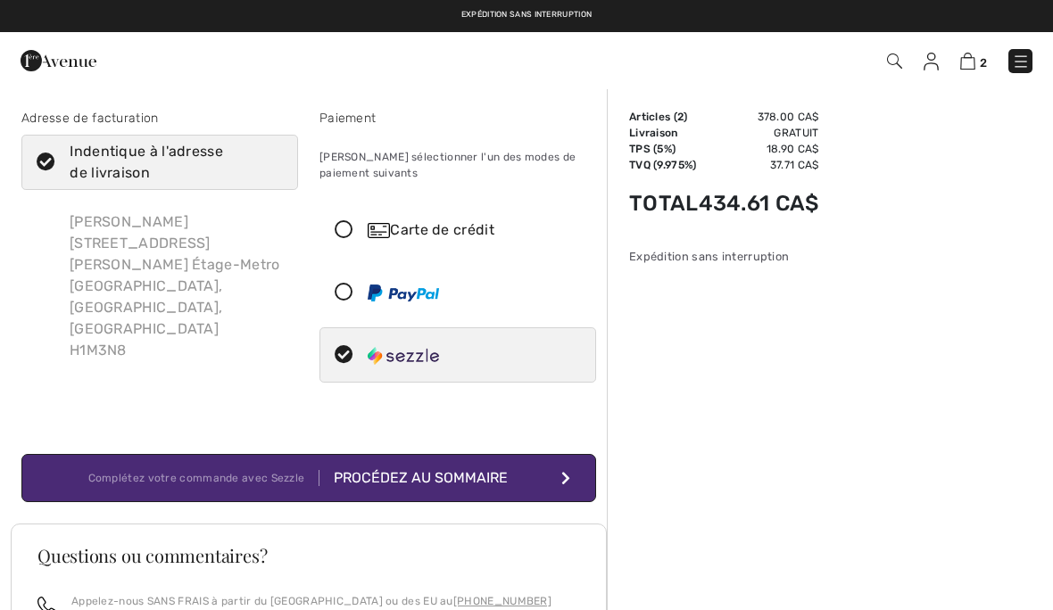
click at [42, 170] on icon at bounding box center [45, 162] width 47 height 19
click at [271, 170] on input "Indentique à l'adresse de livraison" at bounding box center [277, 163] width 12 height 54
checkbox input "false"
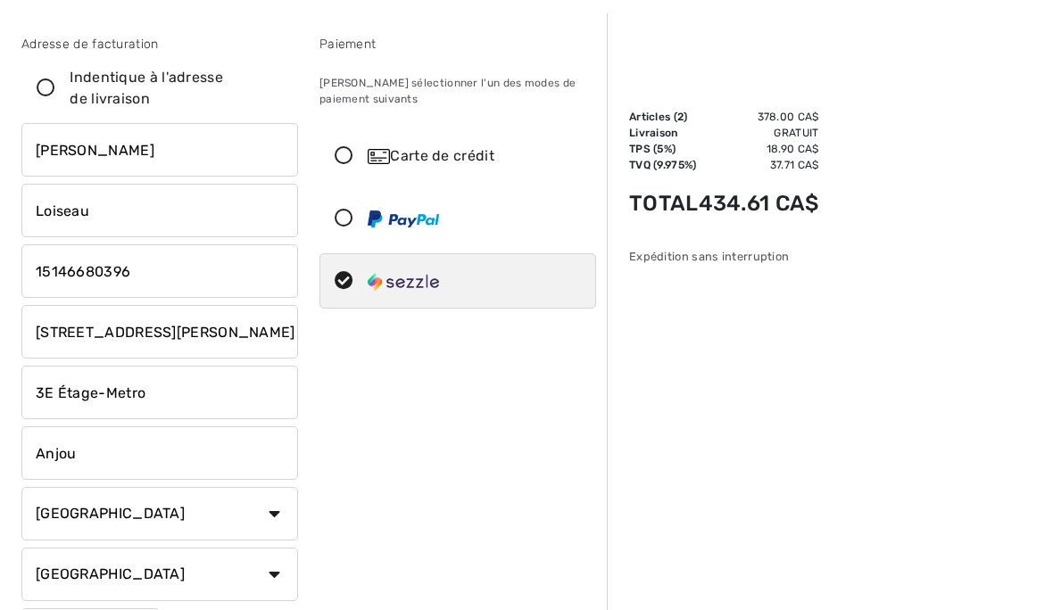
scroll to position [86, 0]
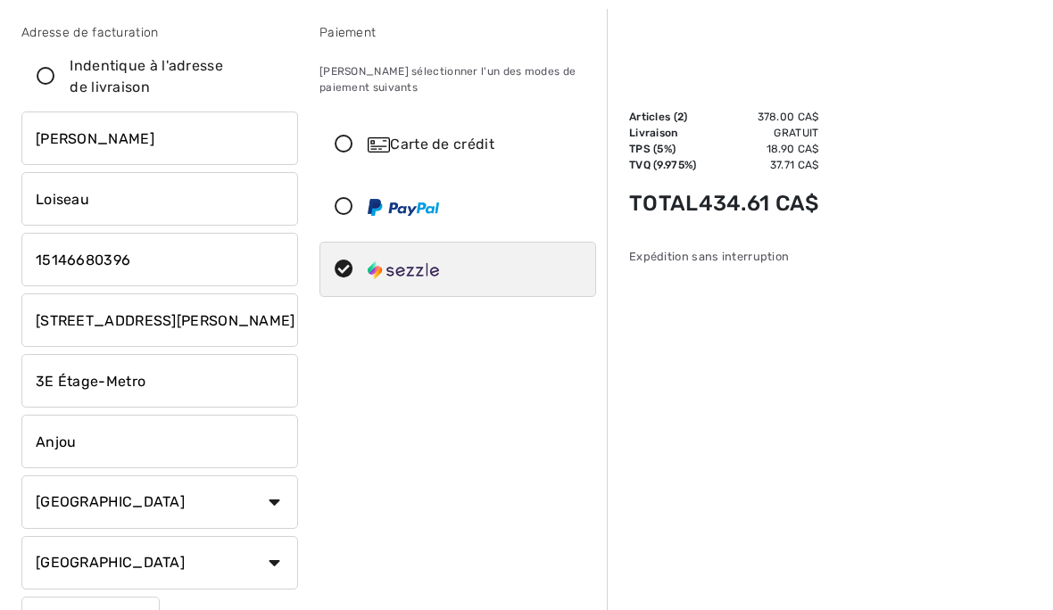
click at [234, 320] on input "7151 Rue Jean-Talon Est" at bounding box center [159, 321] width 277 height 54
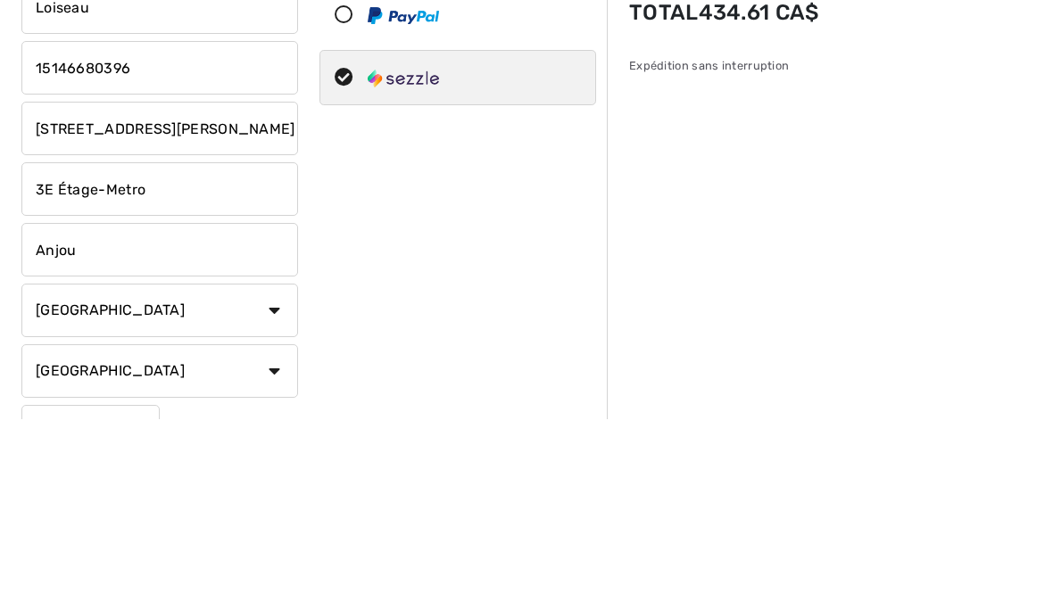
scroll to position [162, 0]
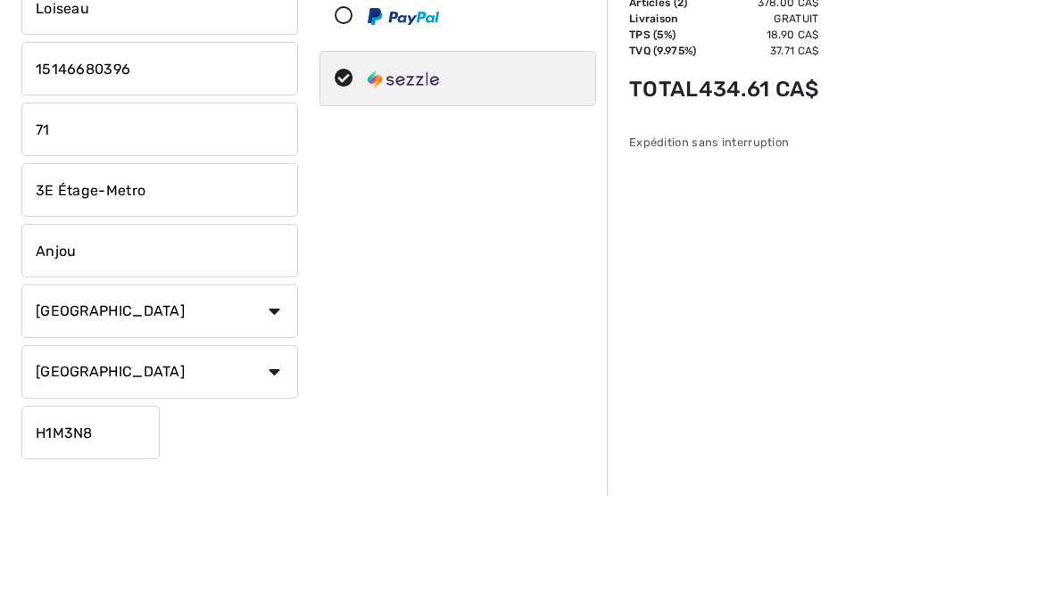
type input "7"
type input "102-5050 boulevard de l’Assomption"
click at [198, 278] on input "3E Étage-Metro" at bounding box center [159, 305] width 277 height 54
type input "3"
click at [129, 338] on input "Anjou" at bounding box center [159, 365] width 277 height 54
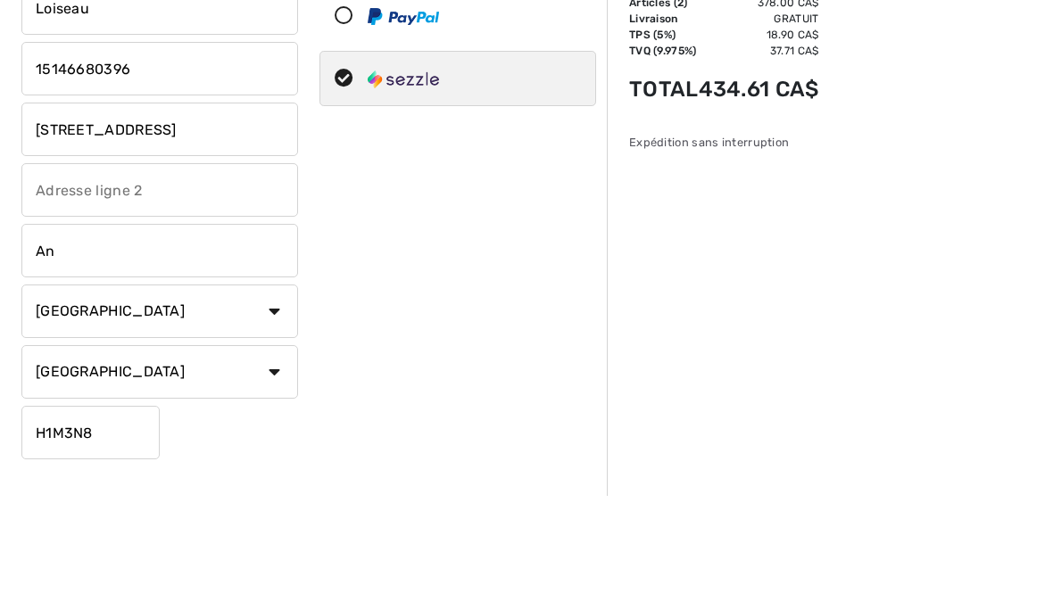
type input "A"
type input "Montréal"
click at [122, 520] on input "H1M3N8" at bounding box center [90, 547] width 138 height 54
type input "H1T0A5"
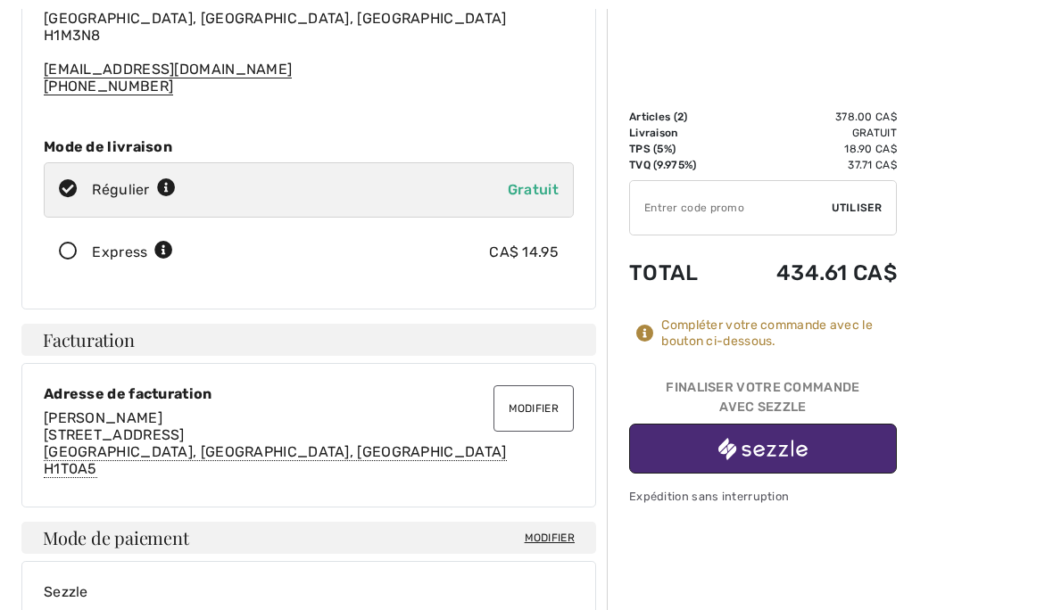
scroll to position [220, 0]
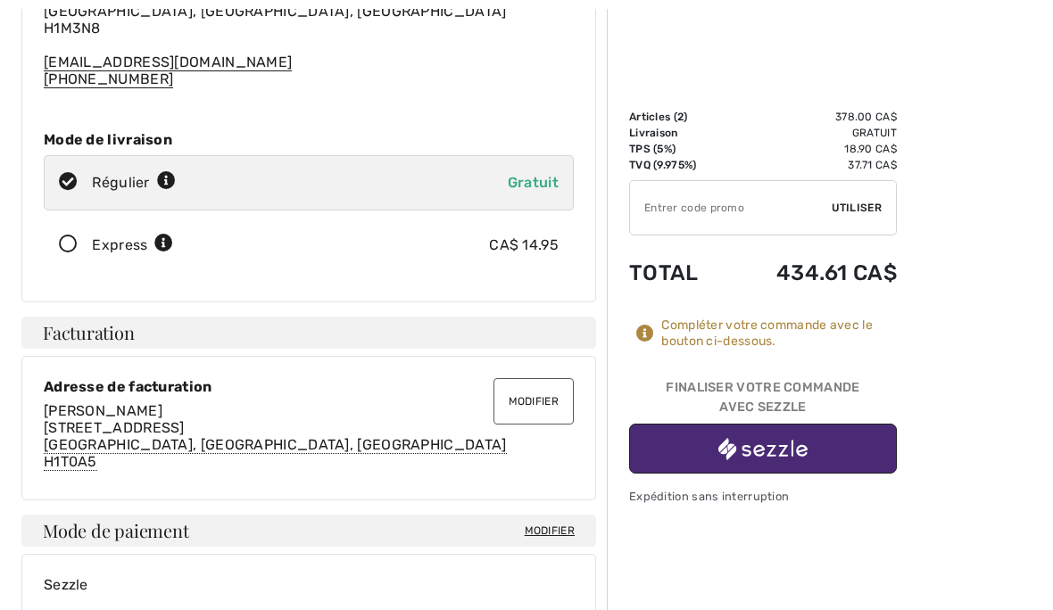
click at [833, 447] on button "button" at bounding box center [763, 448] width 268 height 49
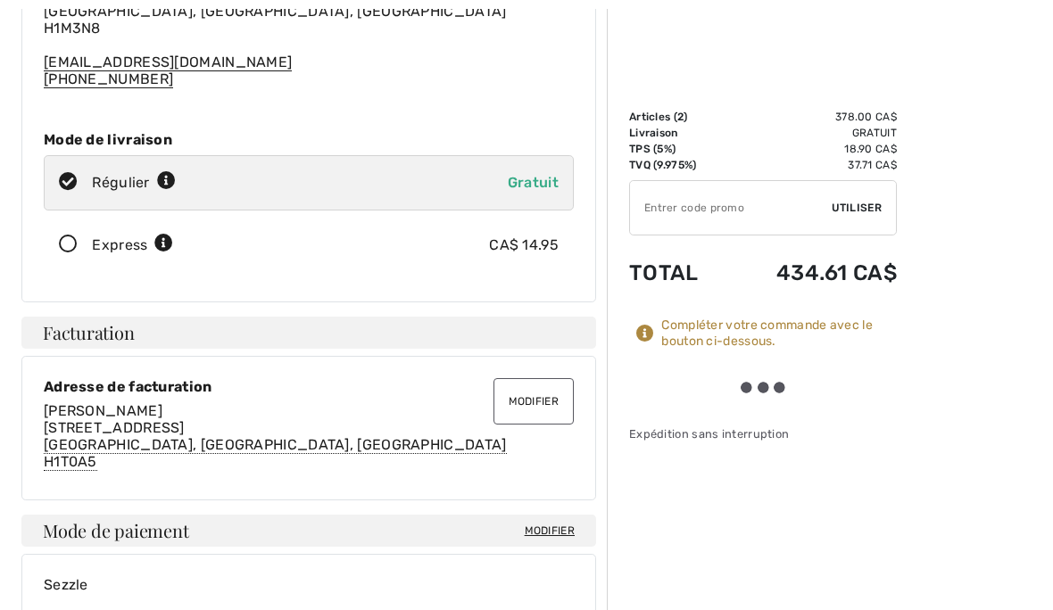
scroll to position [297, 0]
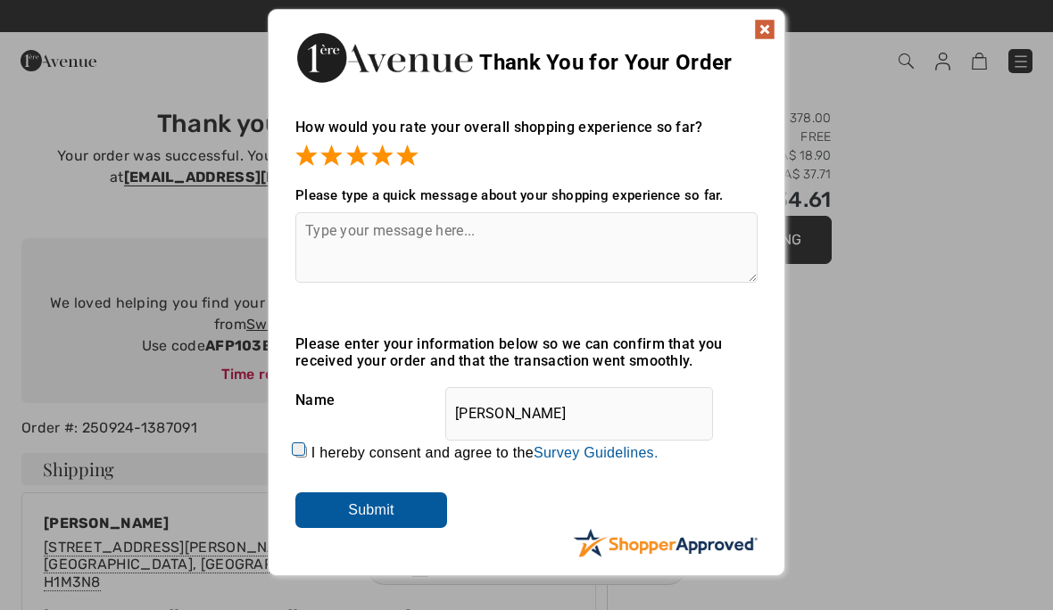
click at [389, 506] on input "Submit" at bounding box center [371, 511] width 152 height 36
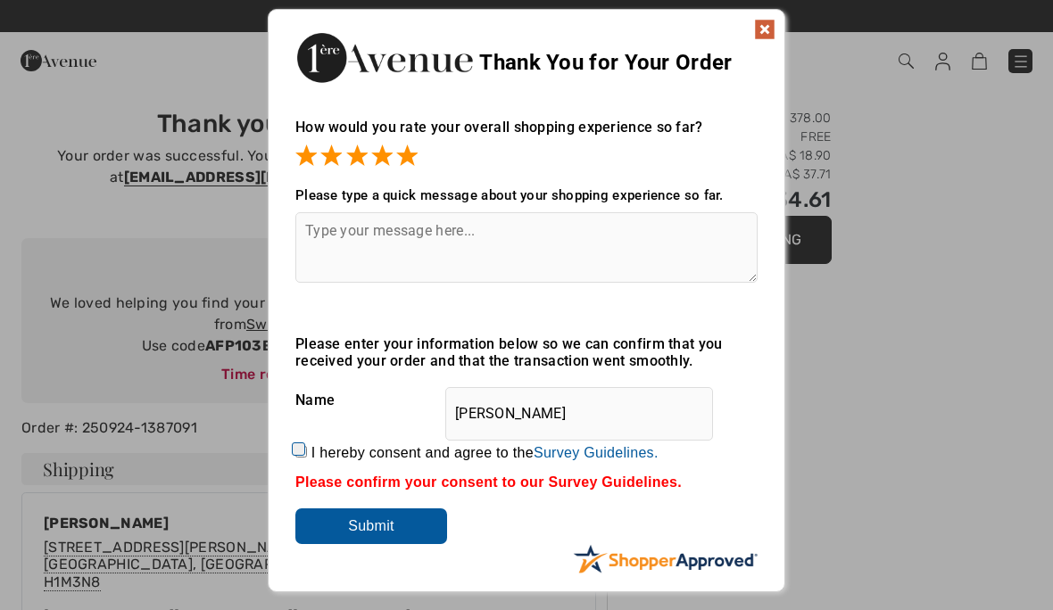
click at [760, 29] on img at bounding box center [764, 29] width 21 height 21
